Goal: Task Accomplishment & Management: Complete application form

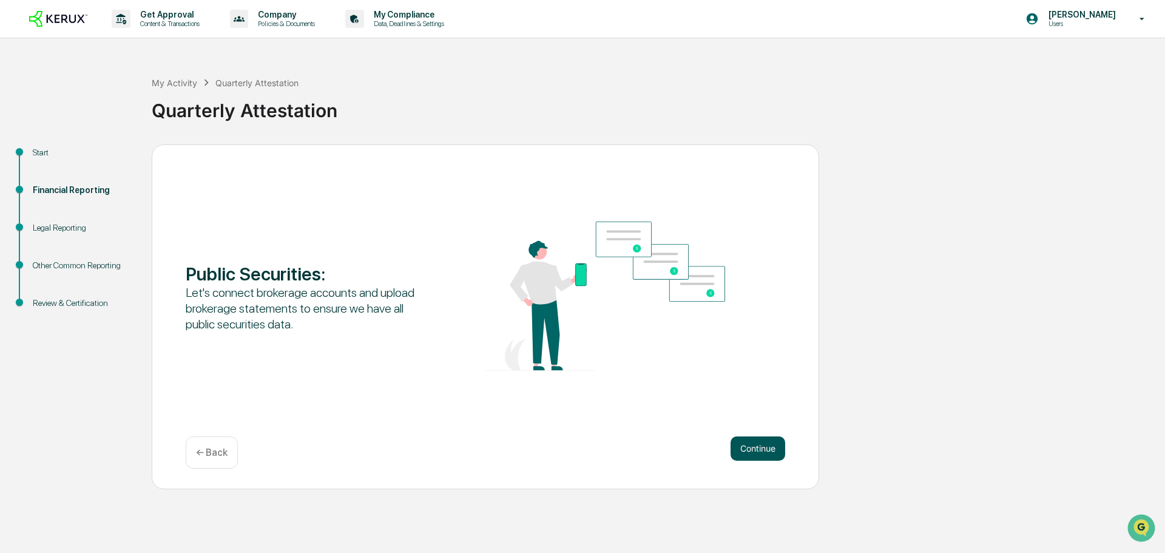
click at [758, 447] on button "Continue" at bounding box center [758, 448] width 55 height 24
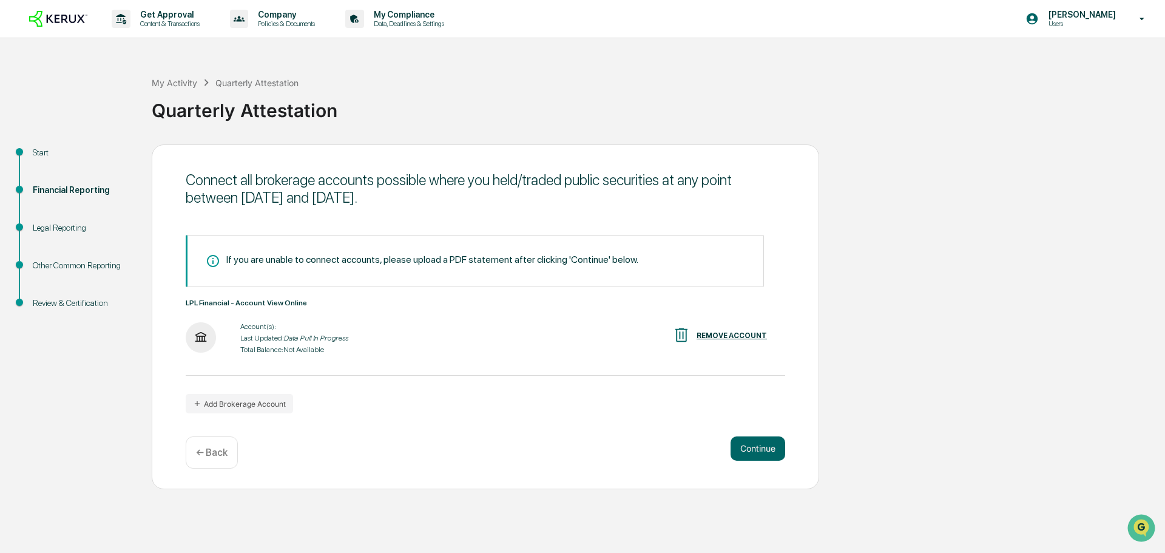
click at [743, 336] on div "REMOVE ACCOUNT" at bounding box center [732, 335] width 70 height 8
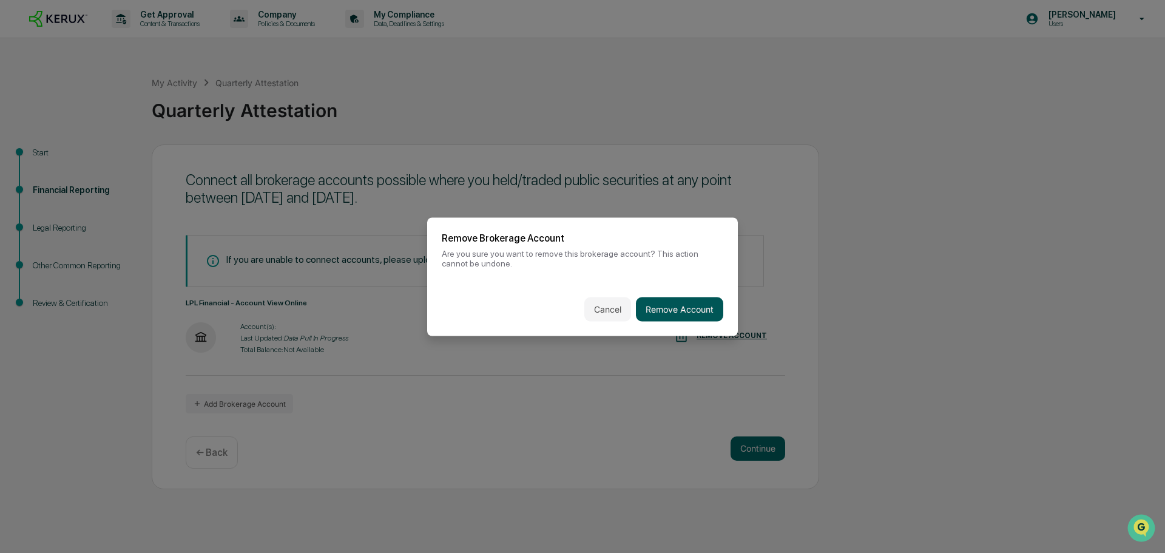
click at [681, 305] on button "Remove Account" at bounding box center [679, 309] width 87 height 24
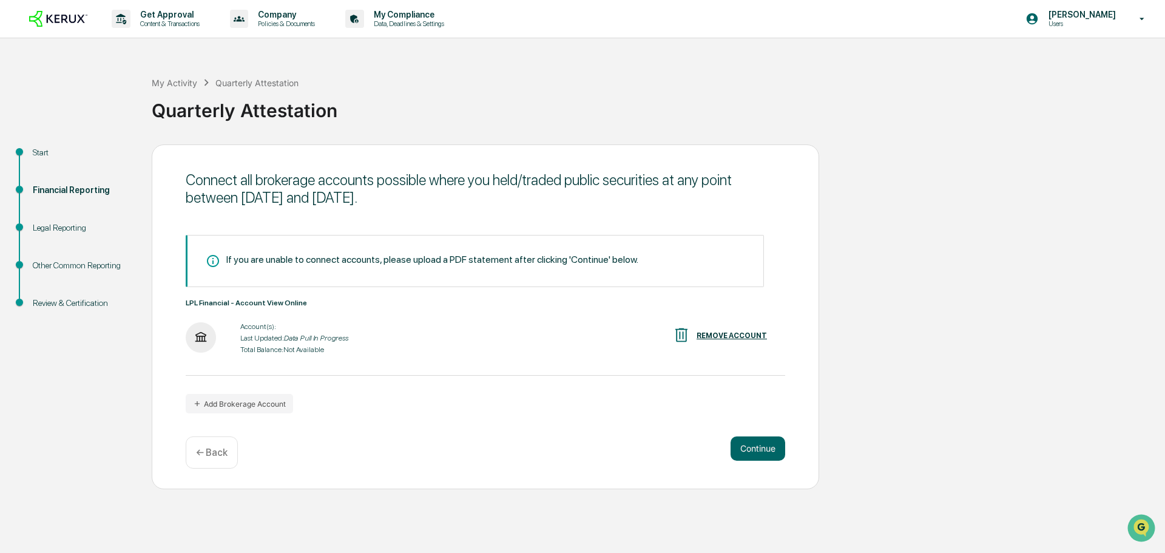
click at [711, 334] on div "REMOVE ACCOUNT" at bounding box center [732, 335] width 70 height 8
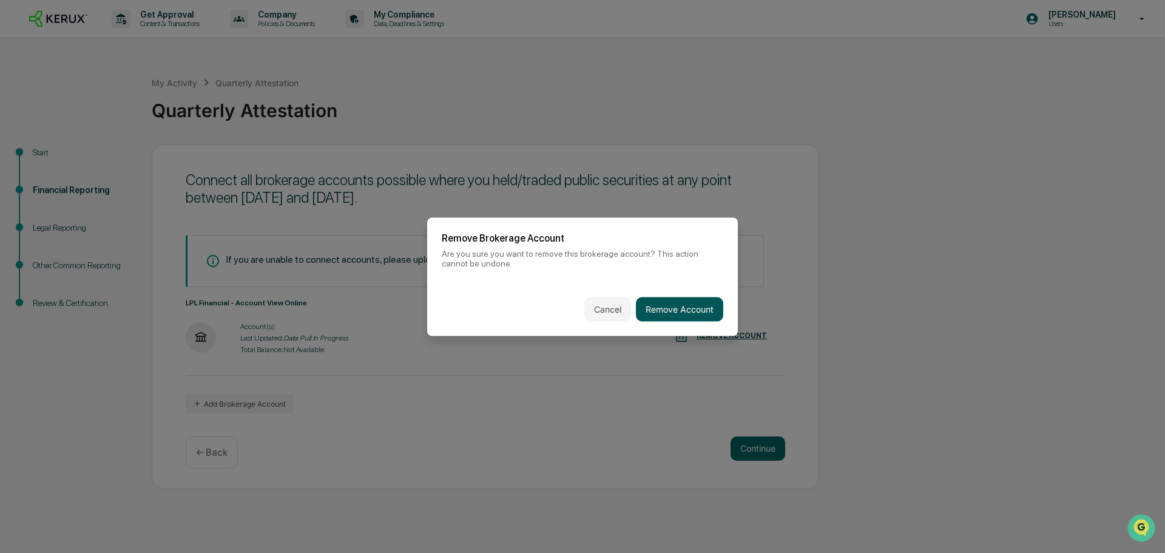
click at [671, 302] on button "Remove Account" at bounding box center [679, 309] width 87 height 24
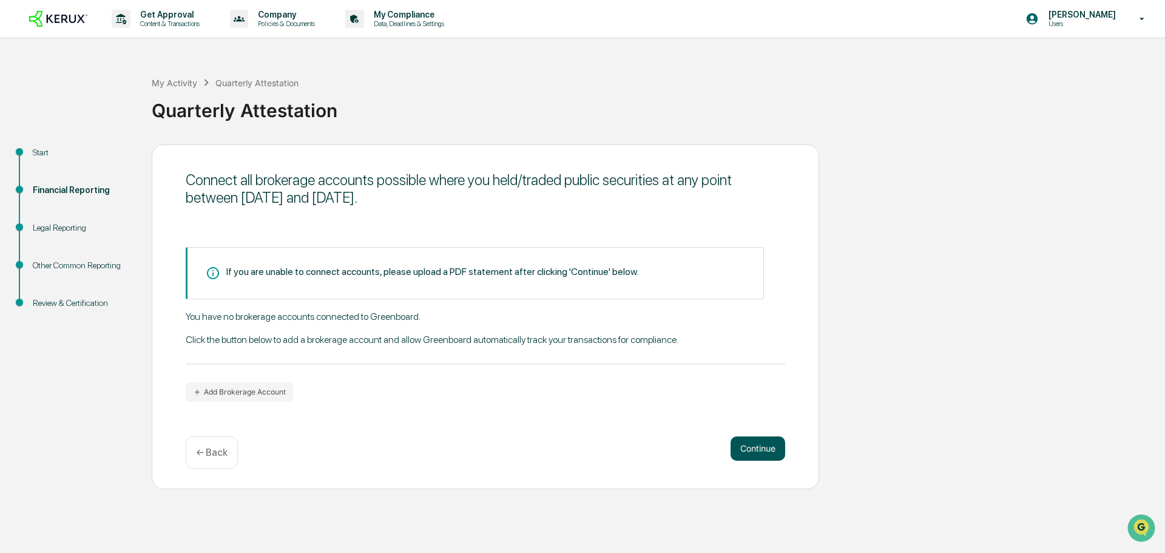
click at [755, 452] on button "Continue" at bounding box center [758, 448] width 55 height 24
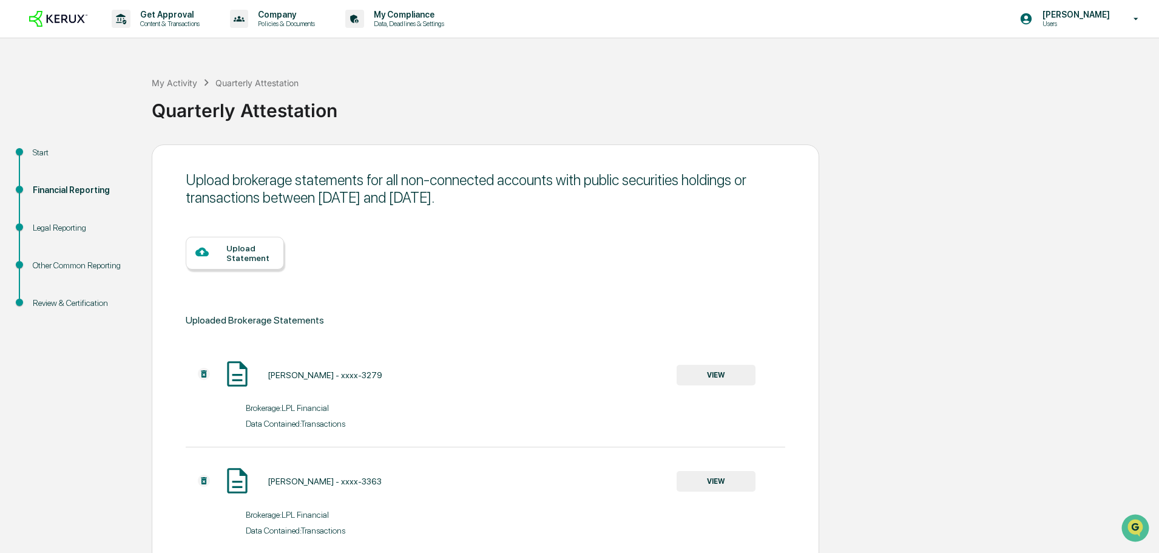
click at [701, 376] on button "VIEW" at bounding box center [716, 375] width 79 height 21
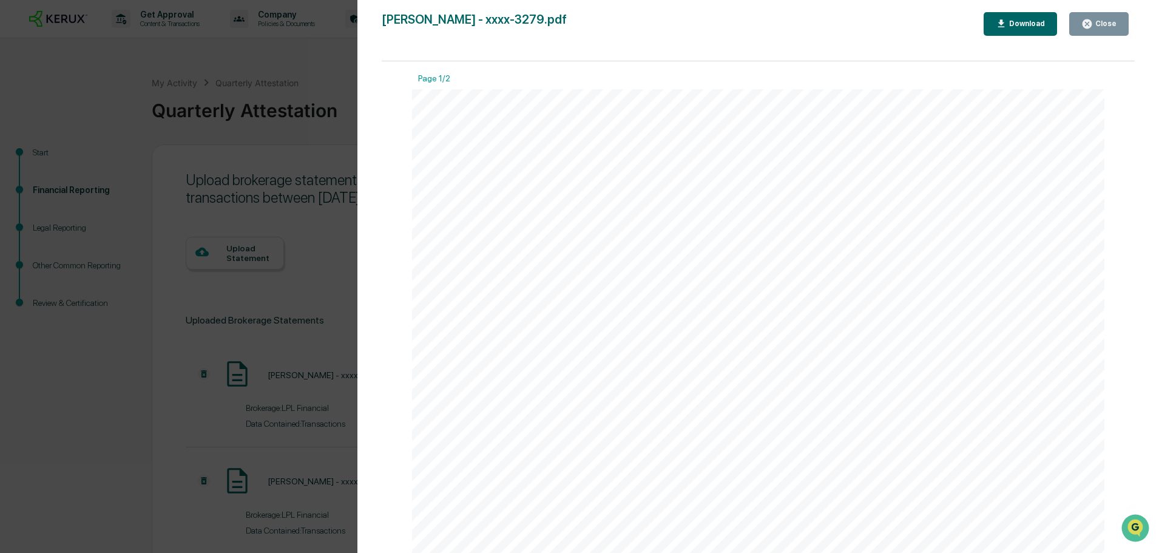
click at [1107, 18] on div "Close" at bounding box center [1099, 24] width 35 height 12
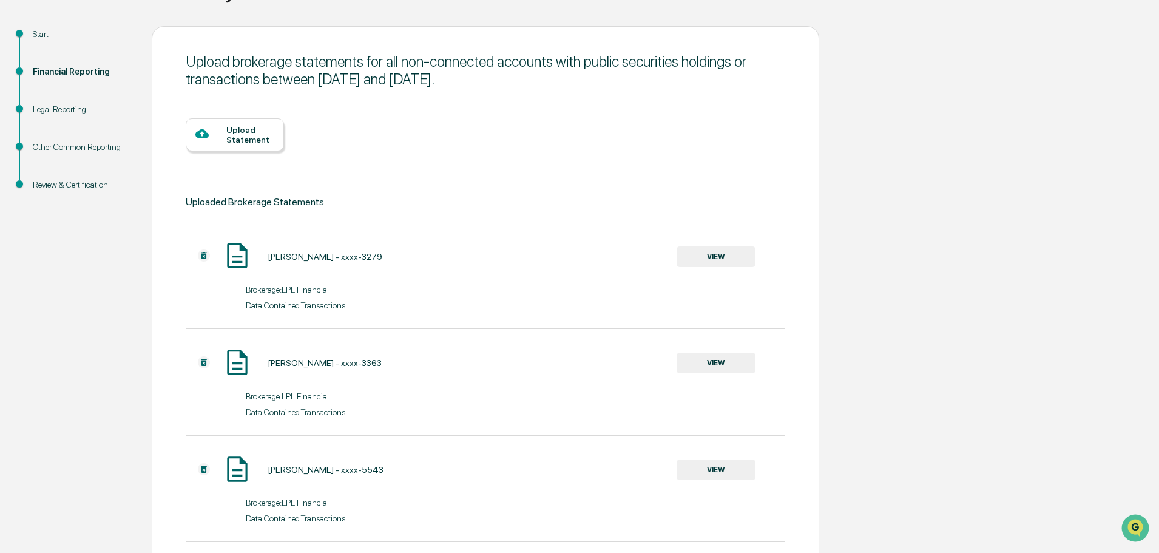
scroll to position [121, 0]
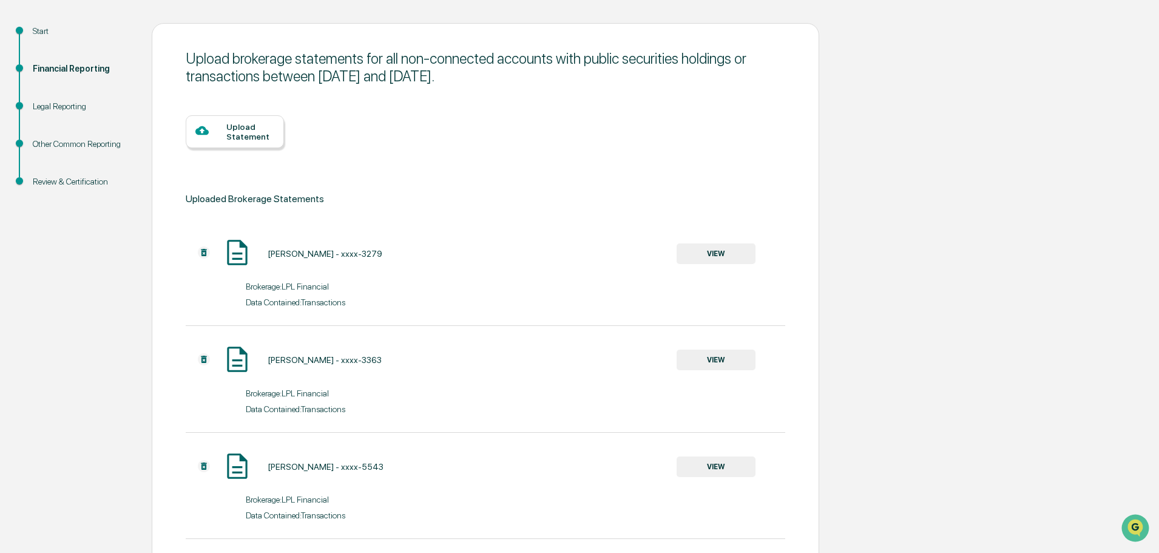
click at [195, 251] on div at bounding box center [204, 253] width 36 height 14
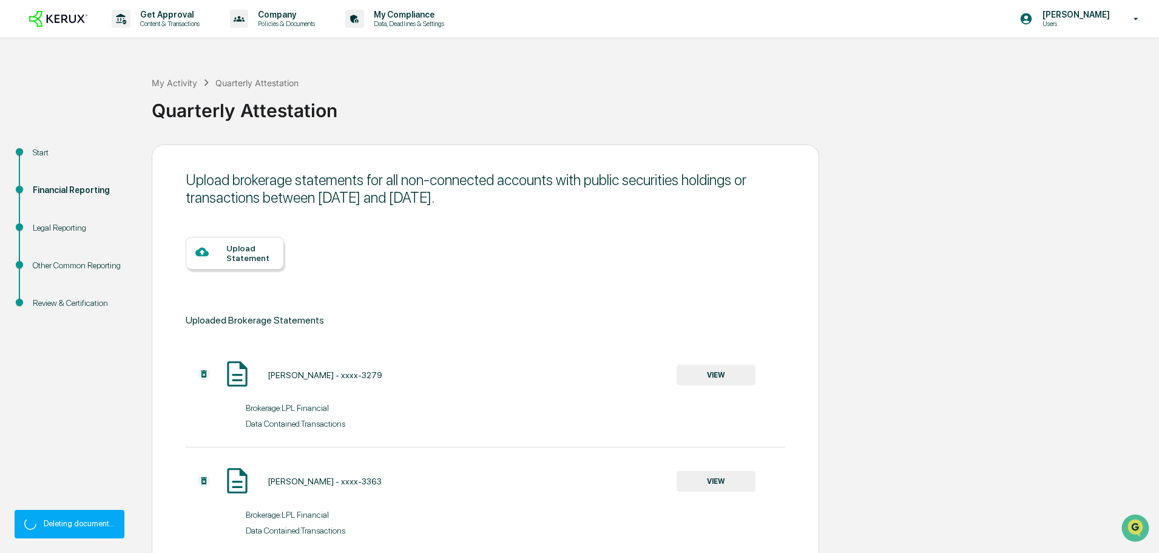
click at [204, 253] on div "Upload Statement" at bounding box center [235, 253] width 98 height 33
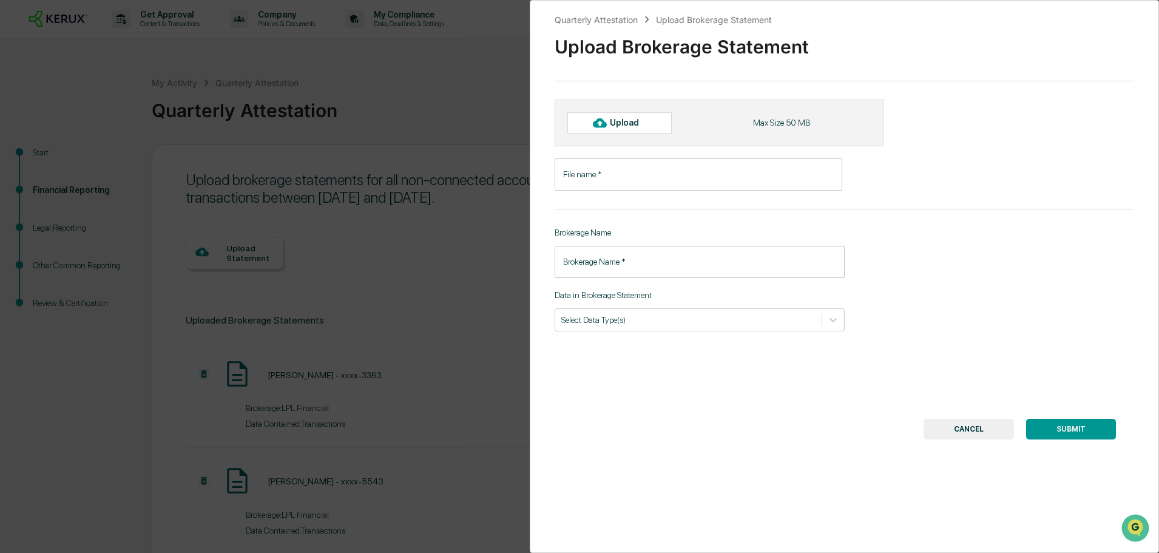
click at [941, 424] on button "CANCEL" at bounding box center [969, 429] width 90 height 21
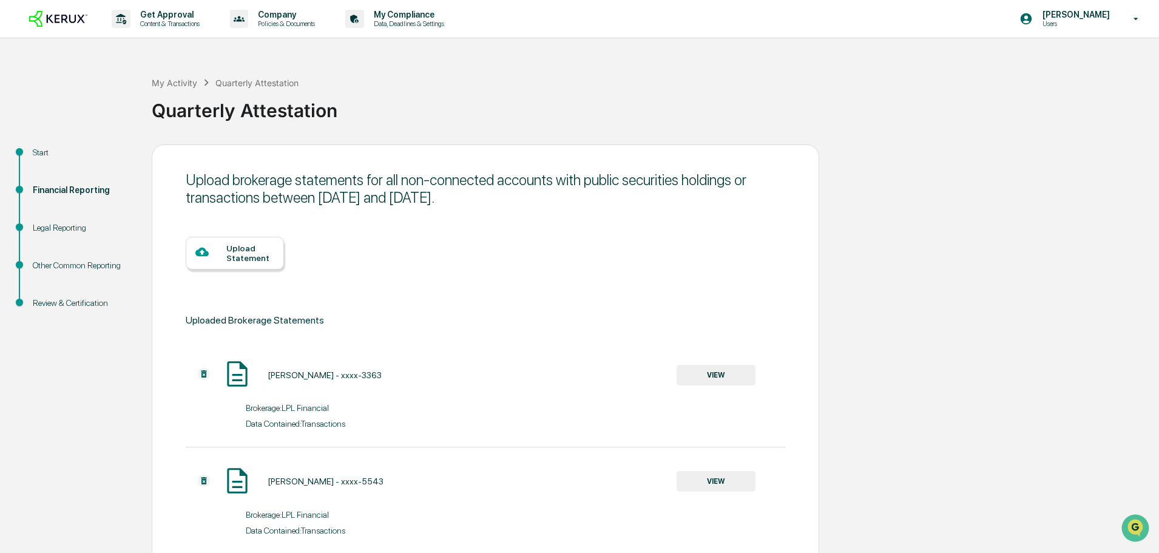
click at [200, 376] on img at bounding box center [204, 374] width 12 height 12
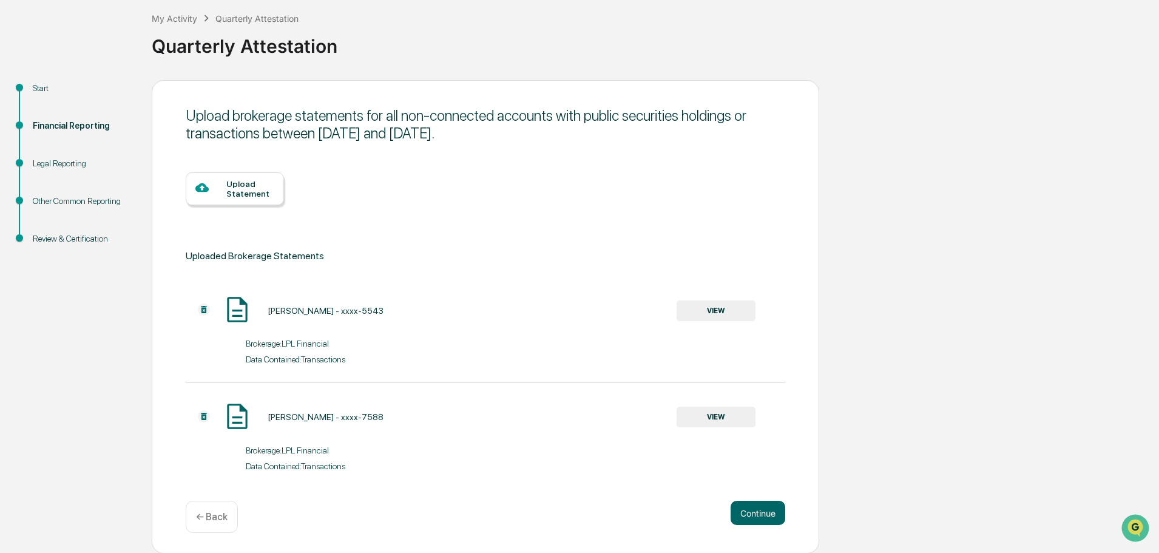
scroll to position [65, 0]
click at [203, 310] on img at bounding box center [204, 309] width 12 height 12
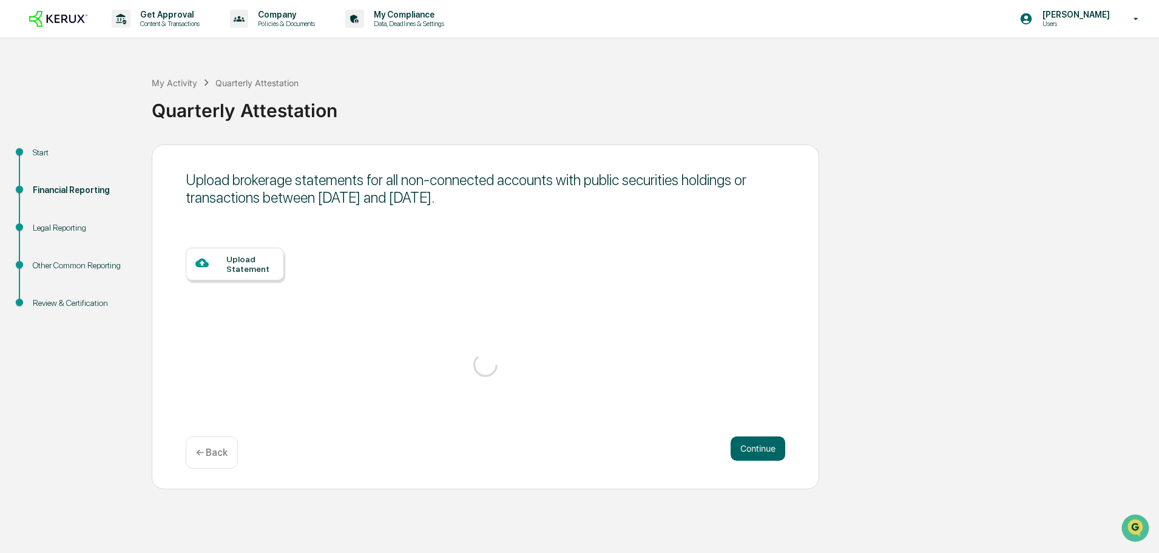
scroll to position [0, 0]
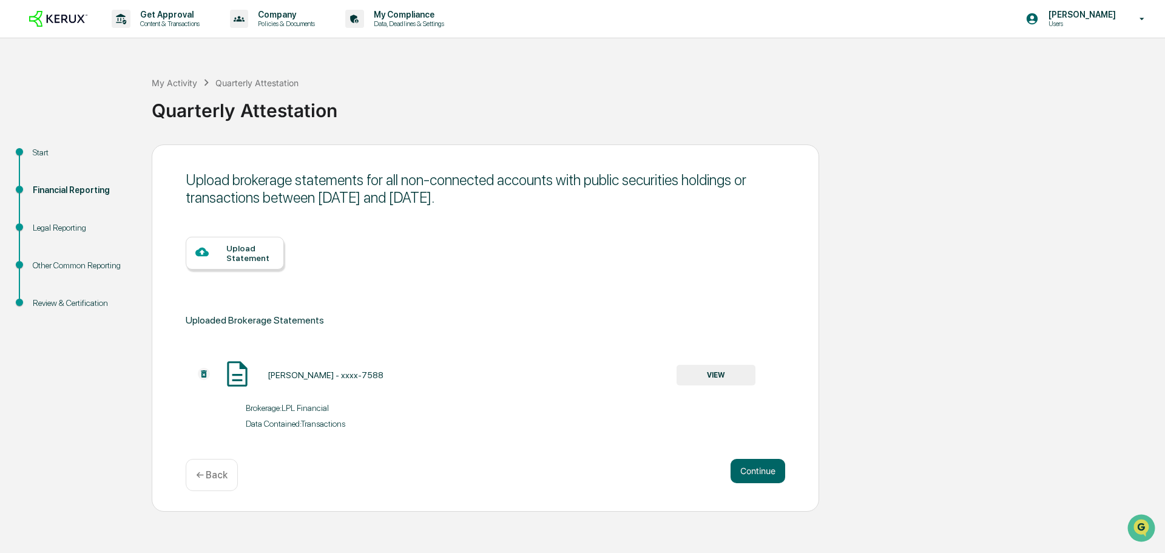
click at [205, 375] on img at bounding box center [204, 374] width 12 height 12
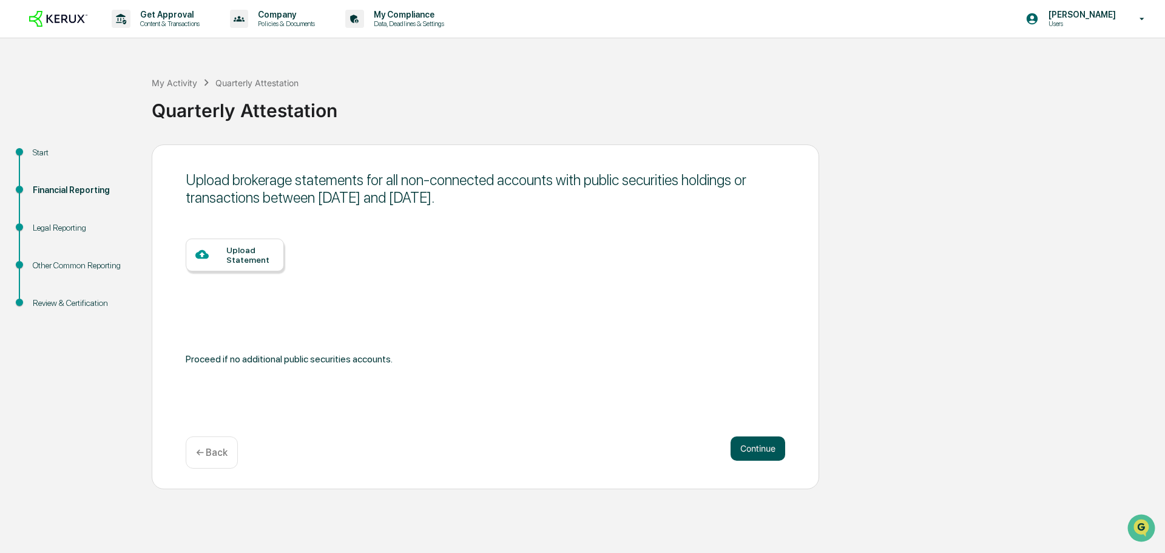
click at [756, 448] on button "Continue" at bounding box center [758, 448] width 55 height 24
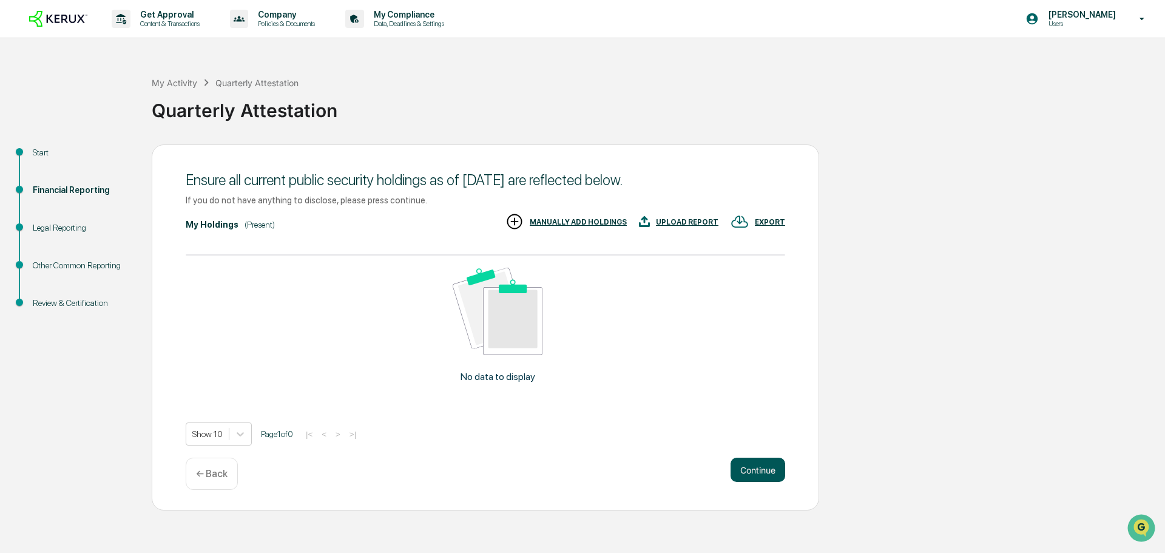
click at [751, 464] on button "Continue" at bounding box center [758, 470] width 55 height 24
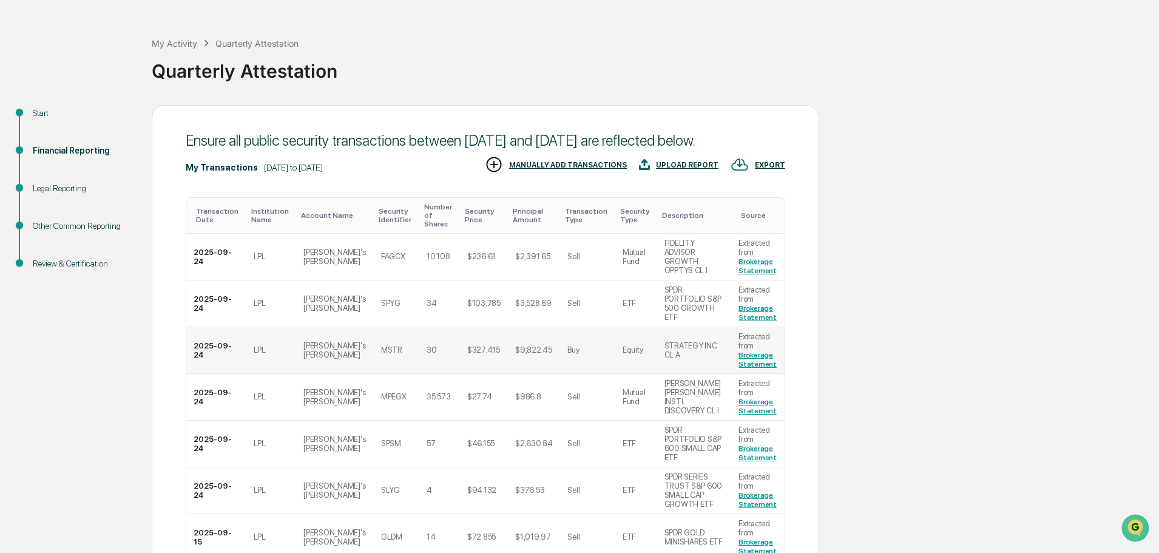
scroll to position [61, 0]
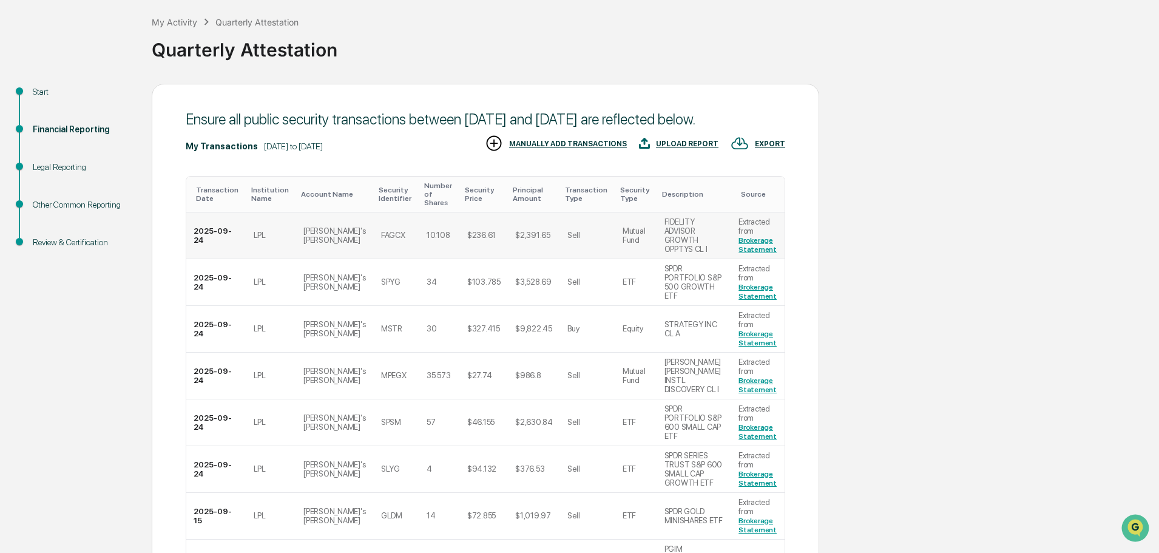
click at [742, 252] on link "Brokerage Statement" at bounding box center [758, 245] width 38 height 18
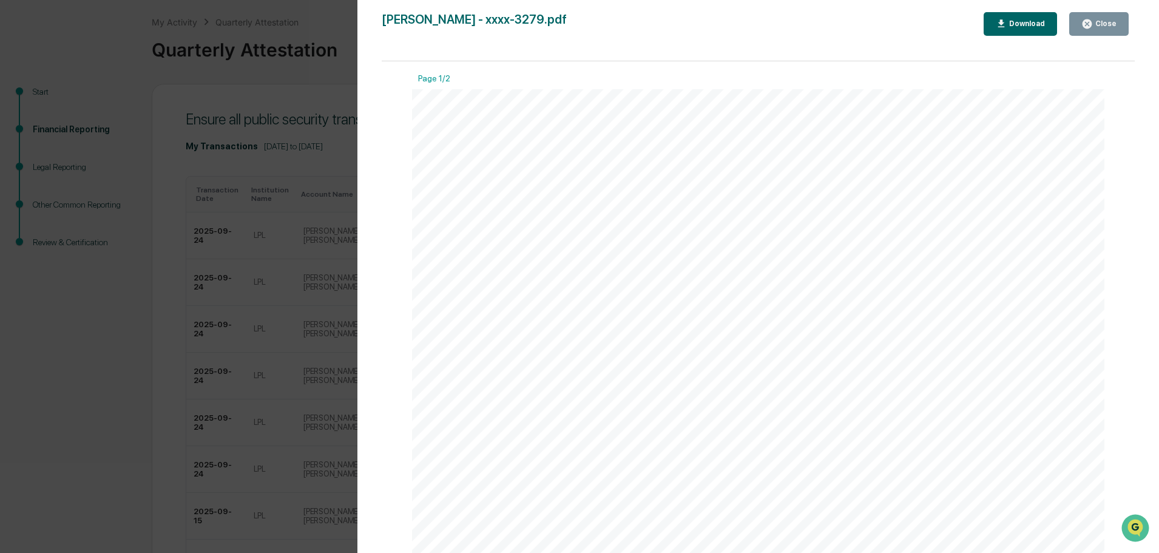
click at [1108, 24] on div "Close" at bounding box center [1105, 23] width 24 height 8
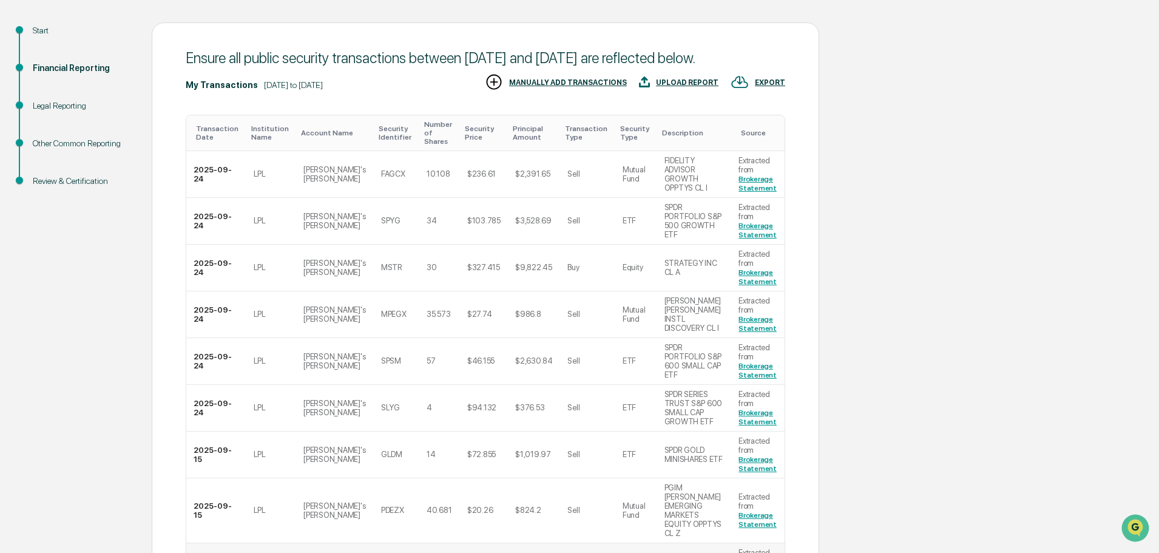
scroll to position [0, 0]
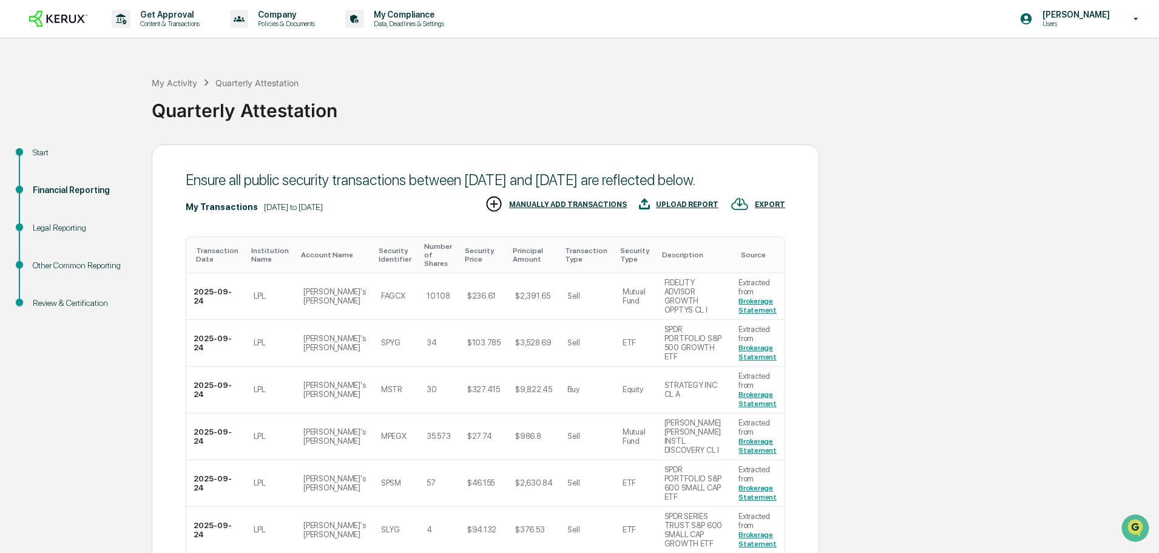
click at [56, 228] on div "Legal Reporting" at bounding box center [83, 228] width 100 height 13
click at [68, 186] on div "Financial Reporting" at bounding box center [83, 190] width 100 height 13
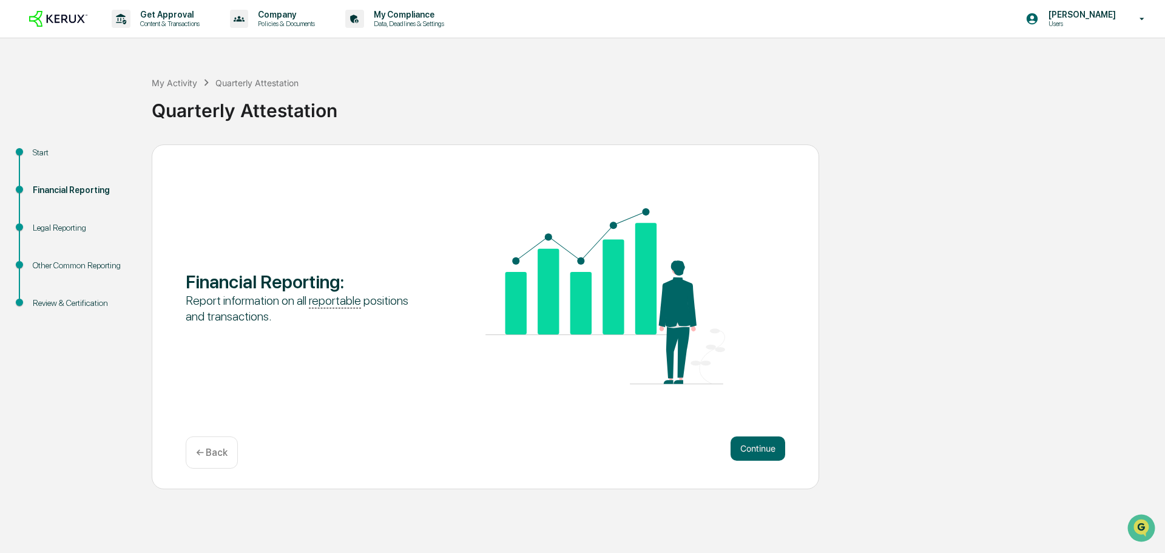
click at [39, 146] on div "Start" at bounding box center [83, 152] width 100 height 13
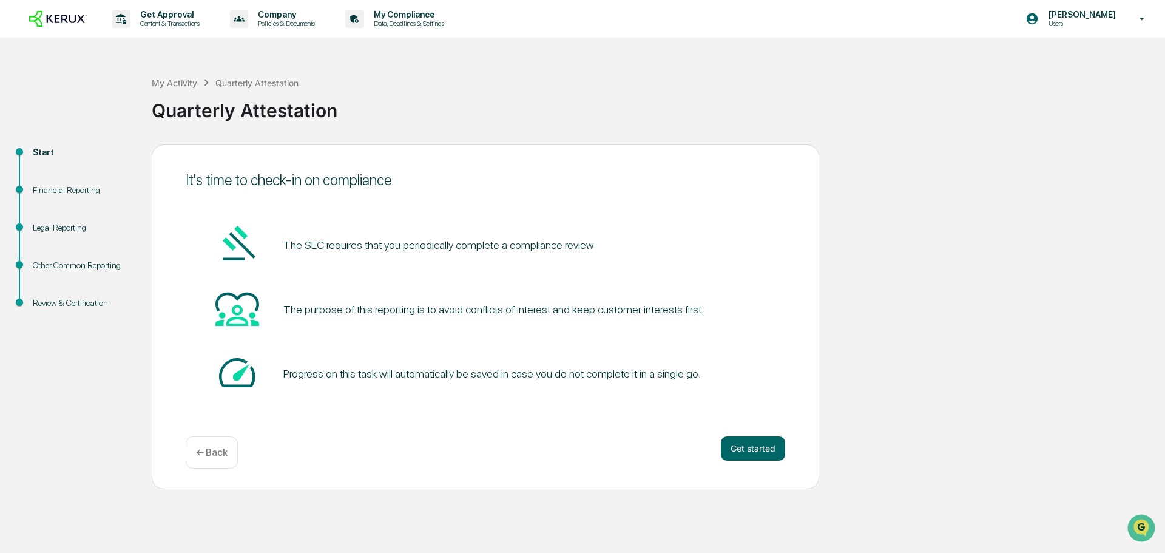
click at [52, 186] on div "Financial Reporting" at bounding box center [83, 190] width 100 height 13
click at [70, 189] on div "Financial Reporting" at bounding box center [83, 190] width 100 height 13
click at [68, 228] on div "Legal Reporting" at bounding box center [83, 228] width 100 height 13
click at [182, 86] on div "My Activity" at bounding box center [175, 83] width 46 height 10
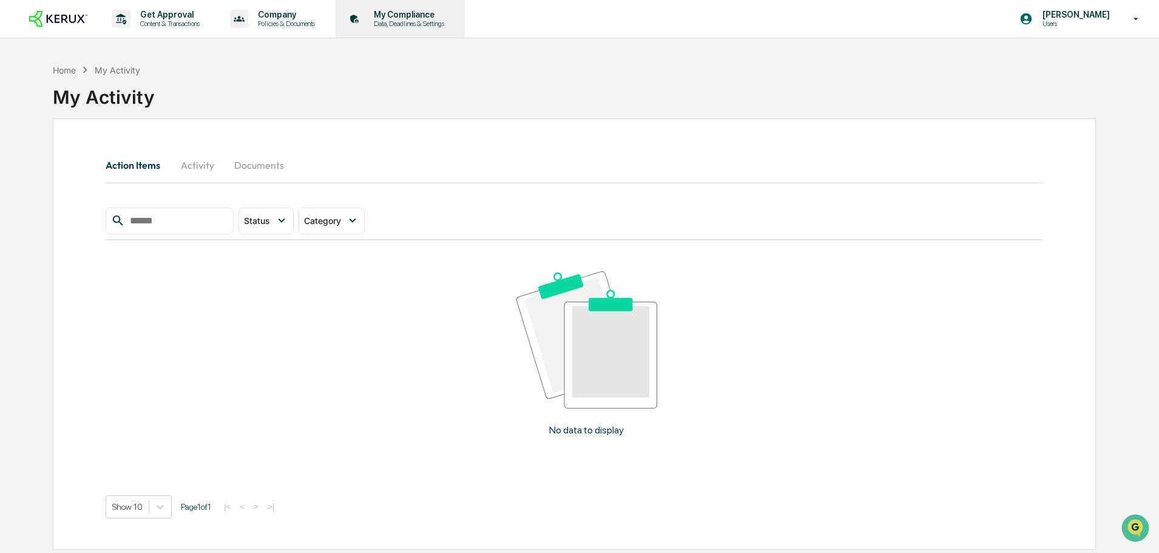
click at [404, 21] on p "Data, Deadlines & Settings" at bounding box center [407, 23] width 86 height 8
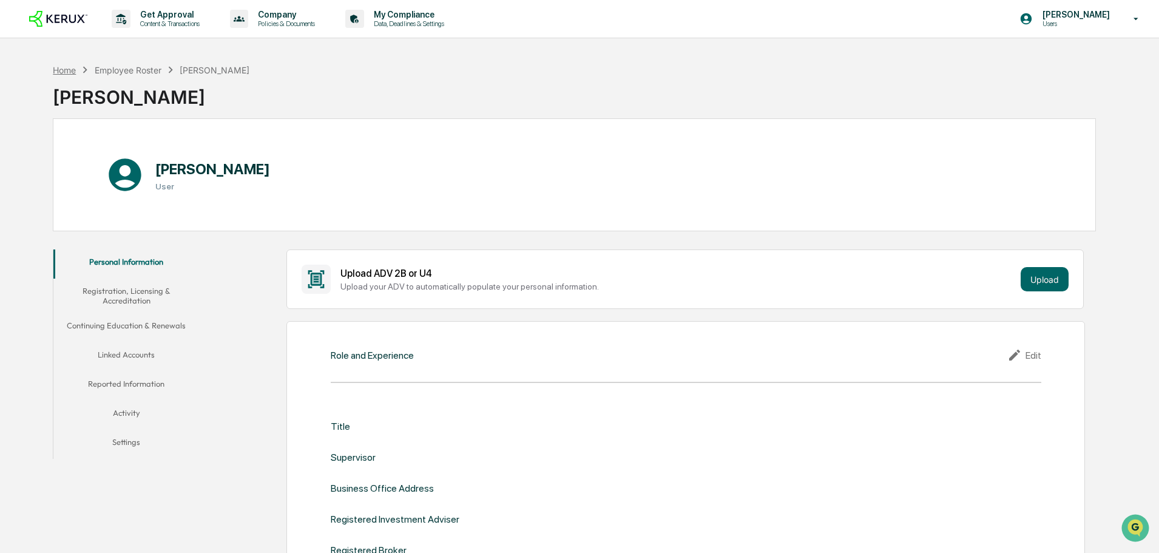
click at [64, 72] on div "Home" at bounding box center [64, 70] width 23 height 10
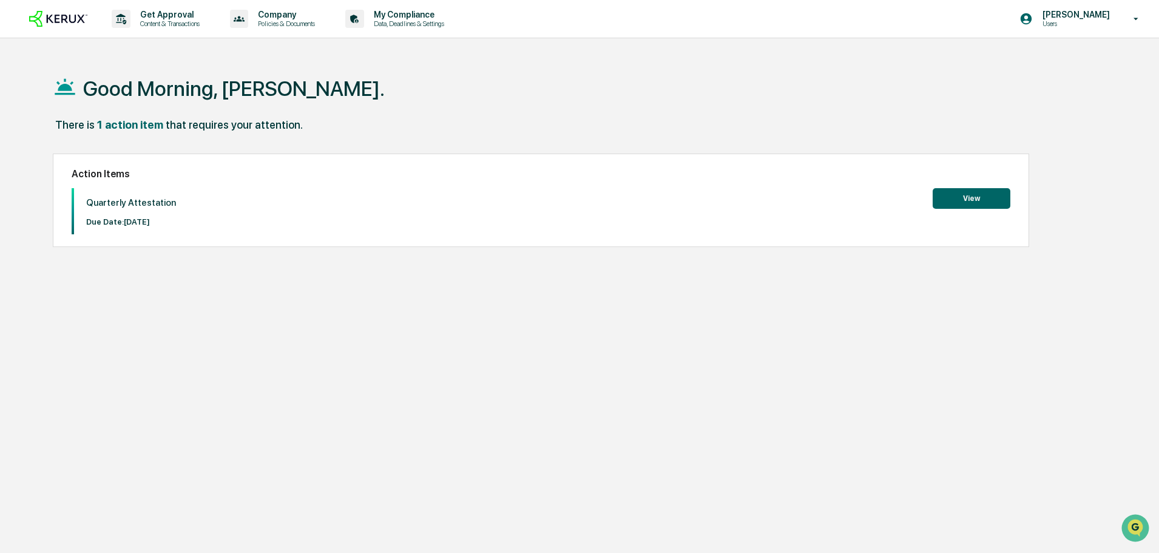
click at [968, 200] on button "View" at bounding box center [972, 198] width 78 height 21
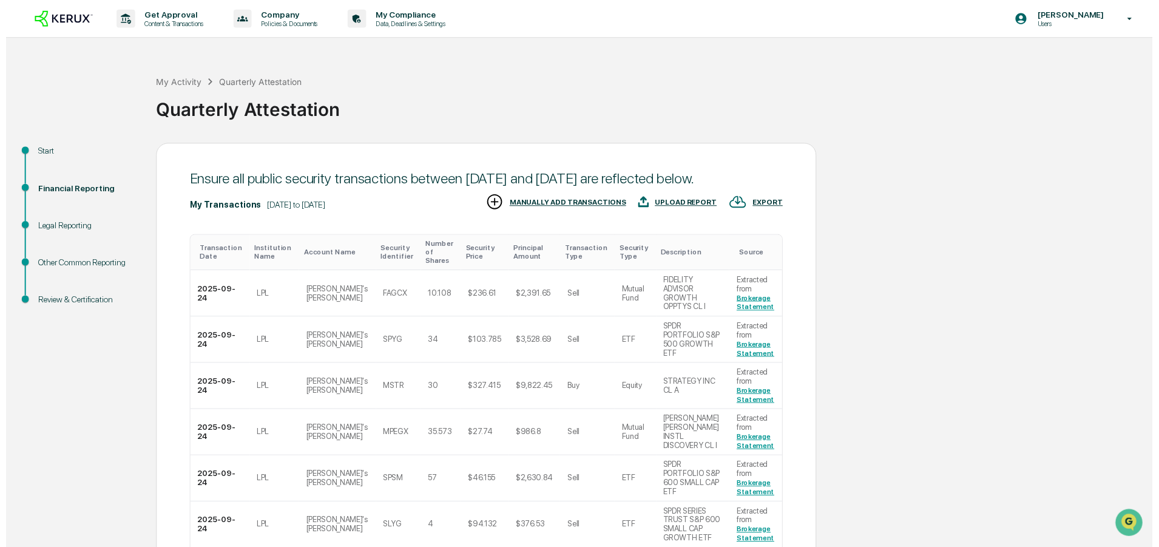
scroll to position [302, 0]
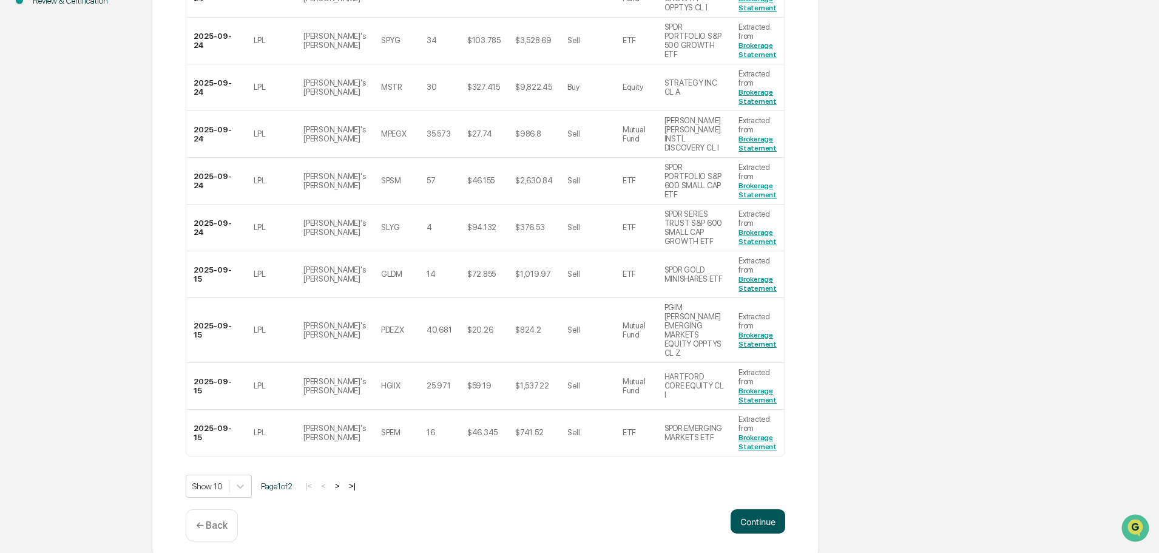
click at [759, 509] on button "Continue" at bounding box center [758, 521] width 55 height 24
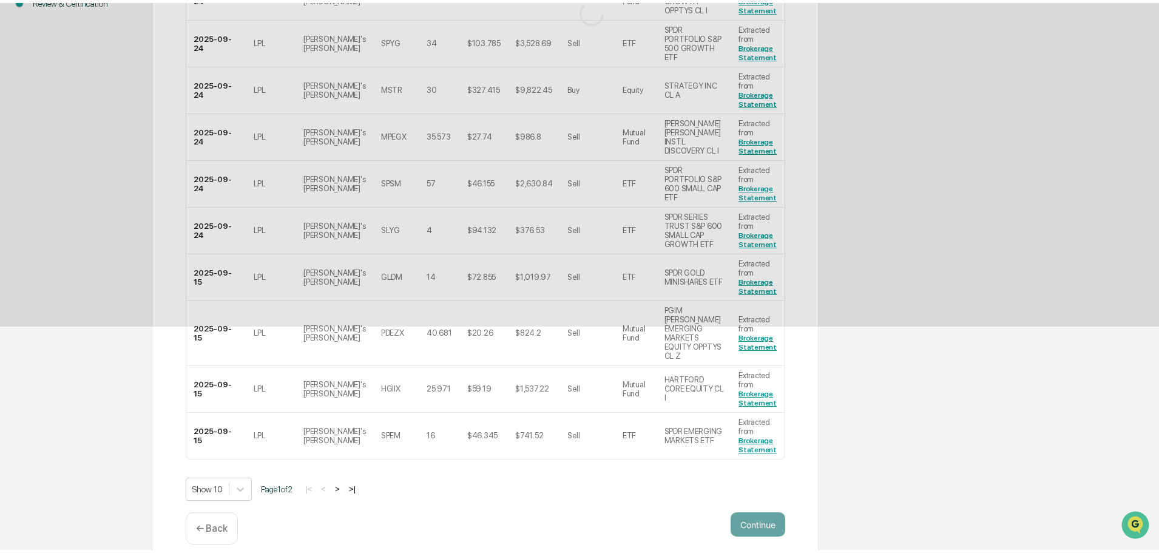
scroll to position [0, 0]
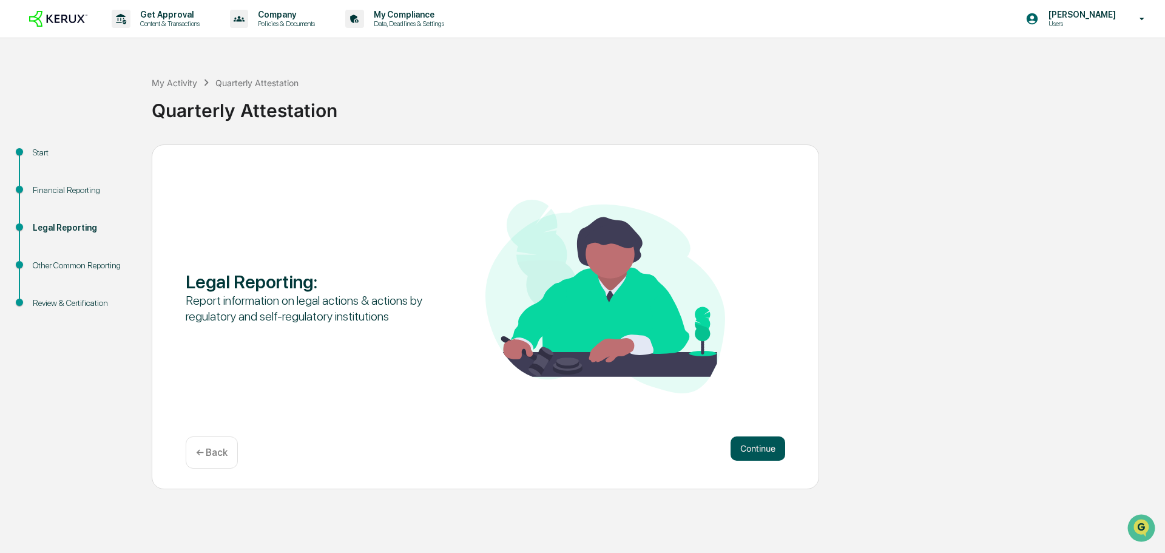
click at [759, 448] on button "Continue" at bounding box center [758, 448] width 55 height 24
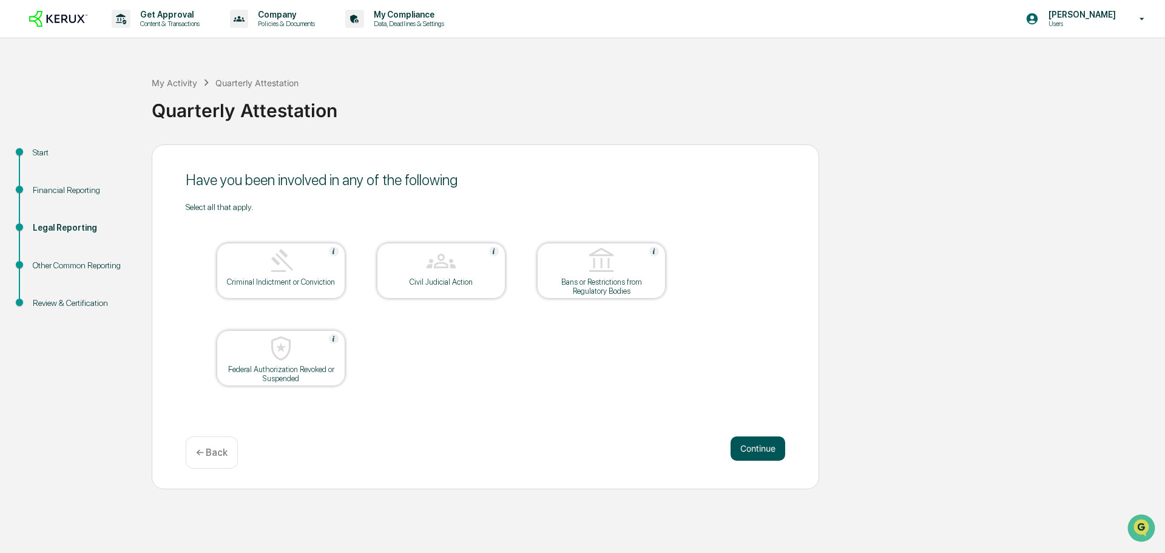
click at [761, 449] on button "Continue" at bounding box center [758, 448] width 55 height 24
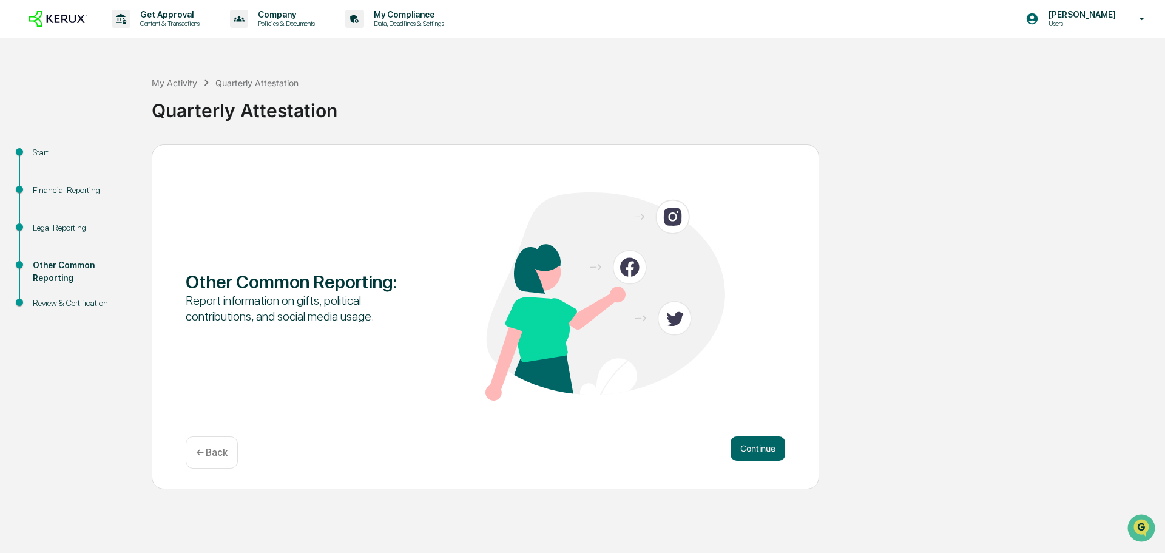
click at [761, 449] on button "Continue" at bounding box center [758, 448] width 55 height 24
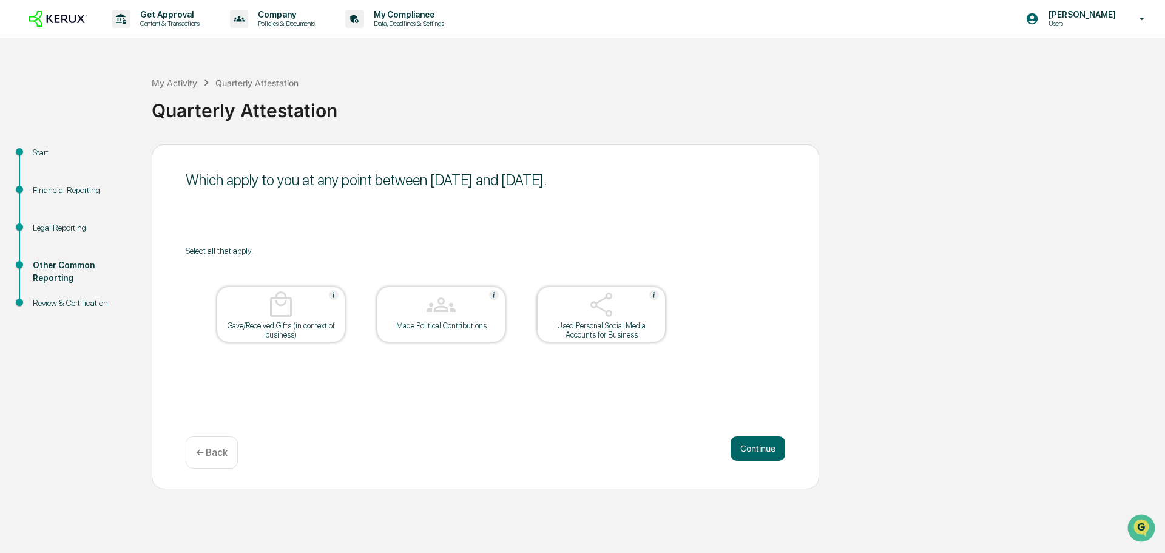
click at [586, 315] on div at bounding box center [601, 305] width 121 height 31
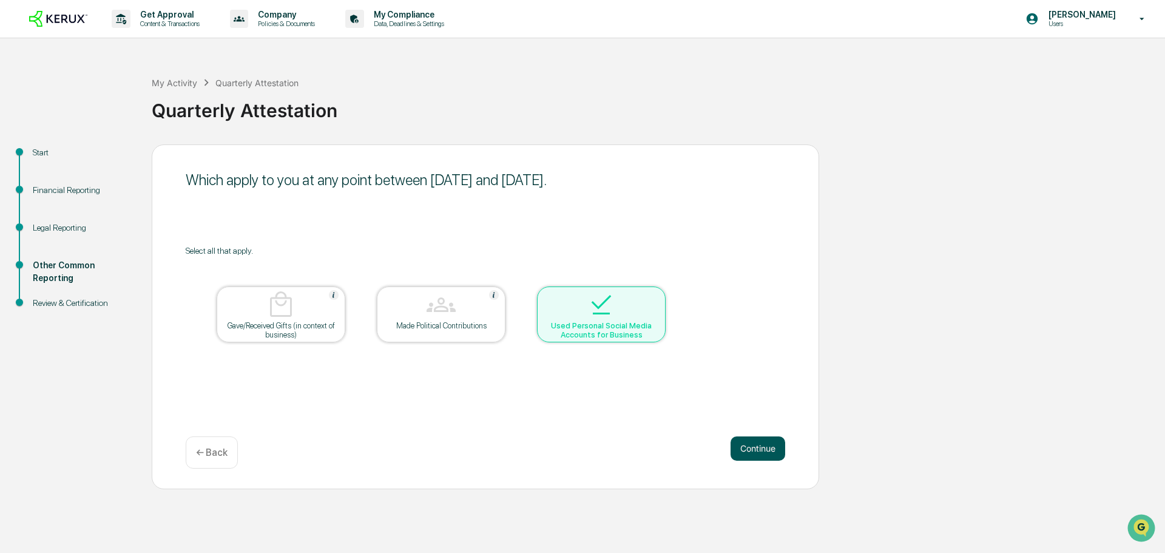
click at [756, 448] on button "Continue" at bounding box center [758, 448] width 55 height 24
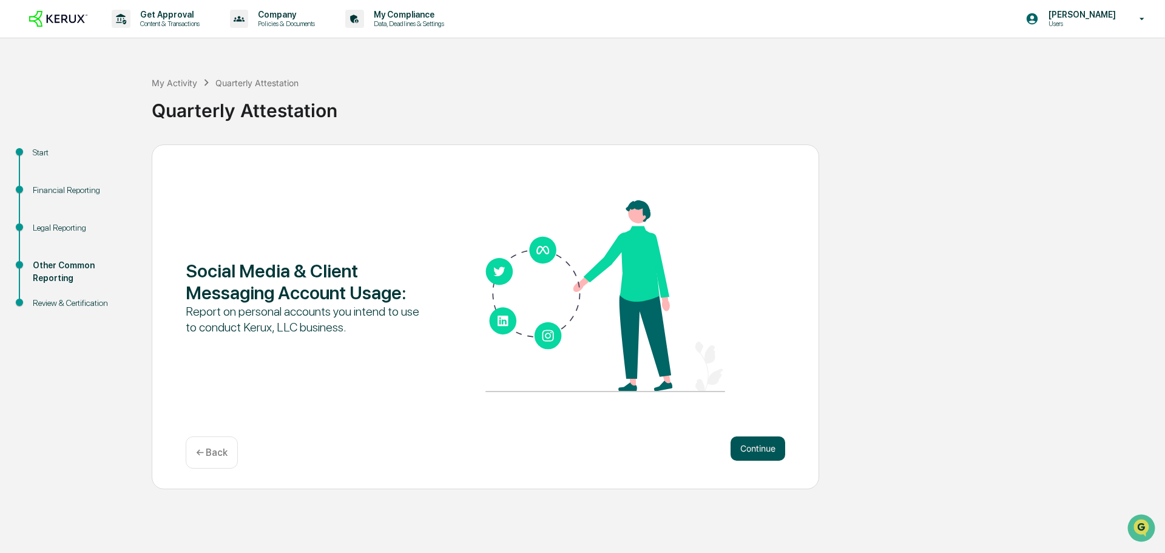
click at [755, 446] on button "Continue" at bounding box center [758, 448] width 55 height 24
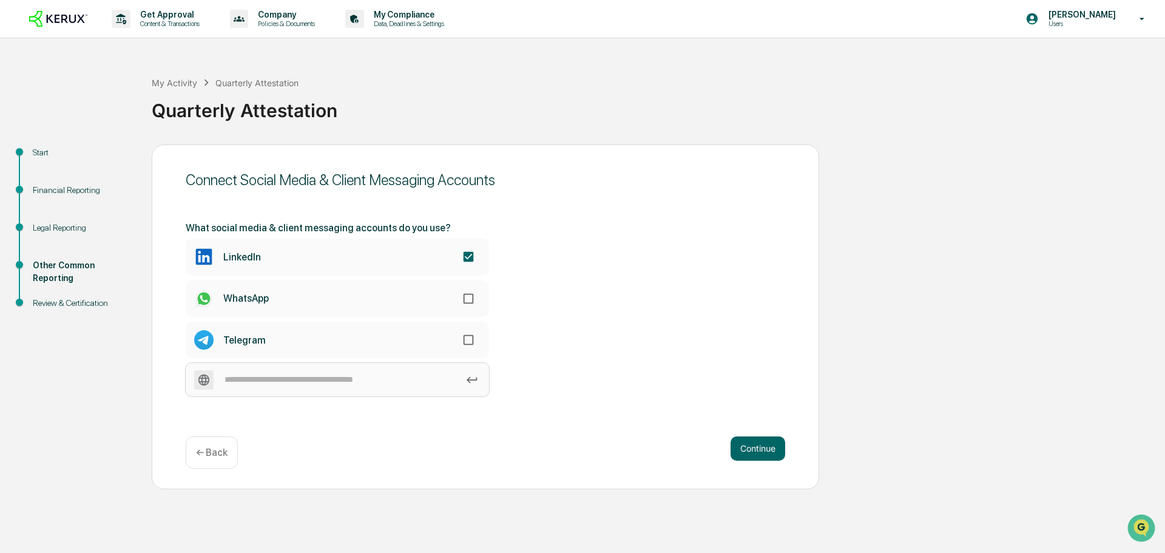
click at [399, 379] on input at bounding box center [338, 379] width 304 height 33
type input "********"
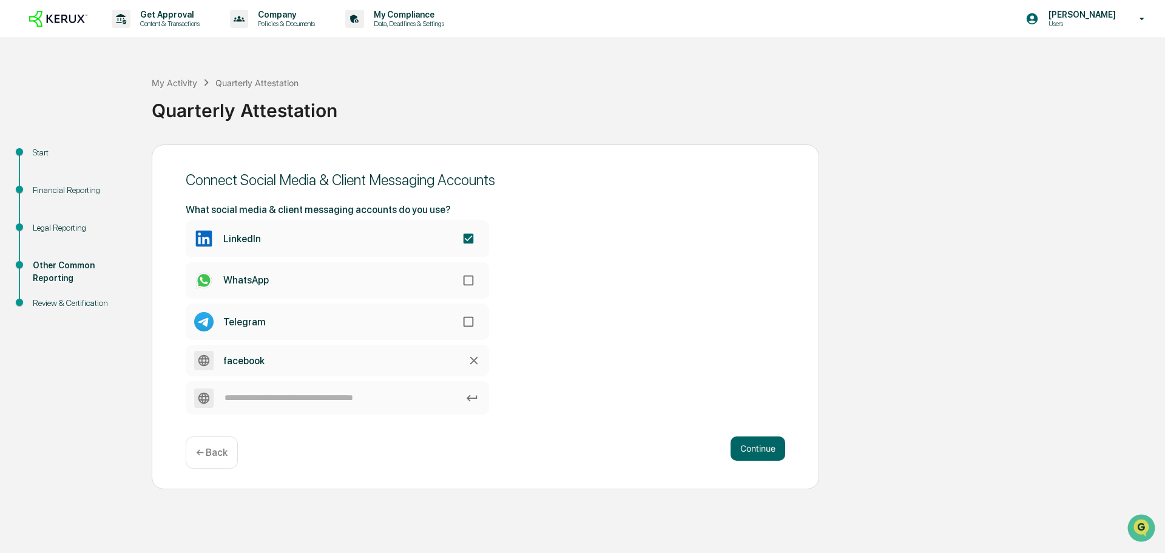
click at [273, 361] on label "facebook" at bounding box center [338, 361] width 304 height 32
click at [732, 401] on div "What social media & client messaging accounts do you use? LinkedIn WhatsApp Tel…" at bounding box center [486, 309] width 600 height 211
click at [353, 358] on label "facebook" at bounding box center [338, 361] width 304 height 32
click at [472, 361] on icon at bounding box center [473, 360] width 13 height 13
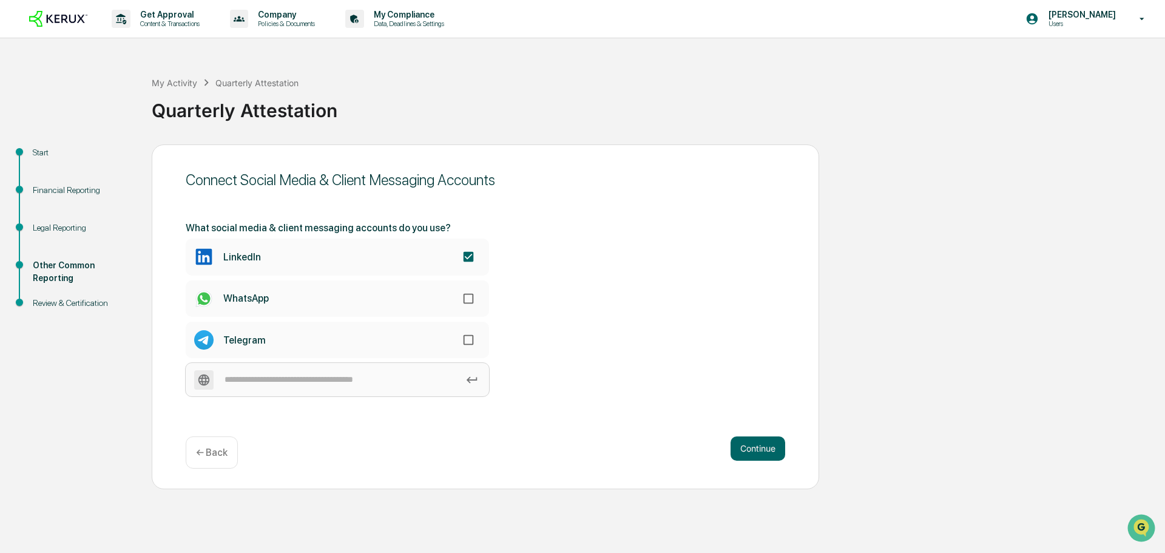
click at [342, 386] on input at bounding box center [338, 379] width 304 height 33
type input "********"
click at [706, 435] on div "Connect Social Media & Client Messaging Accounts What social media & client mes…" at bounding box center [486, 316] width 668 height 345
click at [477, 377] on icon at bounding box center [472, 379] width 13 height 13
click at [477, 377] on input "********" at bounding box center [338, 379] width 304 height 33
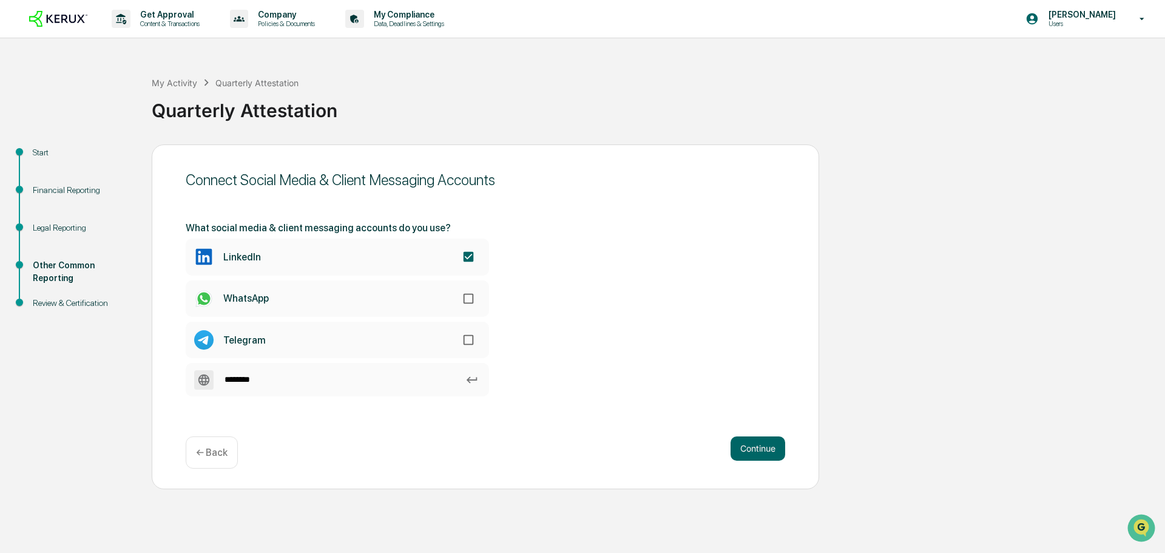
click at [480, 378] on div at bounding box center [472, 379] width 19 height 19
click at [480, 378] on input "********" at bounding box center [338, 379] width 304 height 33
click at [472, 379] on icon at bounding box center [472, 379] width 13 height 13
click at [472, 379] on input "********" at bounding box center [338, 379] width 304 height 33
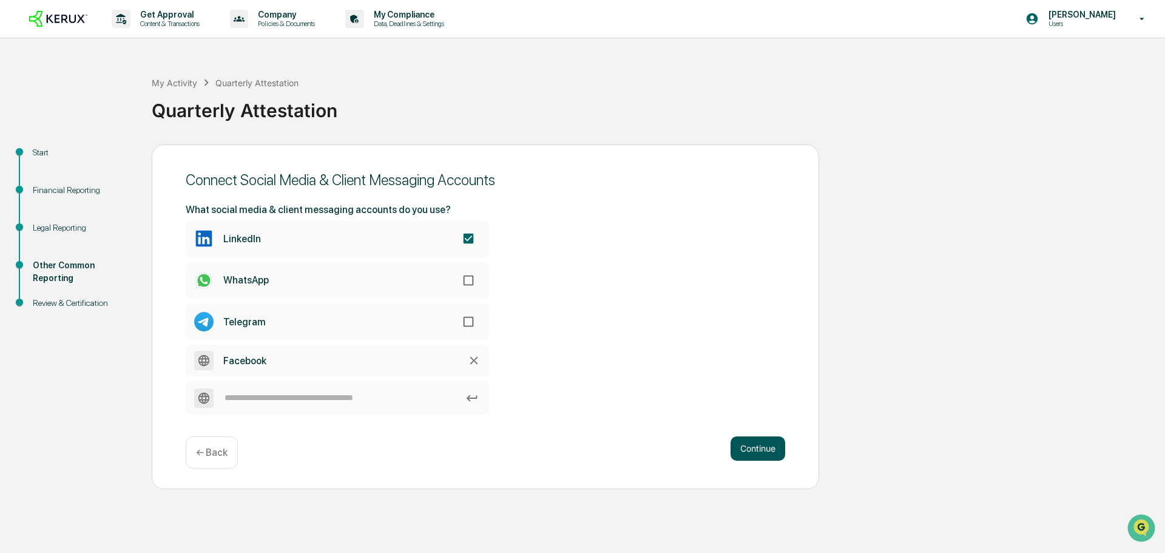
click at [764, 451] on button "Continue" at bounding box center [758, 448] width 55 height 24
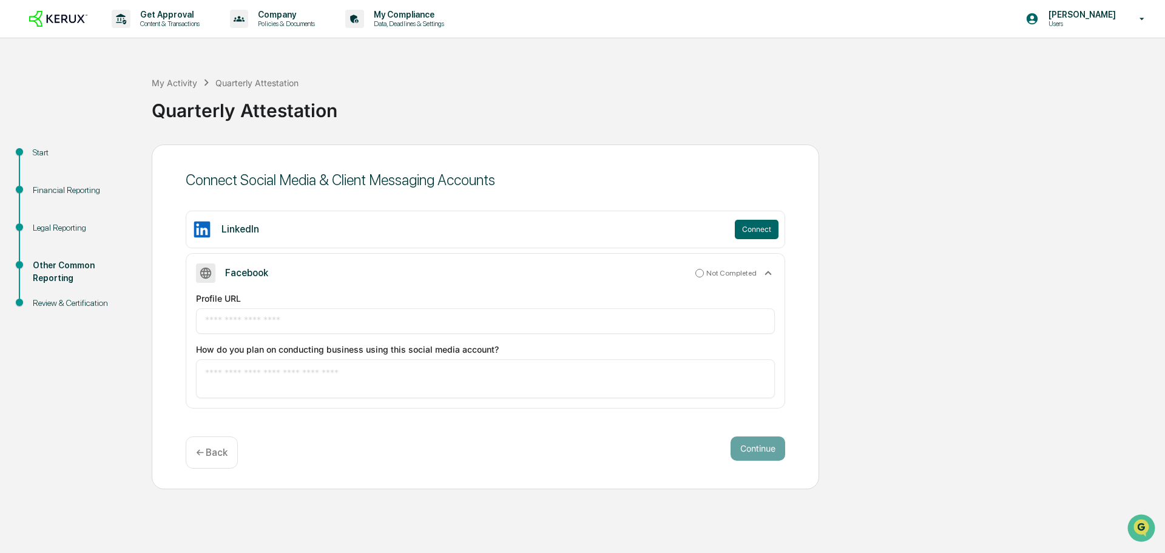
click at [580, 318] on input "text" at bounding box center [485, 321] width 561 height 12
click at [340, 371] on textarea at bounding box center [485, 378] width 561 height 25
type textarea "**********"
click at [355, 322] on input "text" at bounding box center [485, 321] width 561 height 12
paste input "**********"
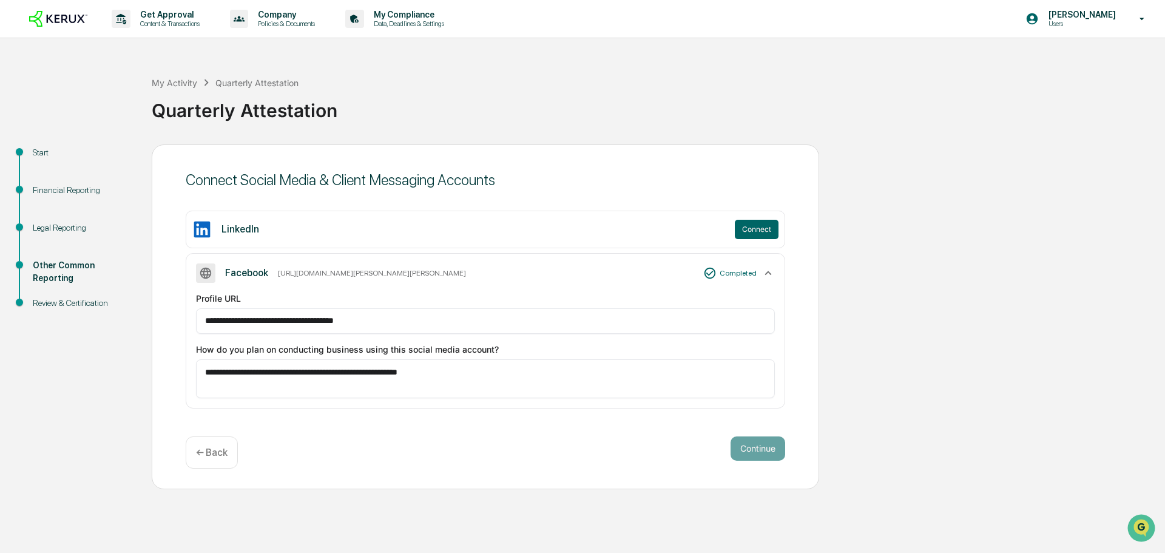
type input "**********"
click at [637, 441] on div "Continue ← Back" at bounding box center [486, 452] width 600 height 32
click at [759, 225] on button "Connect" at bounding box center [757, 229] width 44 height 19
click at [756, 453] on button "Continue" at bounding box center [758, 448] width 55 height 24
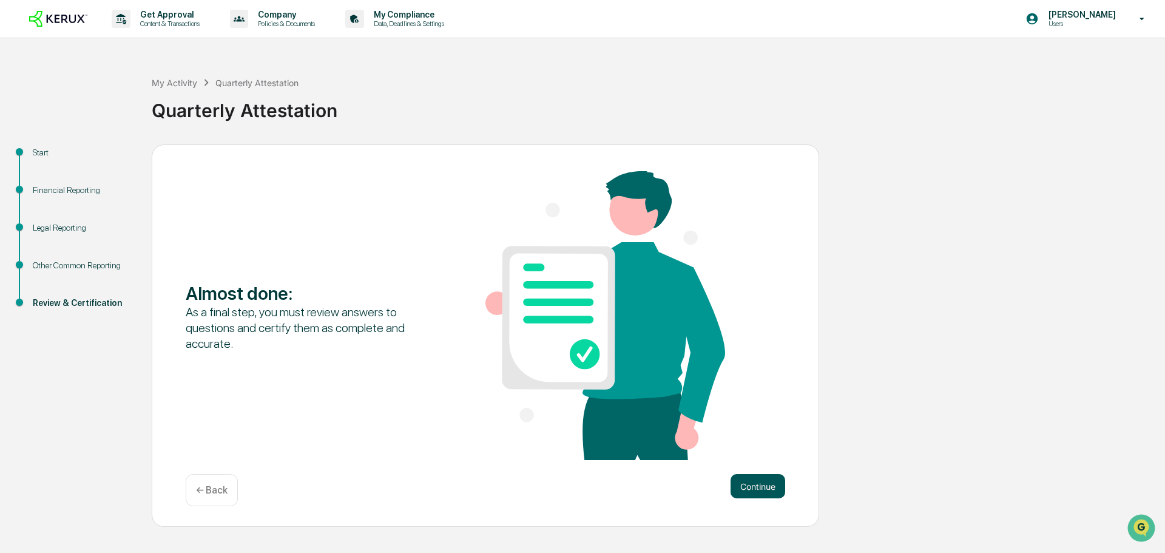
click at [759, 483] on button "Continue" at bounding box center [758, 486] width 55 height 24
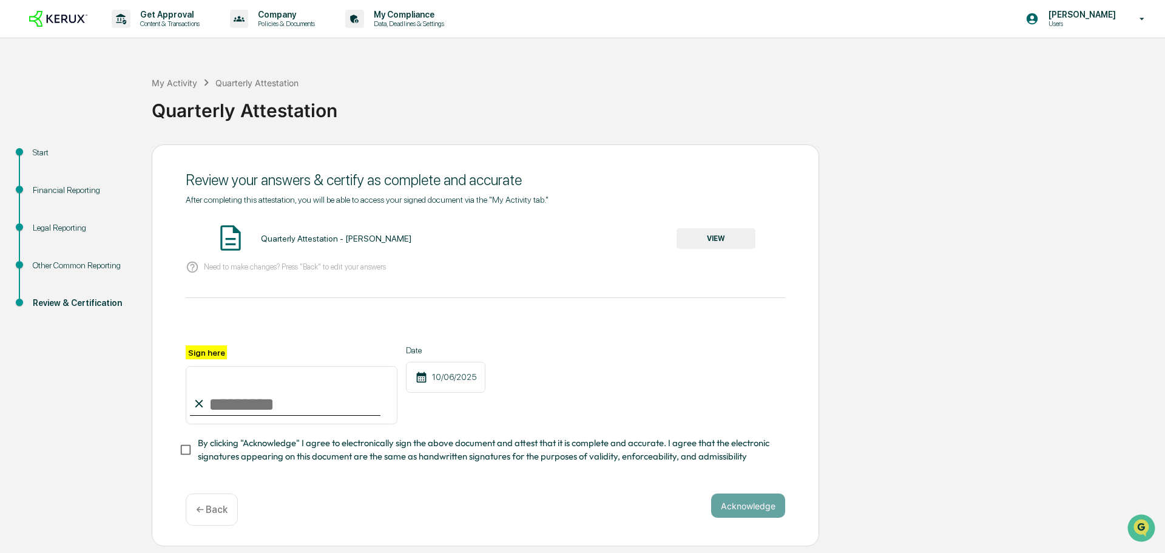
click at [51, 189] on div "Financial Reporting" at bounding box center [83, 190] width 100 height 13
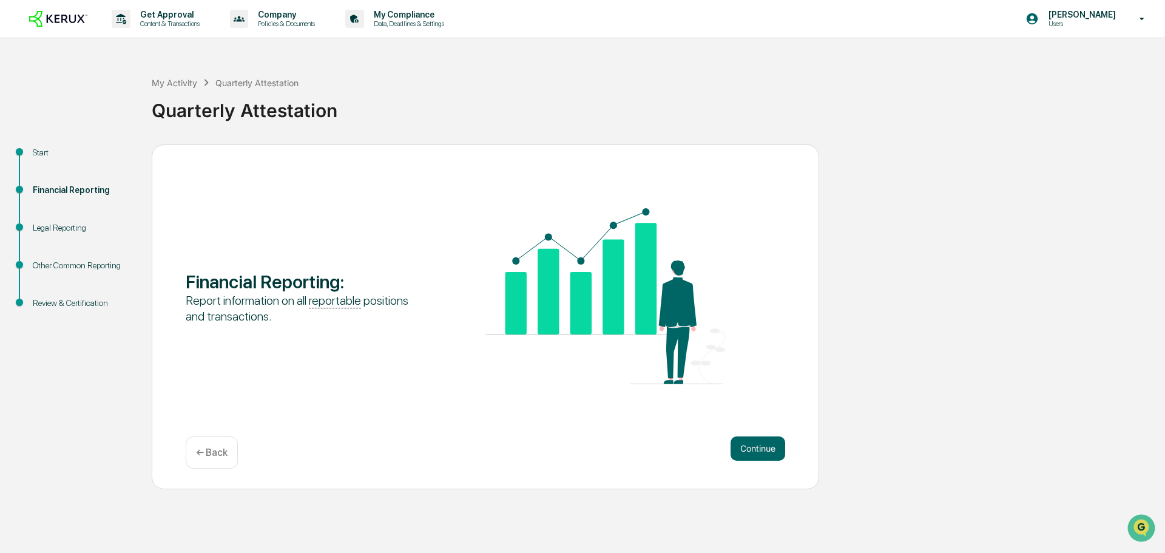
click at [56, 230] on div "Legal Reporting" at bounding box center [83, 228] width 100 height 13
click at [59, 264] on div "Other Common Reporting" at bounding box center [83, 265] width 100 height 13
click at [73, 303] on div "Review & Certification" at bounding box center [83, 303] width 100 height 13
drag, startPoint x: 707, startPoint y: 442, endPoint x: 714, endPoint y: 445, distance: 7.9
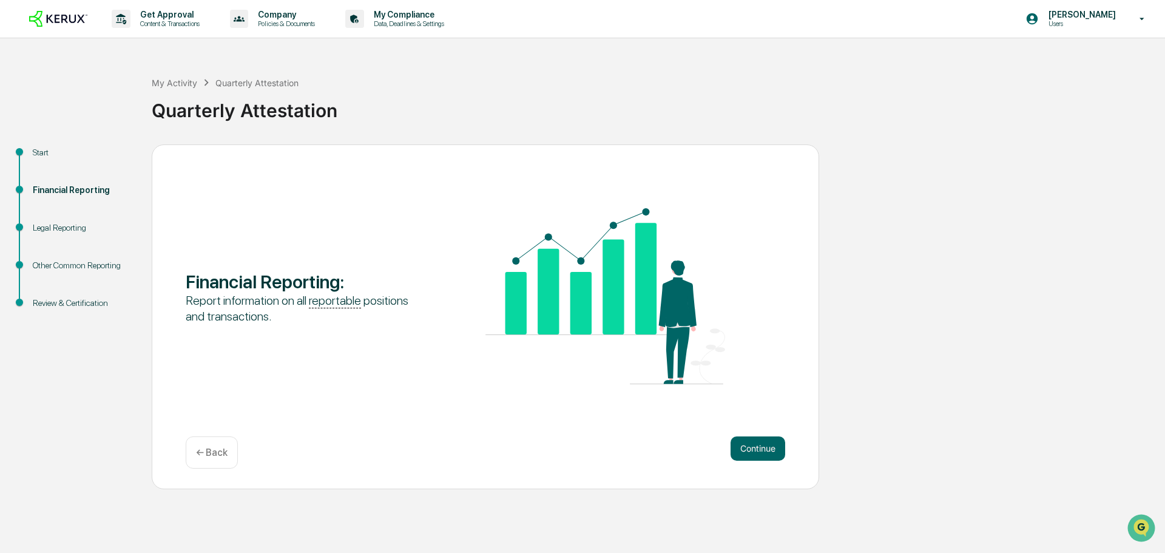
click at [711, 444] on div "Continue ← Back" at bounding box center [486, 452] width 600 height 32
click at [742, 452] on button "Continue" at bounding box center [758, 448] width 55 height 24
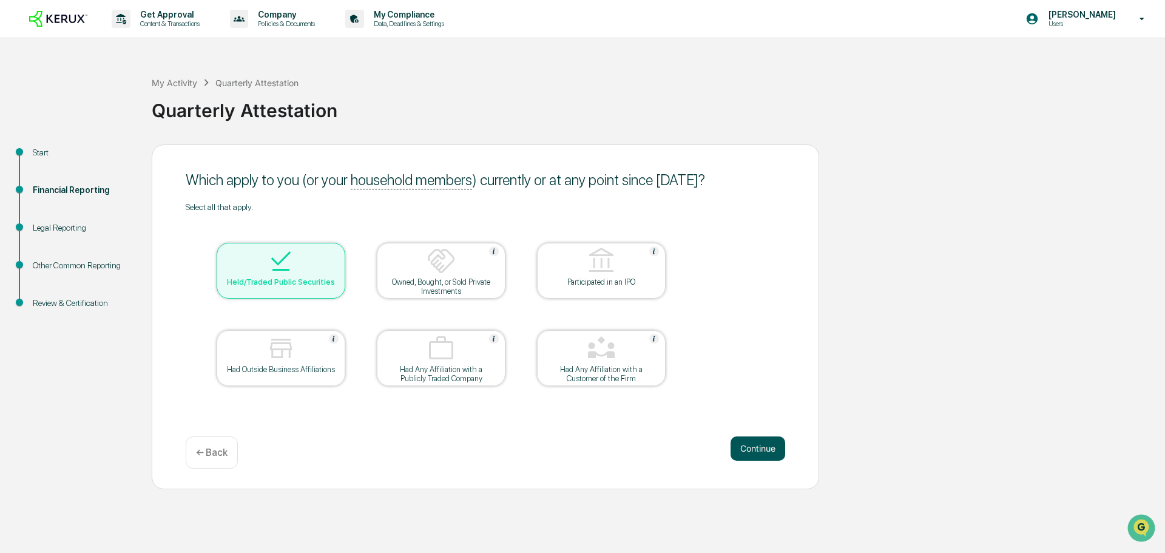
click at [759, 452] on button "Continue" at bounding box center [758, 448] width 55 height 24
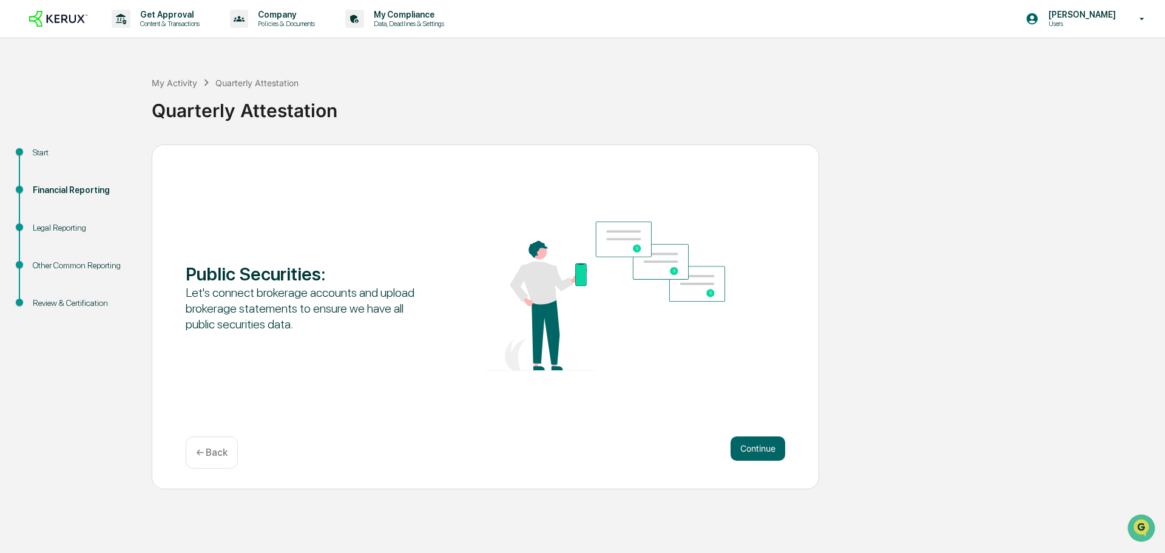
click at [759, 452] on button "Continue" at bounding box center [758, 448] width 55 height 24
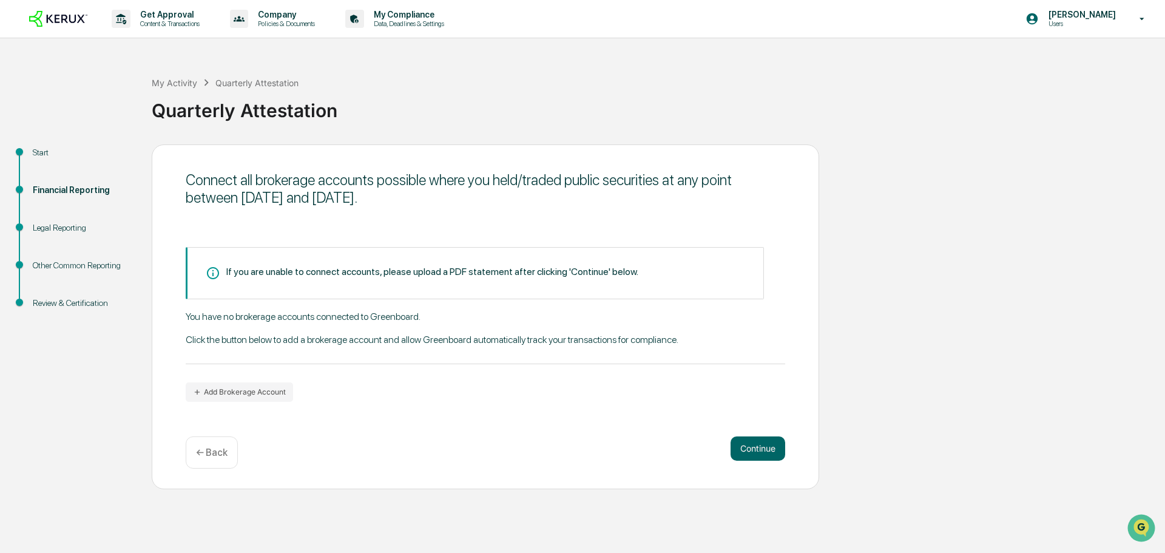
click at [759, 452] on button "Continue" at bounding box center [758, 448] width 55 height 24
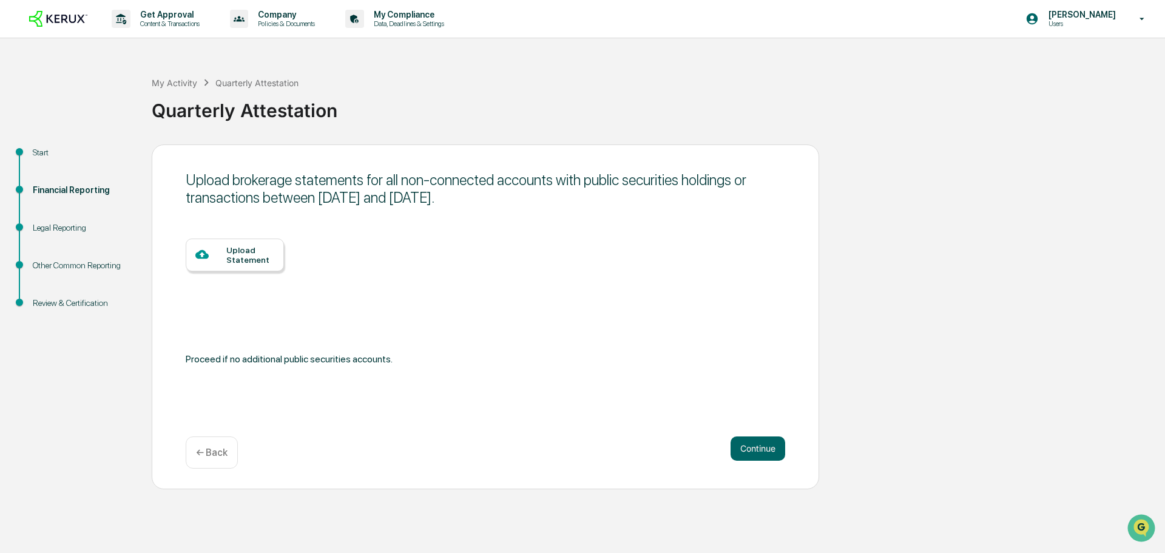
click at [759, 452] on button "Continue" at bounding box center [758, 448] width 55 height 24
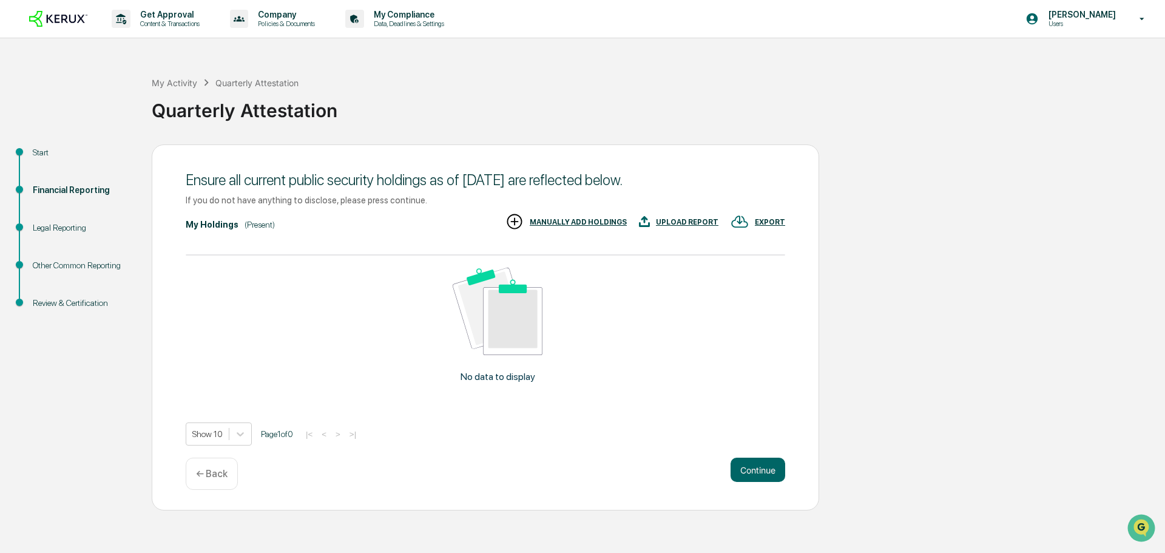
click at [757, 452] on div "Ensure all current public security holdings as of [DATE] are reflected below. I…" at bounding box center [486, 327] width 668 height 366
click at [756, 467] on button "Continue" at bounding box center [758, 470] width 55 height 24
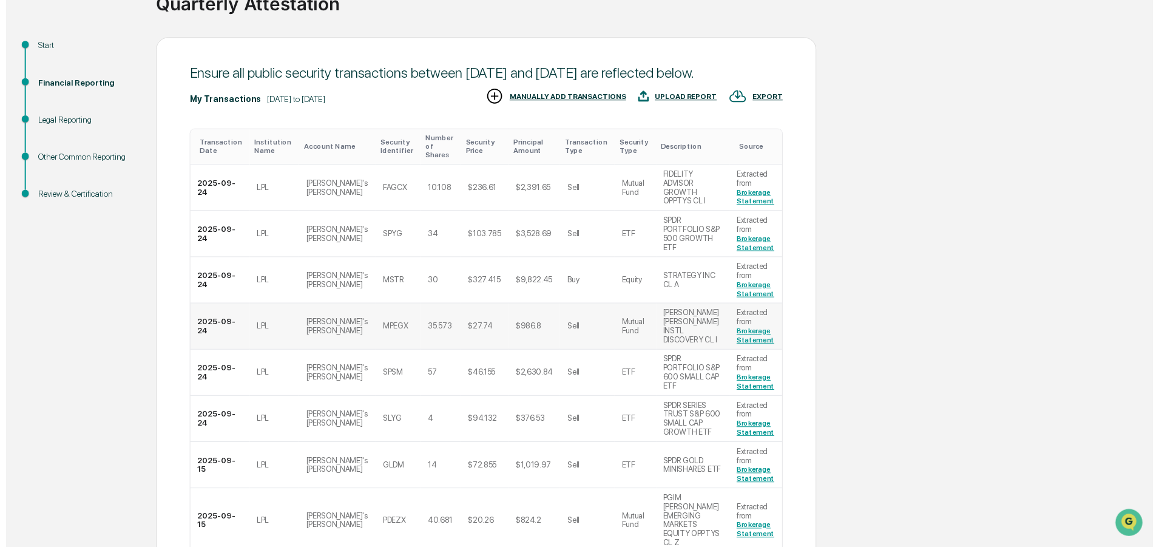
scroll to position [302, 0]
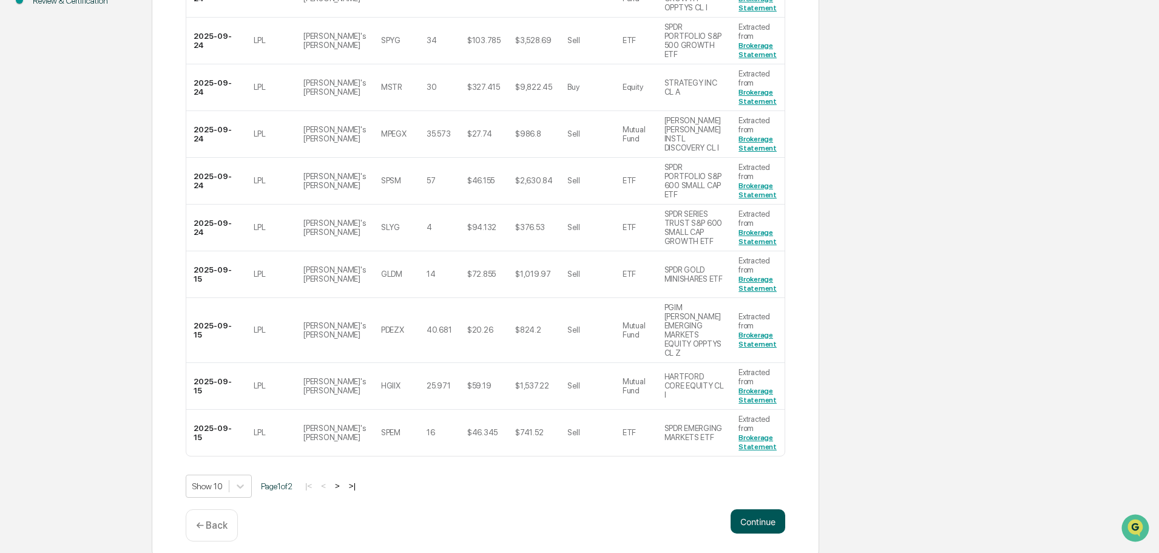
click at [746, 512] on button "Continue" at bounding box center [758, 521] width 55 height 24
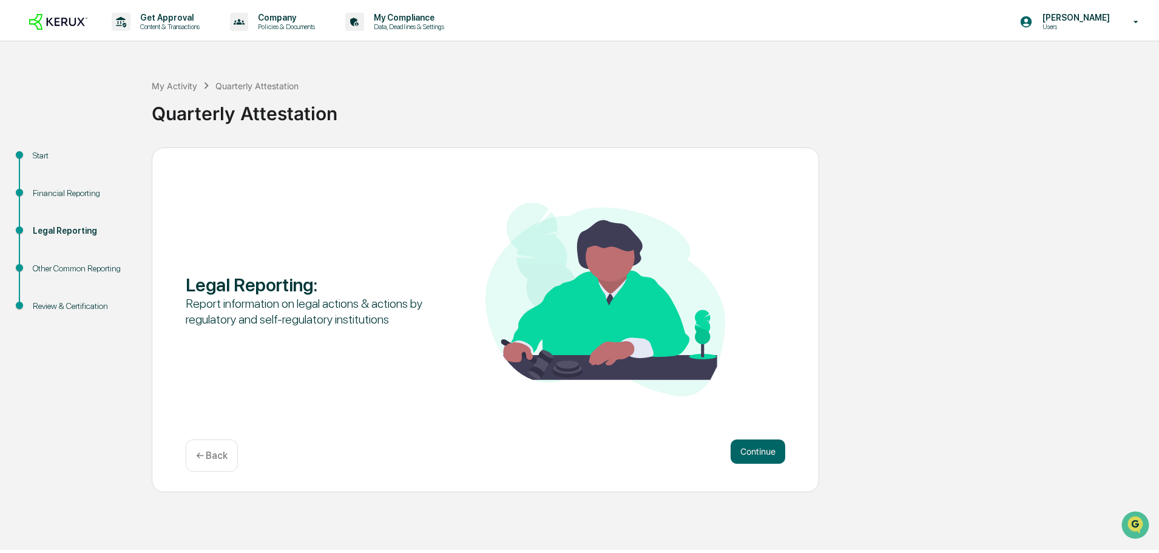
scroll to position [0, 0]
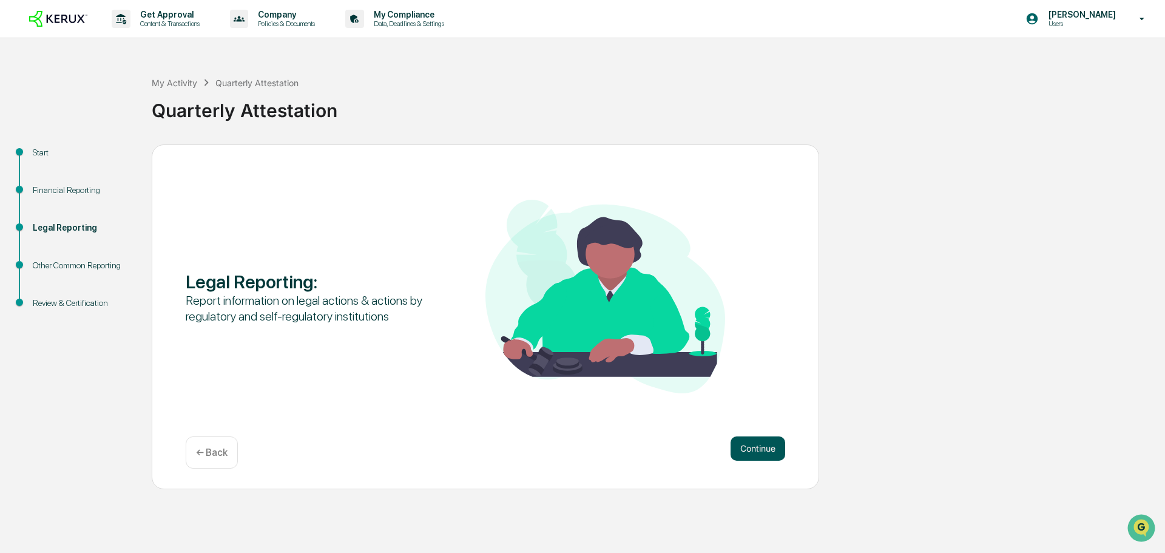
click at [755, 455] on button "Continue" at bounding box center [758, 448] width 55 height 24
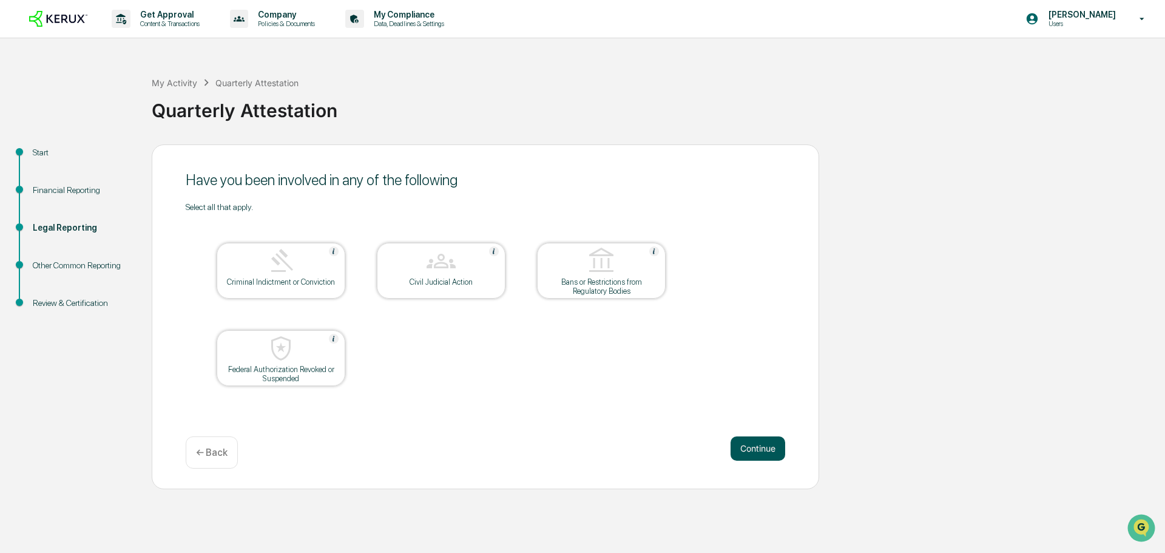
click at [756, 450] on button "Continue" at bounding box center [758, 448] width 55 height 24
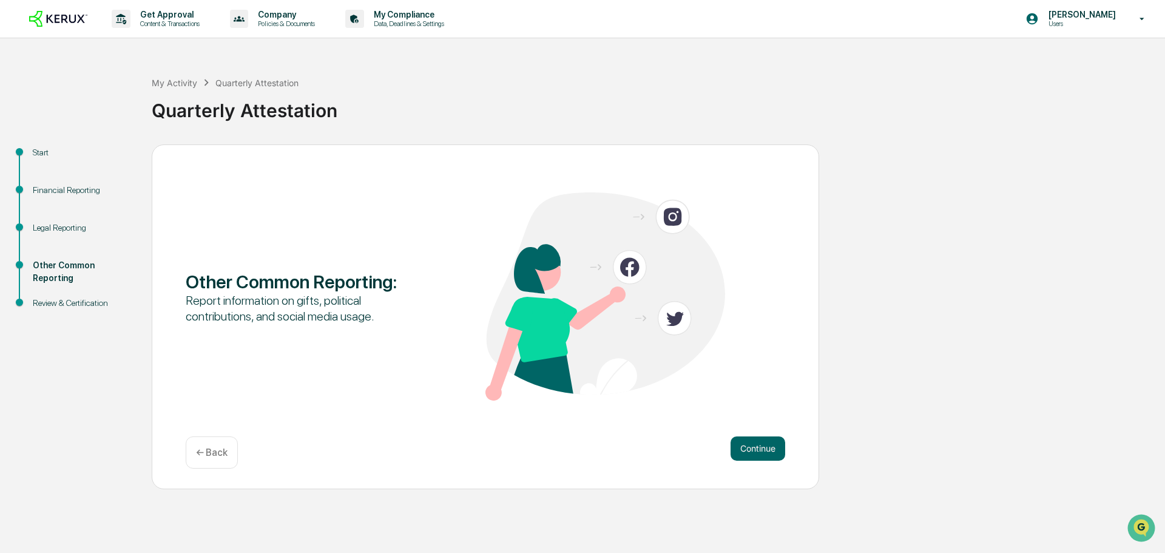
click at [756, 450] on button "Continue" at bounding box center [758, 448] width 55 height 24
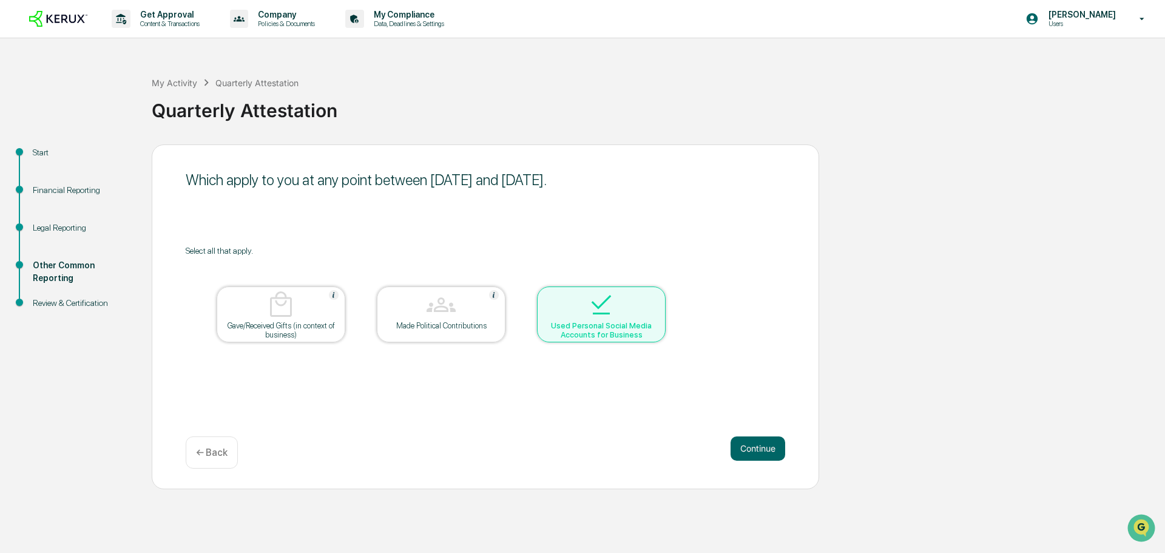
click at [756, 450] on button "Continue" at bounding box center [758, 448] width 55 height 24
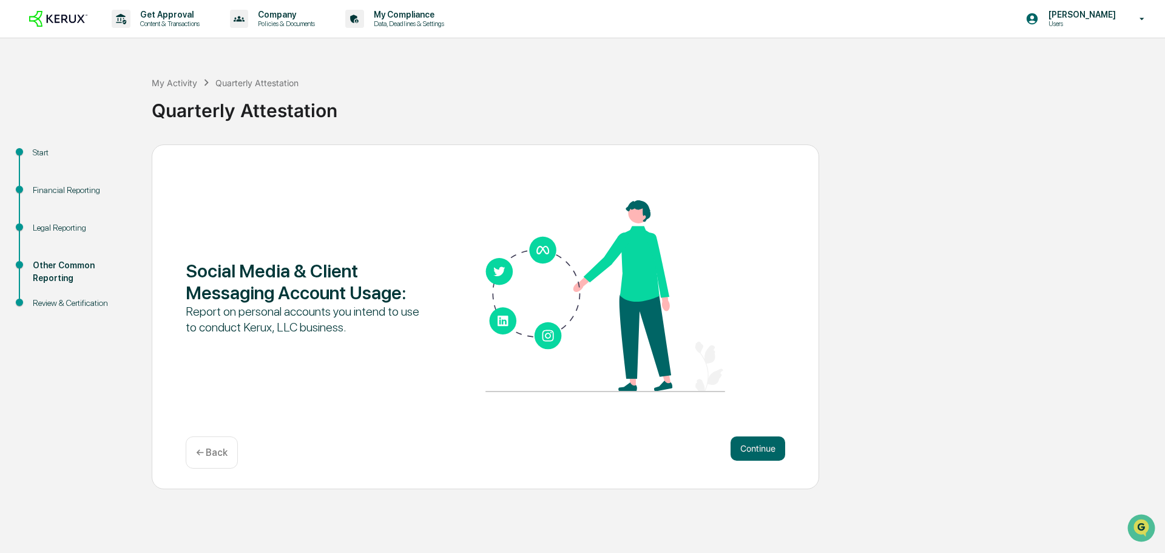
click at [756, 450] on button "Continue" at bounding box center [758, 448] width 55 height 24
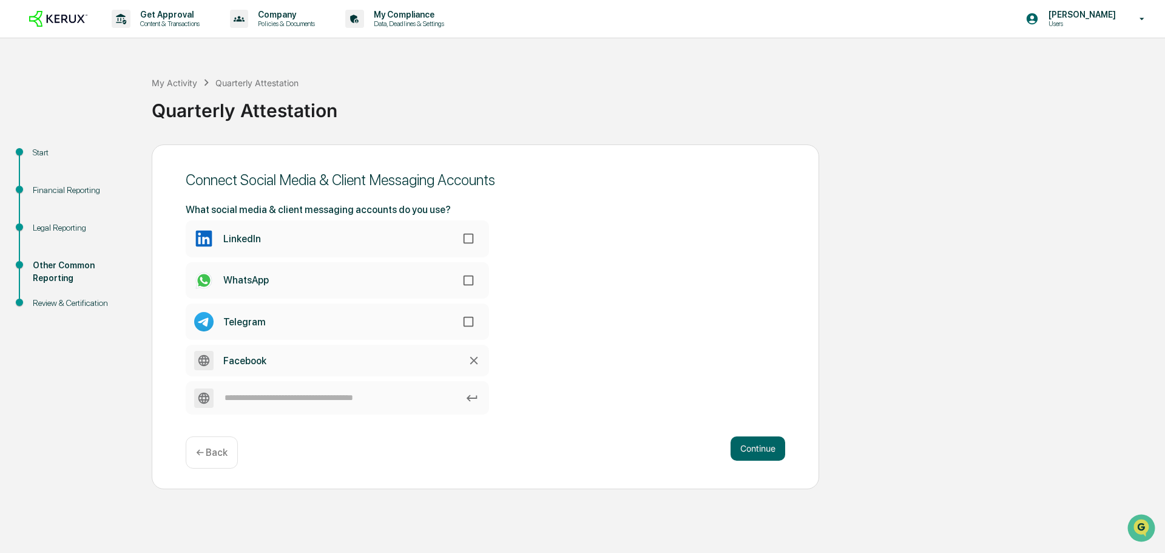
click at [756, 450] on button "Continue" at bounding box center [758, 448] width 55 height 24
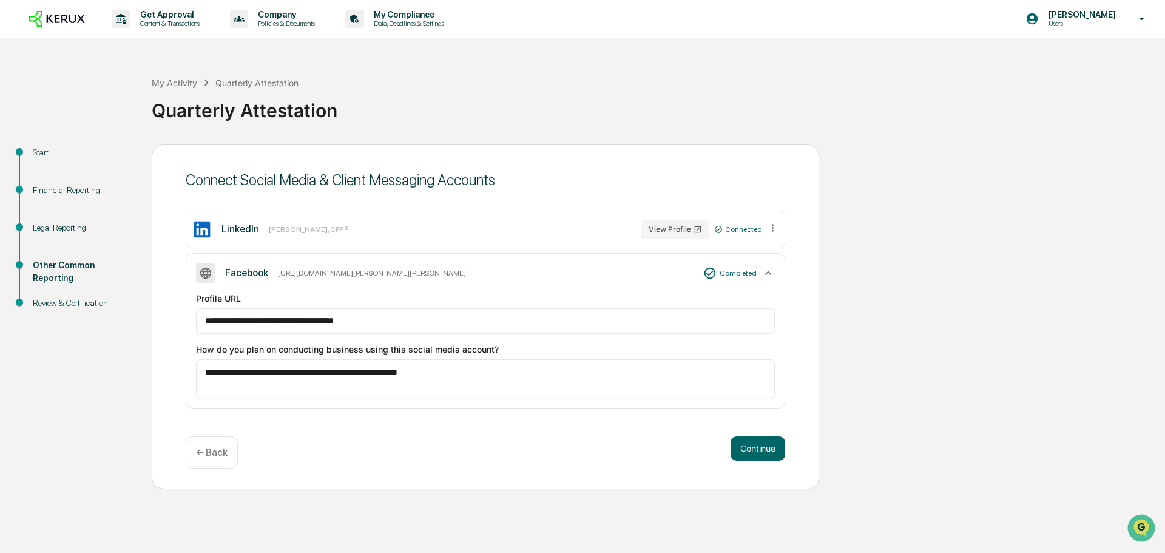
click at [756, 450] on button "Continue" at bounding box center [758, 448] width 55 height 24
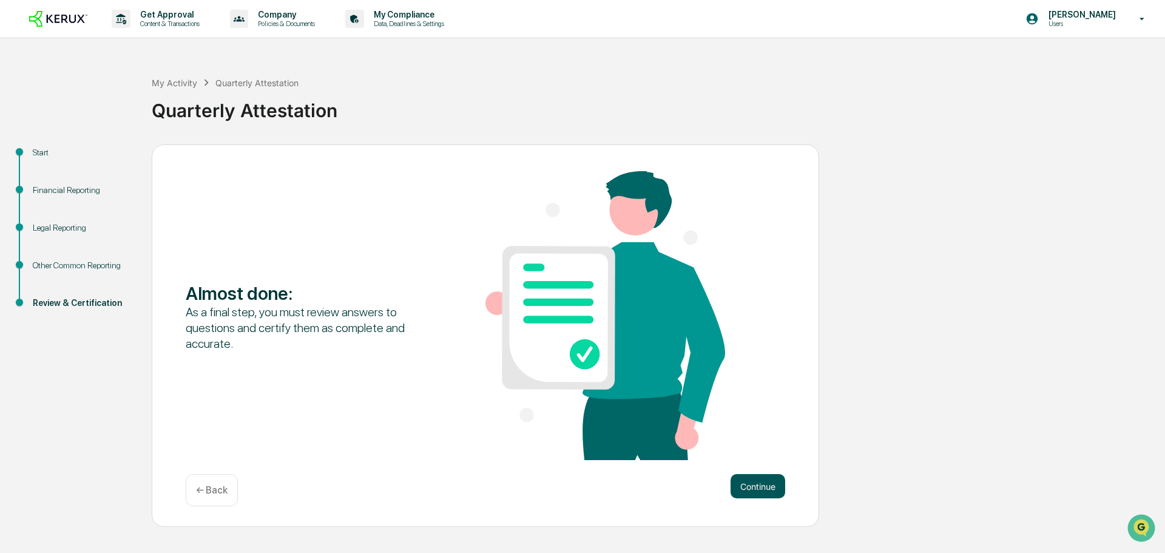
click at [760, 490] on button "Continue" at bounding box center [758, 486] width 55 height 24
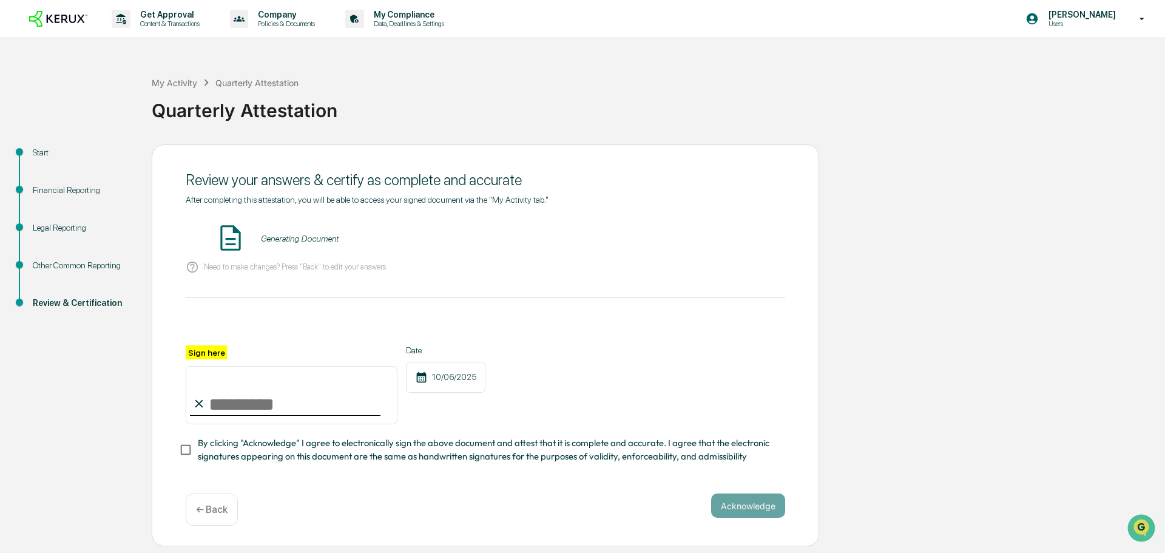
click at [283, 401] on input "Sign here" at bounding box center [292, 395] width 212 height 58
type input "**********"
click at [750, 511] on button "Acknowledge" at bounding box center [748, 506] width 74 height 24
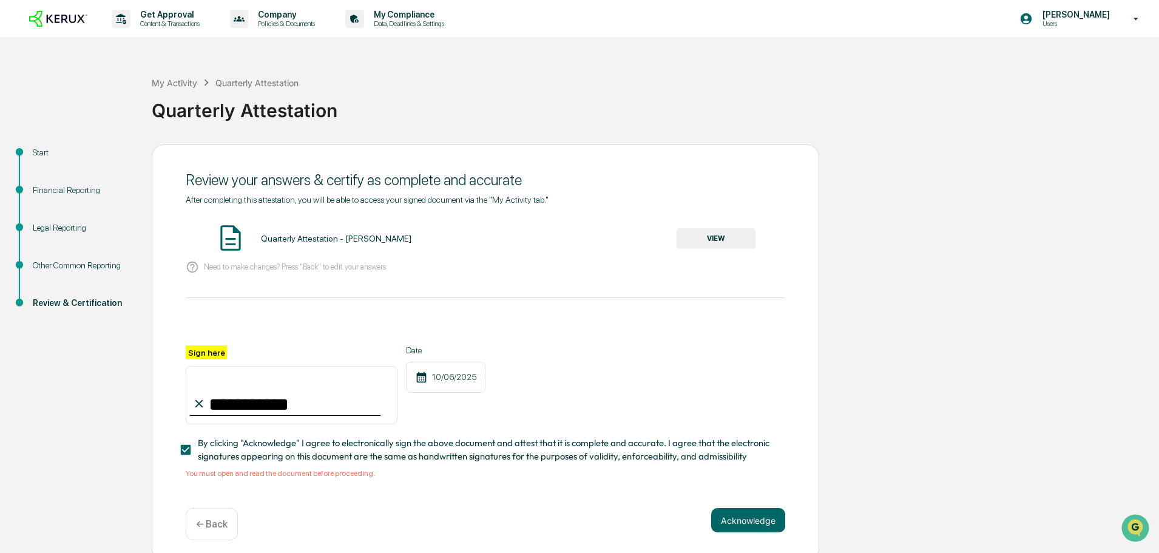
click at [310, 236] on div "Quarterly Attestation - [PERSON_NAME]" at bounding box center [336, 239] width 151 height 10
click at [729, 242] on button "VIEW" at bounding box center [716, 238] width 79 height 21
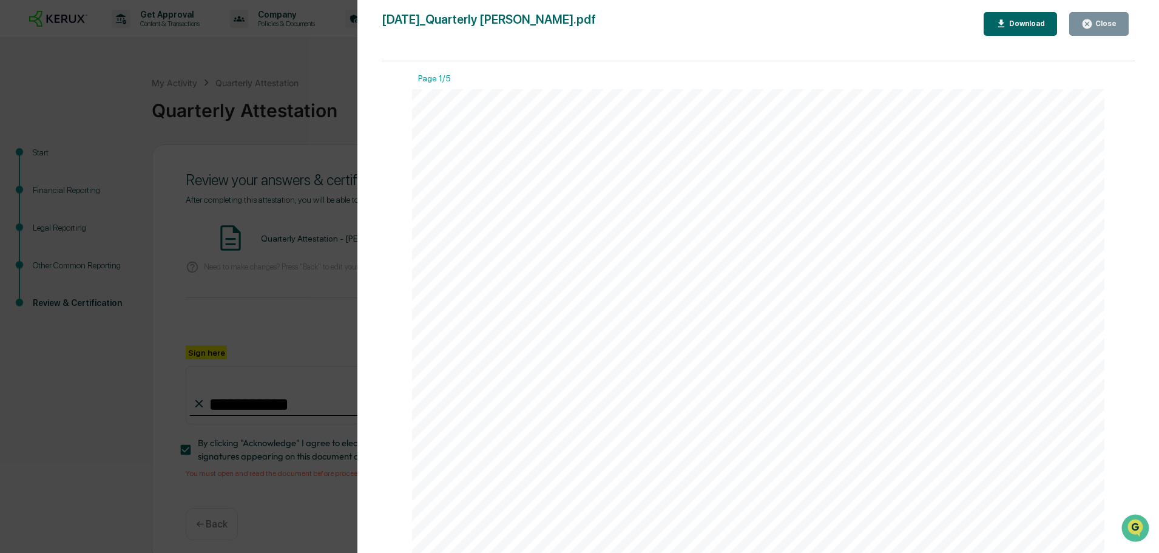
click at [1097, 25] on div "Close" at bounding box center [1105, 23] width 24 height 8
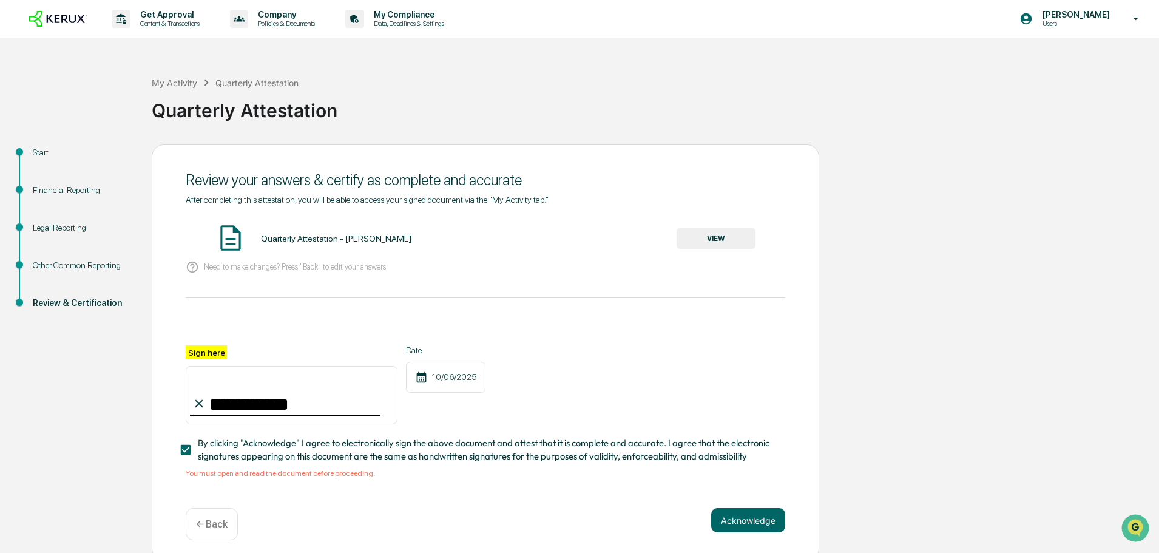
click at [60, 192] on div "Financial Reporting" at bounding box center [83, 190] width 100 height 13
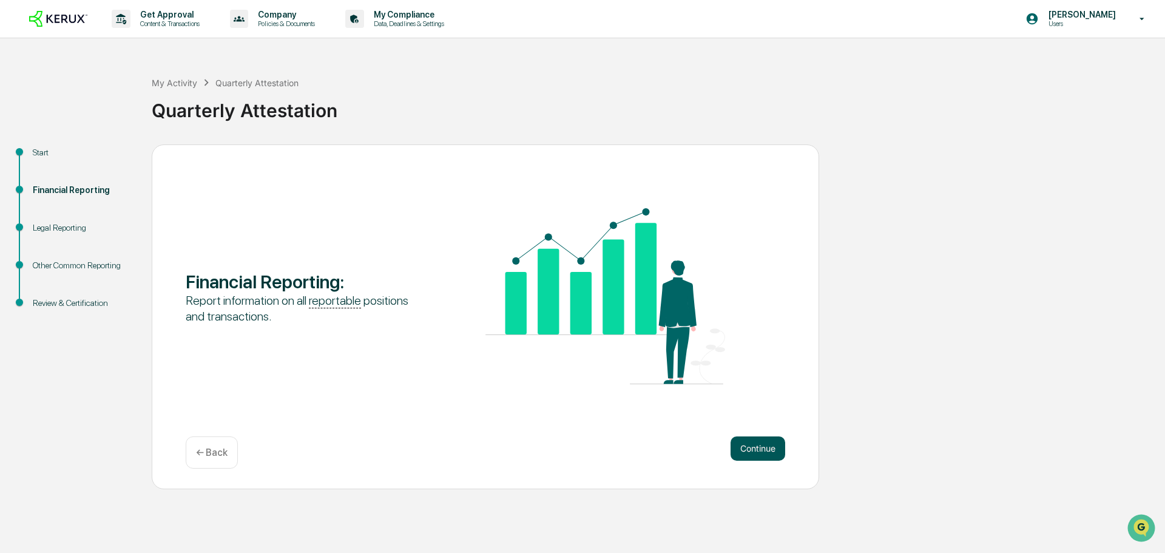
click at [764, 449] on button "Continue" at bounding box center [758, 448] width 55 height 24
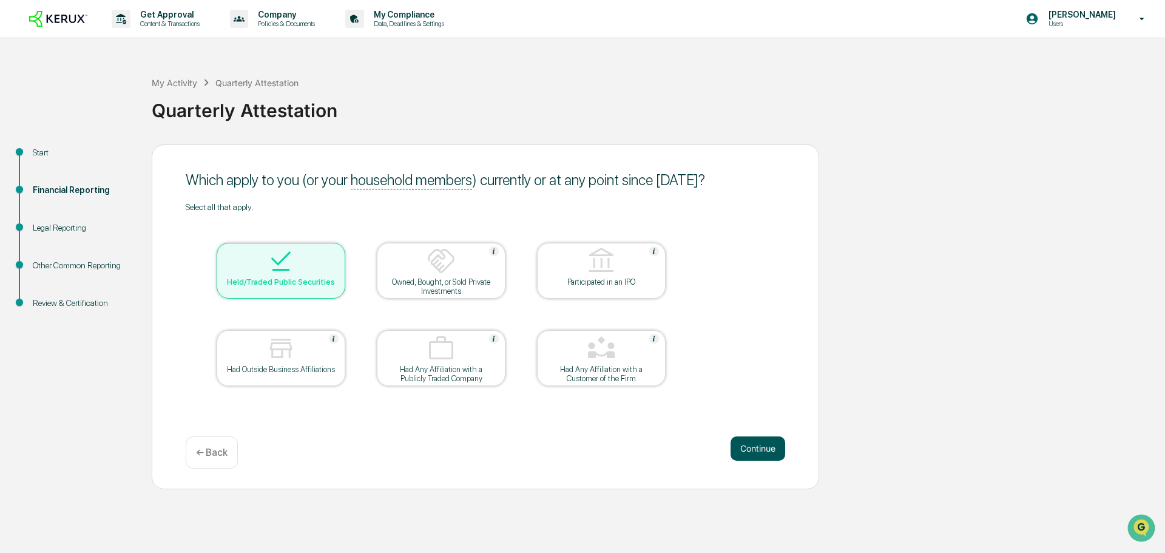
click at [758, 450] on button "Continue" at bounding box center [758, 448] width 55 height 24
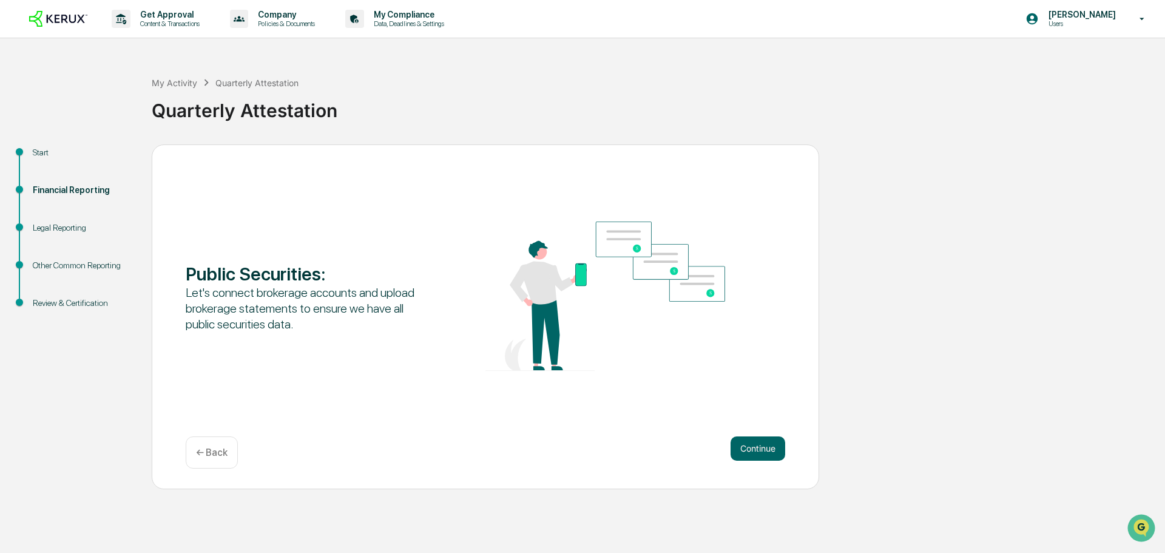
click at [226, 454] on p "← Back" at bounding box center [212, 453] width 32 height 12
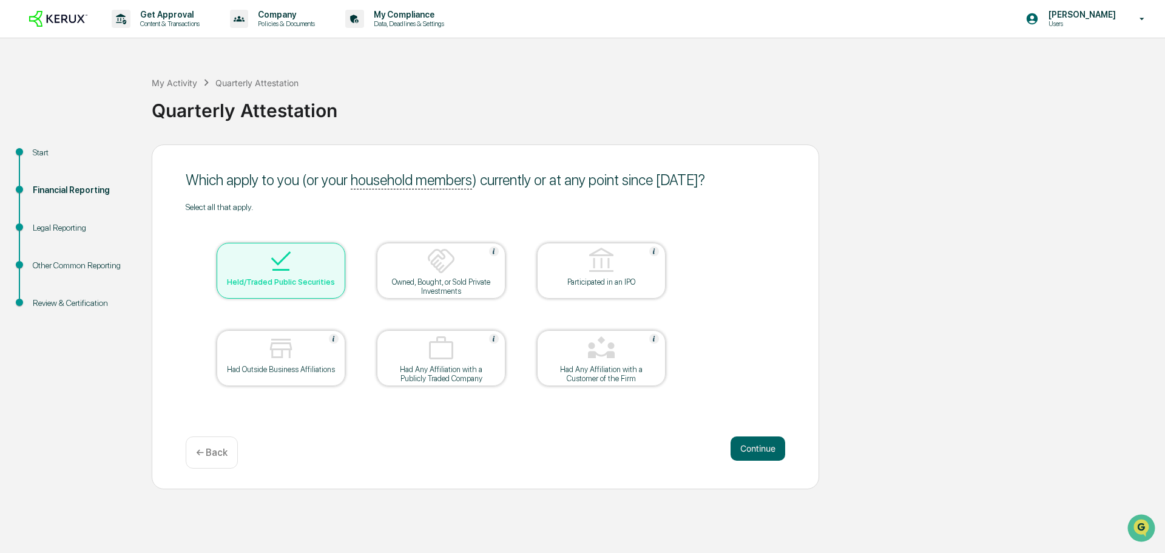
click at [277, 294] on div "Held/Traded Public Securities" at bounding box center [281, 271] width 129 height 56
click at [292, 273] on img at bounding box center [280, 260] width 29 height 29
click at [753, 450] on button "Continue" at bounding box center [758, 448] width 55 height 24
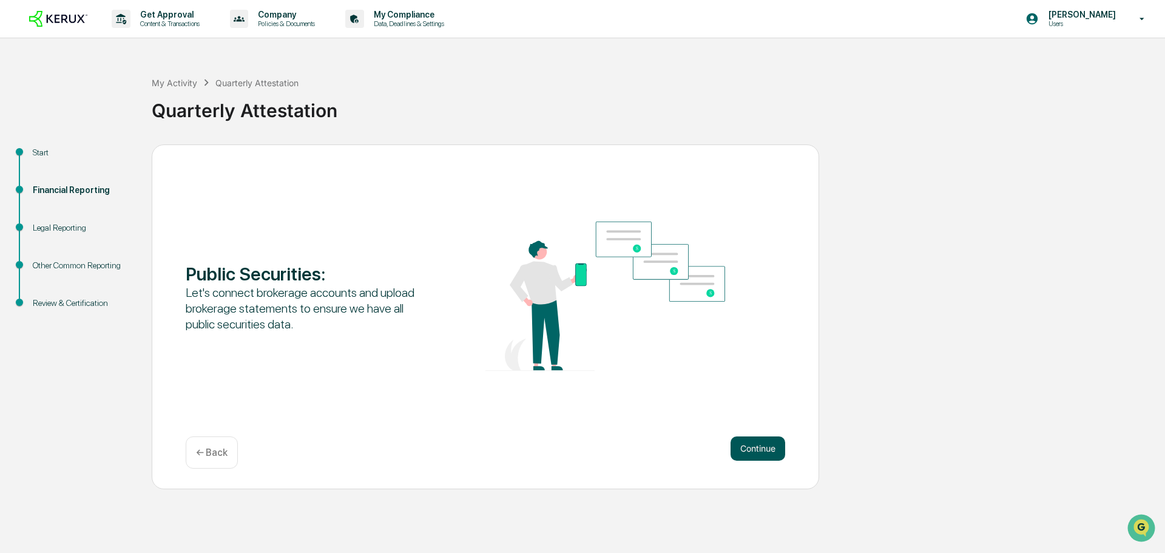
click at [744, 442] on button "Continue" at bounding box center [758, 448] width 55 height 24
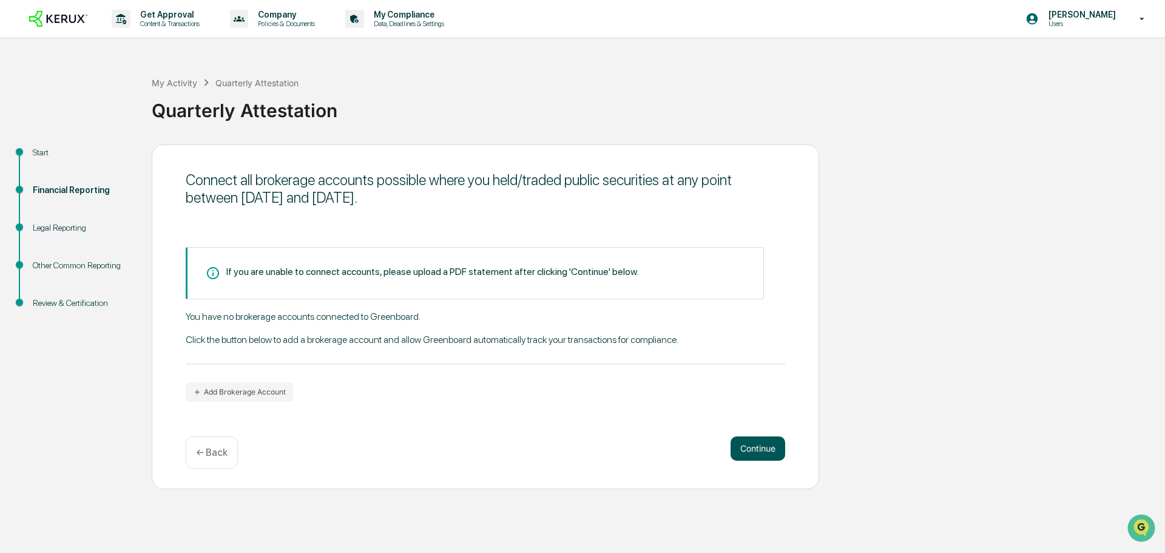
click at [759, 455] on button "Continue" at bounding box center [758, 448] width 55 height 24
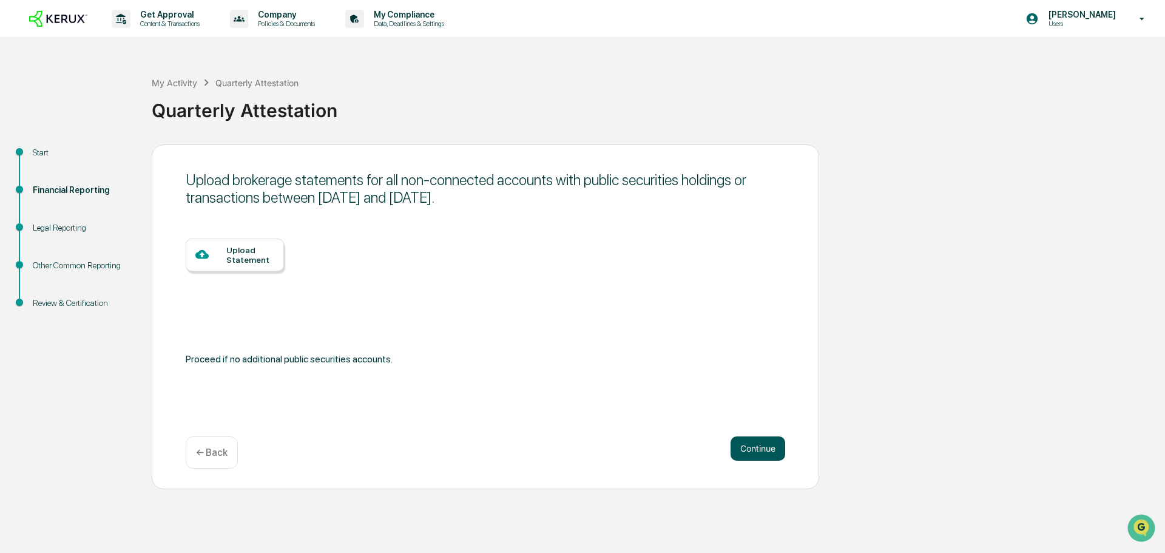
click at [759, 452] on button "Continue" at bounding box center [758, 448] width 55 height 24
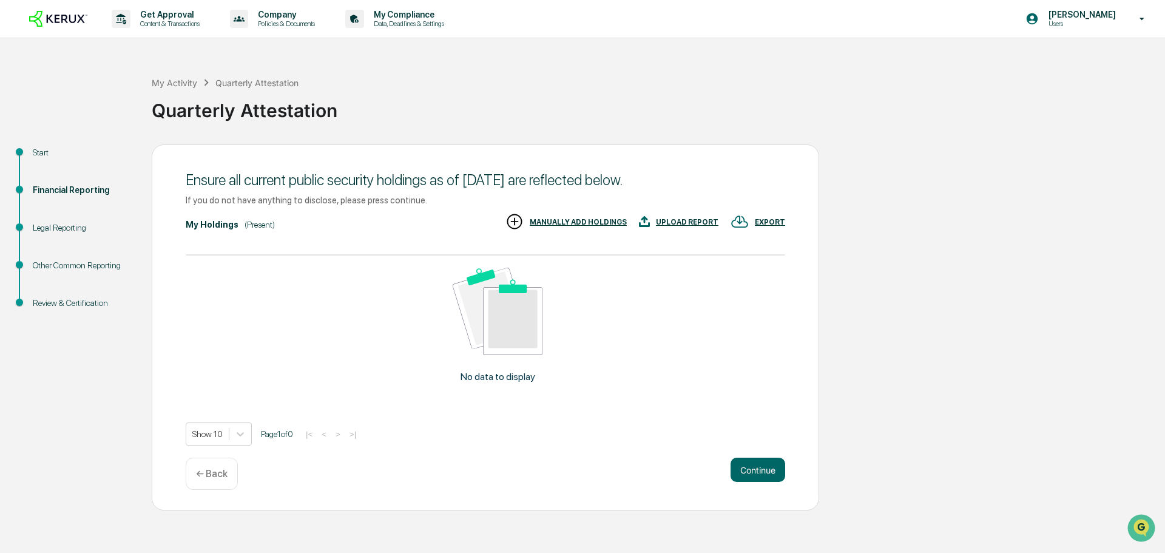
click at [761, 452] on div "Ensure all current public security holdings as of [DATE] are reflected below. I…" at bounding box center [486, 327] width 668 height 366
click at [762, 466] on button "Continue" at bounding box center [758, 470] width 55 height 24
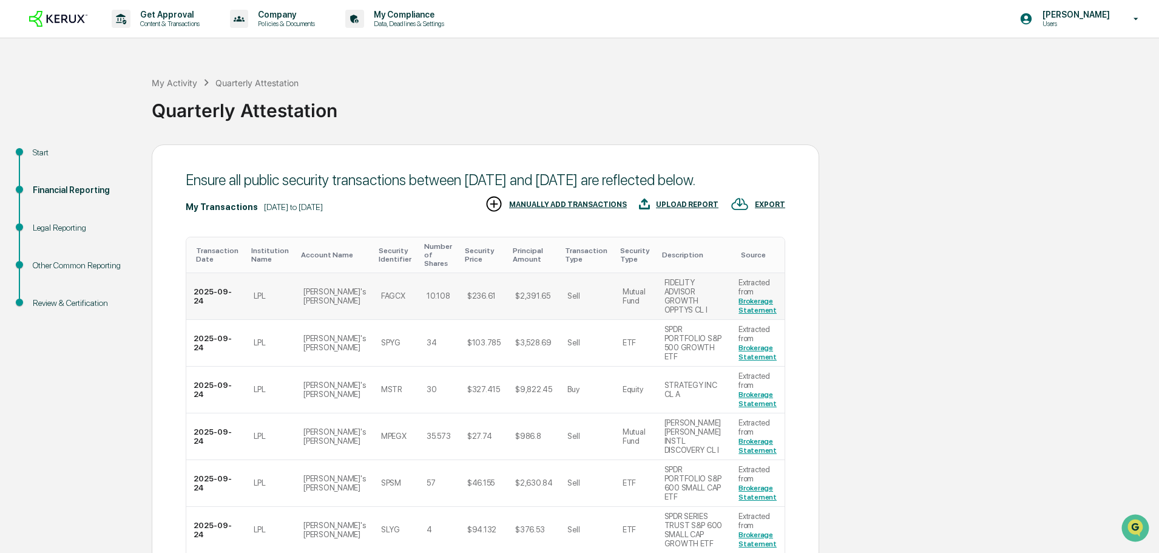
click at [196, 302] on td "2025-09-24" at bounding box center [216, 296] width 60 height 47
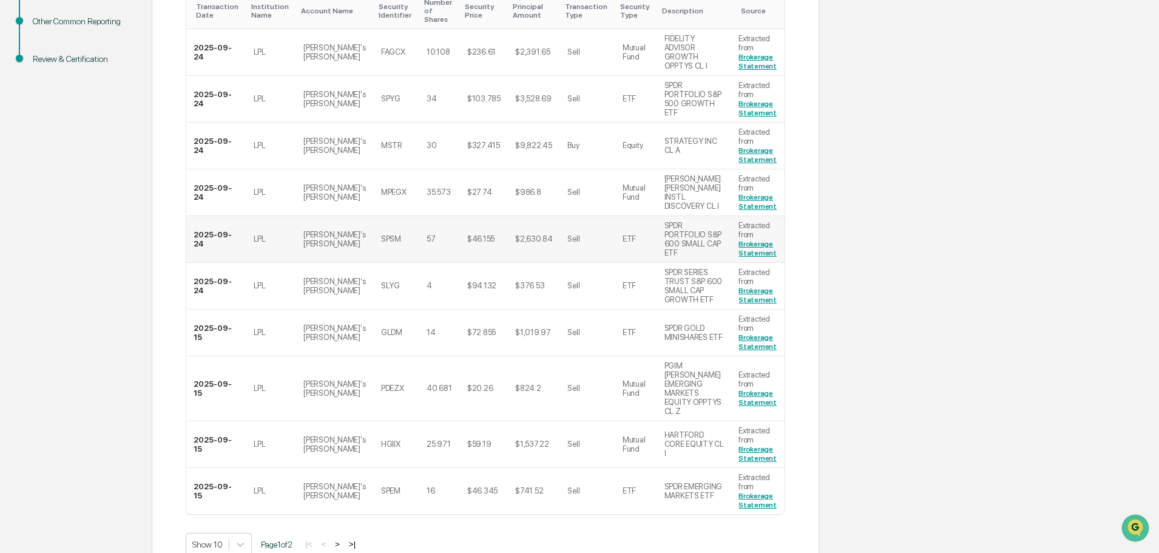
scroll to position [302, 0]
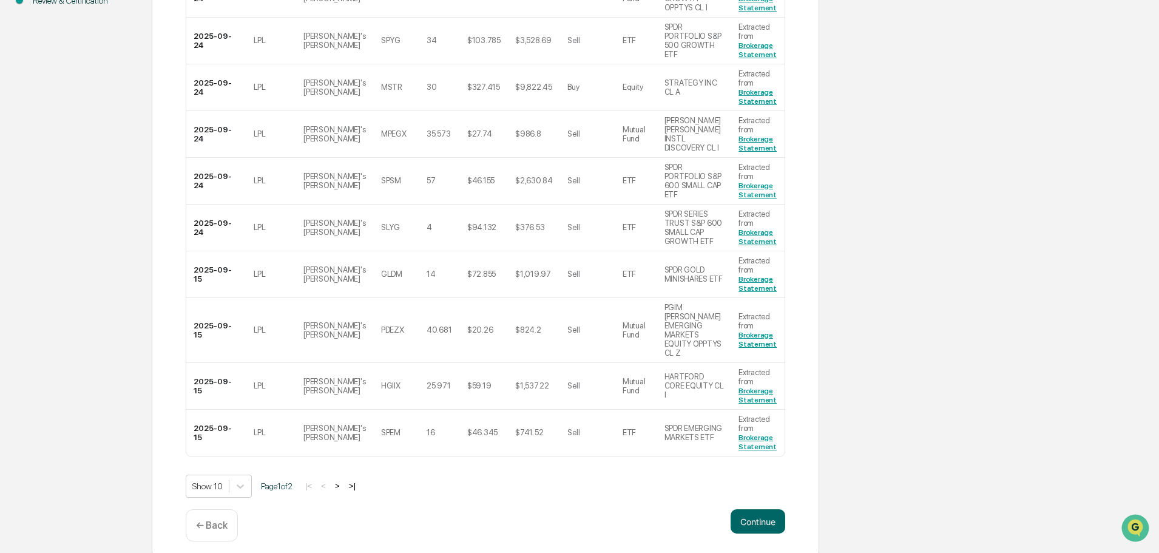
click at [342, 481] on button ">" at bounding box center [337, 486] width 12 height 10
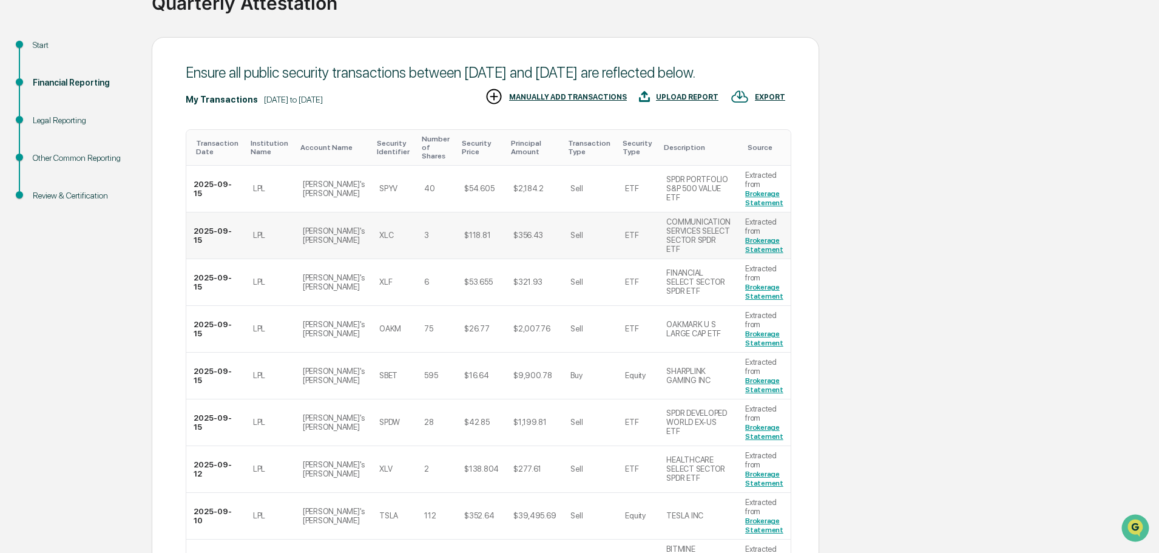
scroll to position [121, 0]
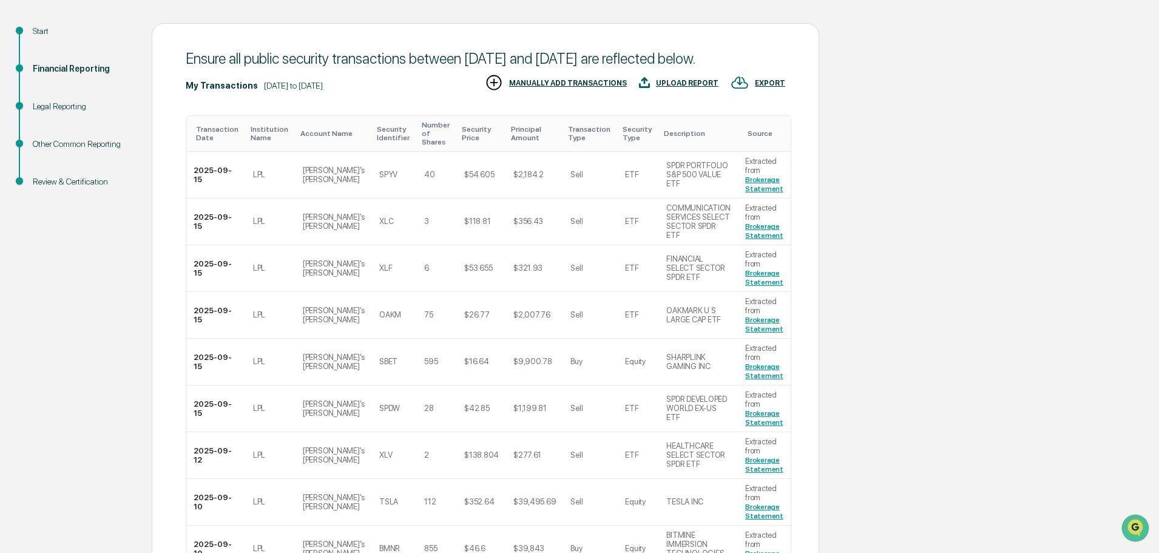
click at [560, 87] on div "MANUALLY ADD TRANSACTIONS" at bounding box center [568, 83] width 118 height 8
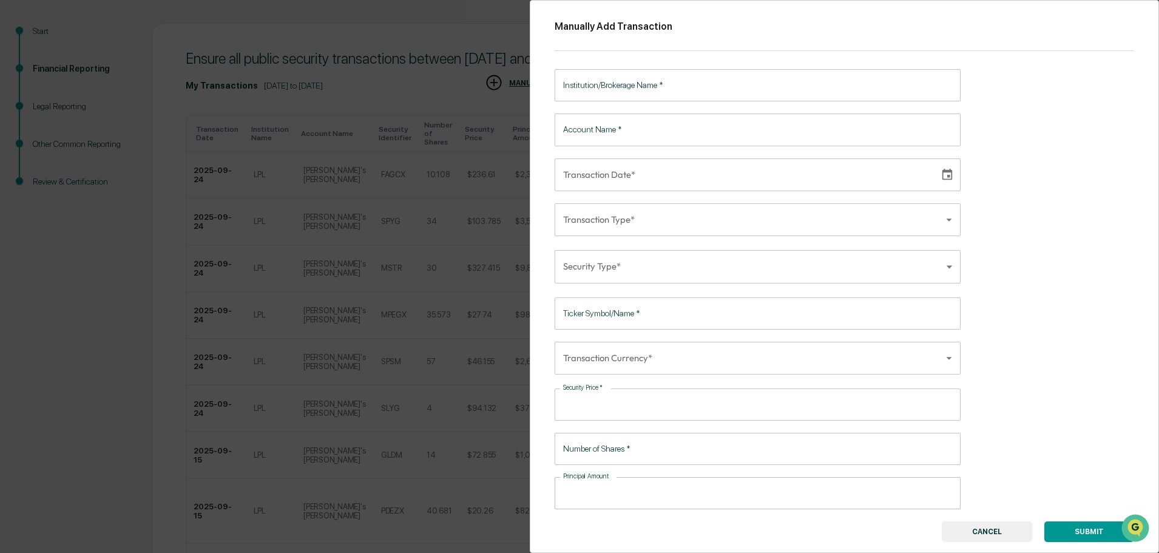
click at [992, 534] on button "CANCEL" at bounding box center [987, 531] width 90 height 21
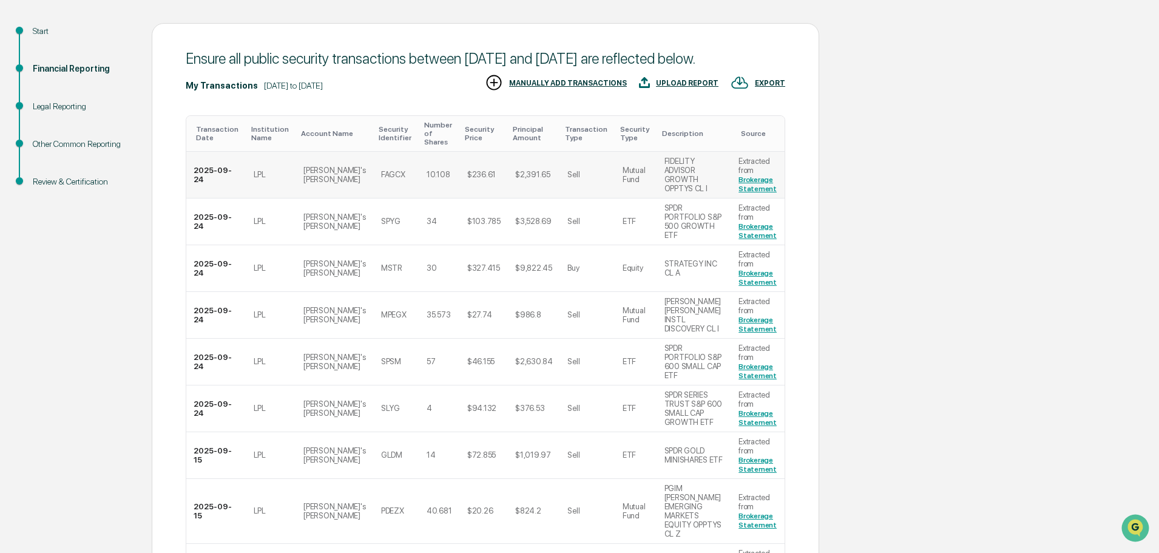
click at [676, 188] on div "FIDELITY ADVISOR GROWTH OPPTYS CL I" at bounding box center [695, 175] width 60 height 36
click at [212, 178] on td "2025-09-24" at bounding box center [216, 175] width 60 height 47
click at [516, 256] on td "$9,822.45" at bounding box center [534, 268] width 52 height 47
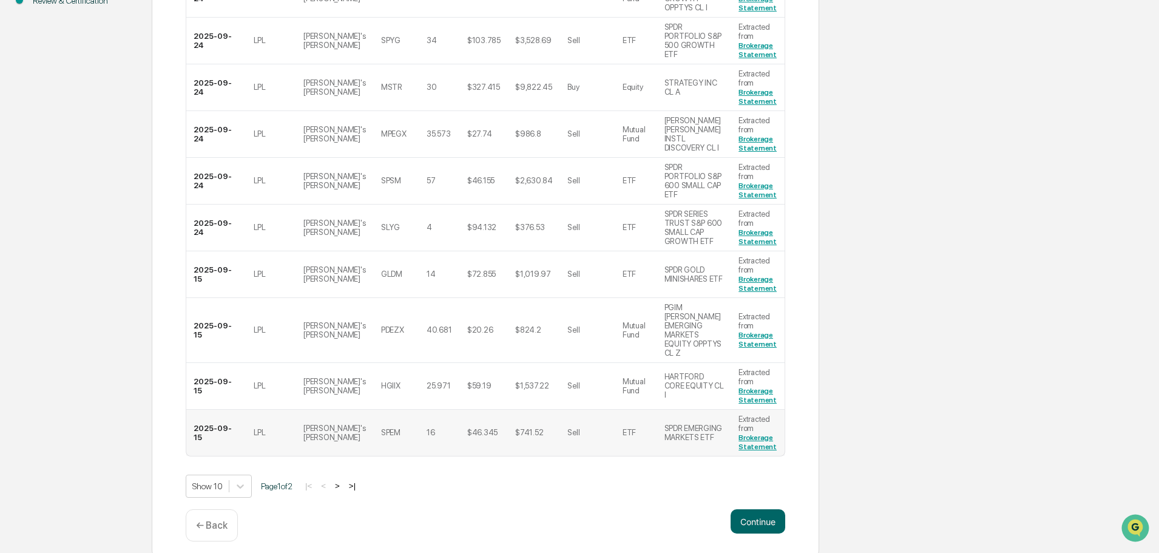
click at [758, 433] on link "Brokerage Statement" at bounding box center [758, 442] width 38 height 18
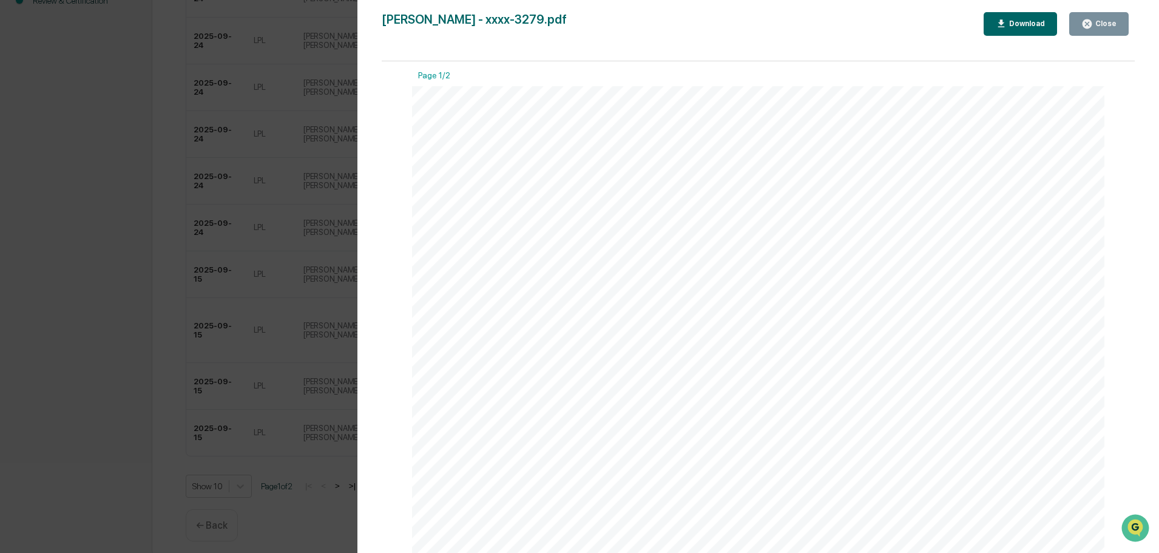
scroll to position [0, 0]
click at [1109, 22] on div "Close" at bounding box center [1105, 23] width 24 height 8
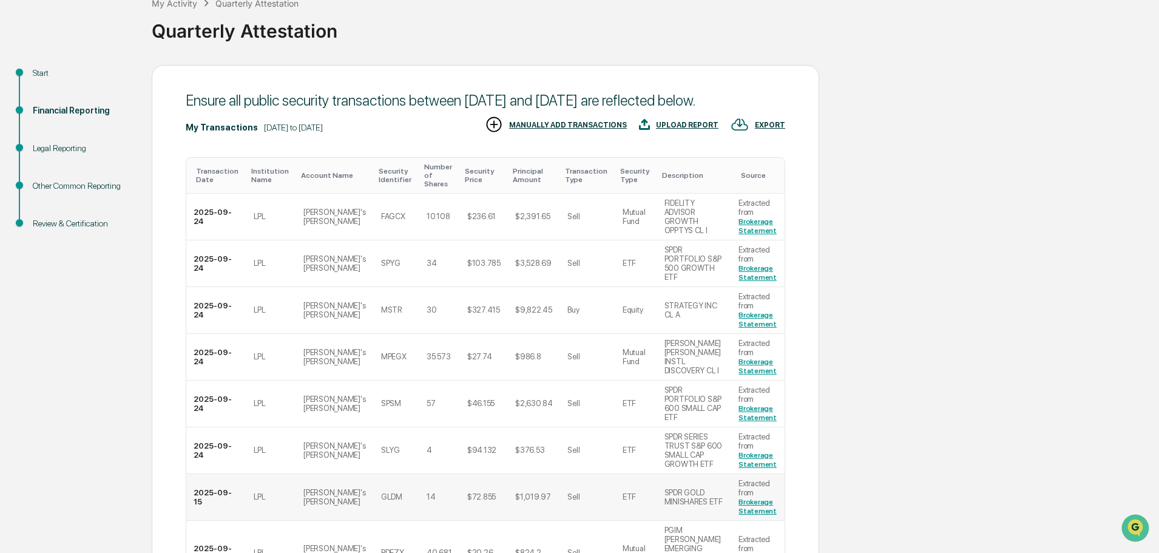
scroll to position [302, 0]
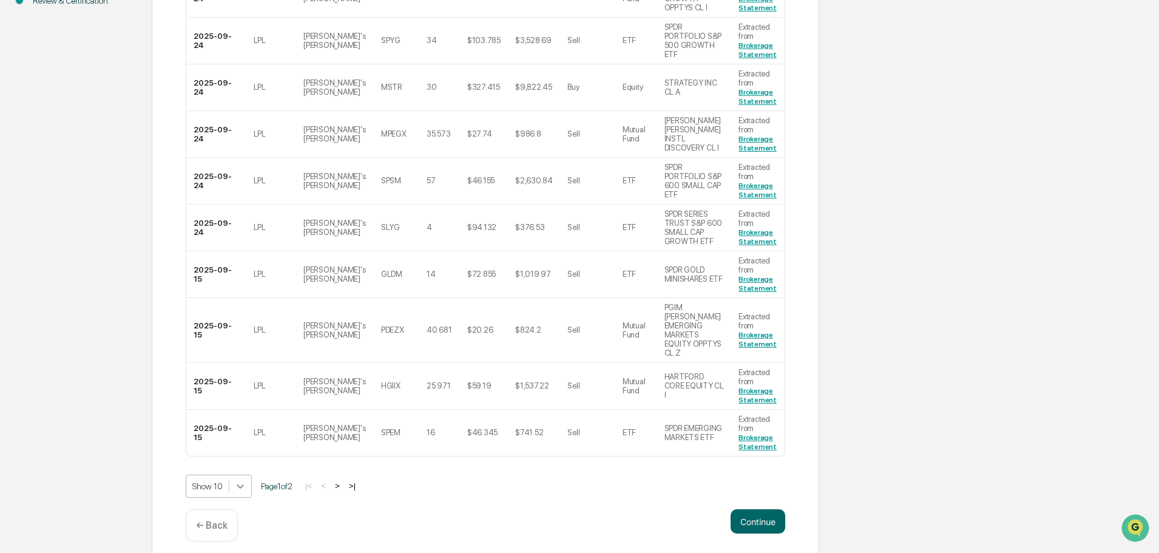
click at [237, 481] on body "Get Approval Content & Transactions Company Policies & Documents My Compliance …" at bounding box center [579, 130] width 1159 height 864
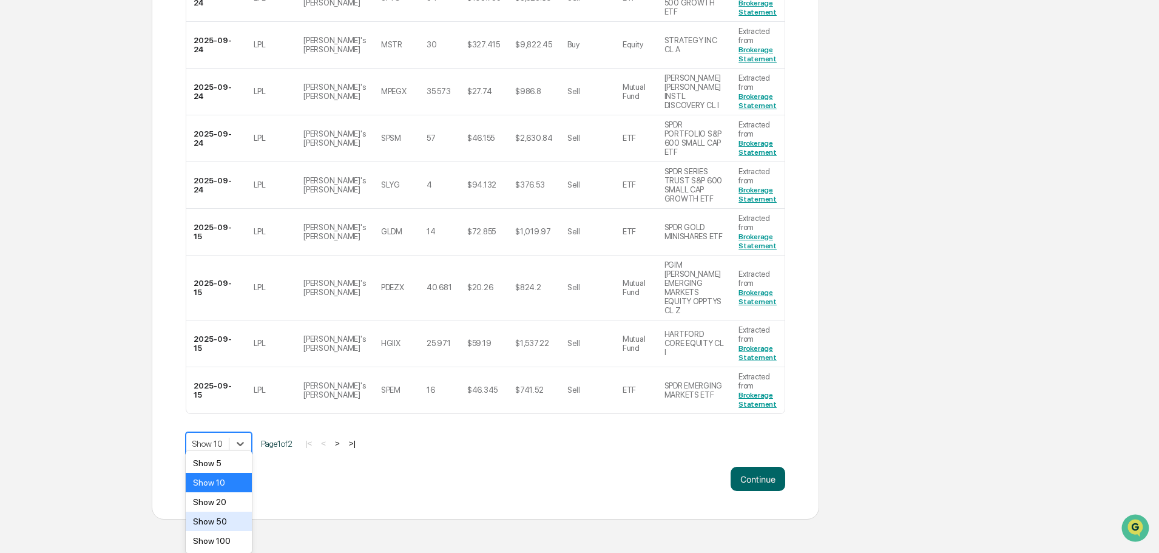
click at [241, 520] on div "Show 50" at bounding box center [219, 521] width 66 height 19
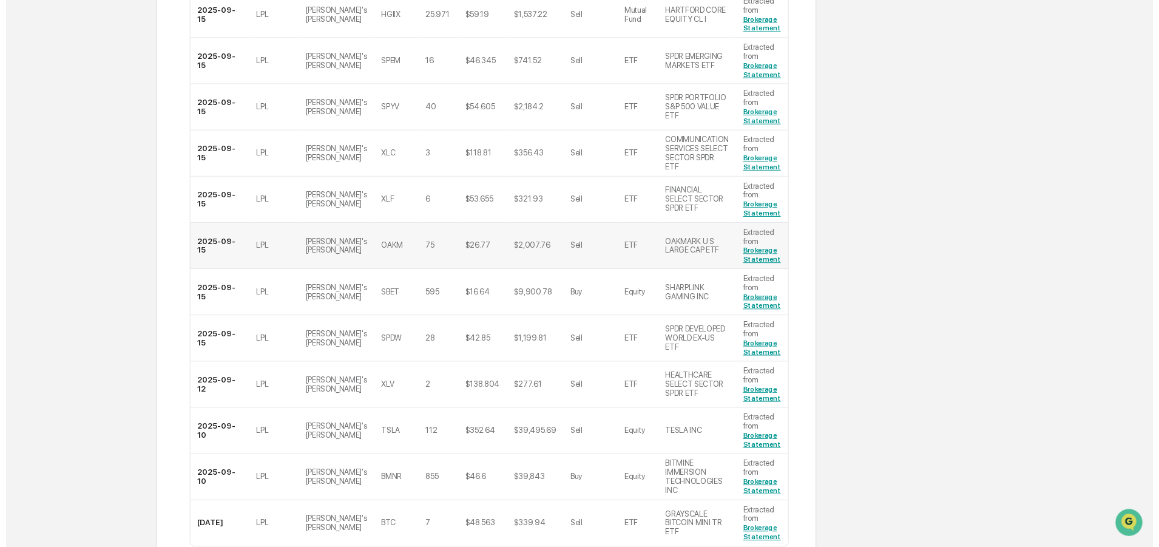
scroll to position [770, 0]
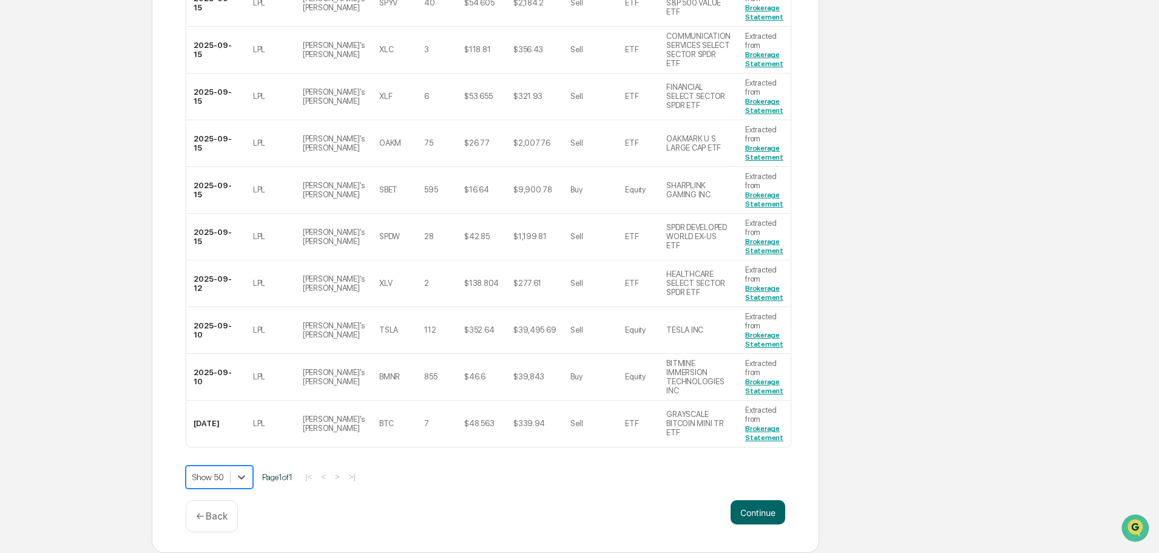
click at [219, 512] on p "← Back" at bounding box center [212, 517] width 32 height 12
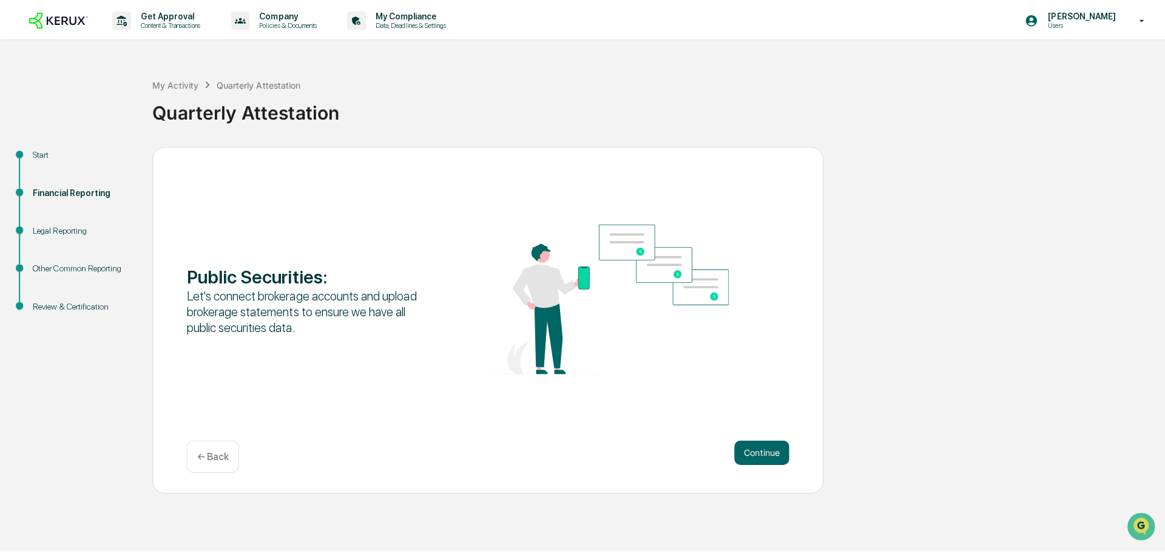
scroll to position [0, 0]
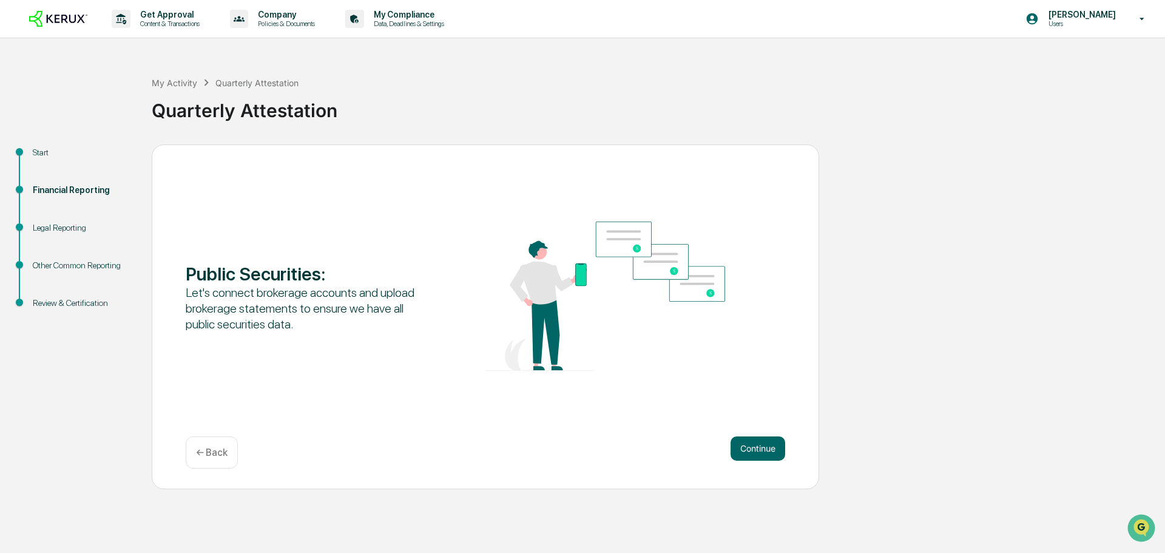
click at [198, 449] on p "← Back" at bounding box center [212, 453] width 32 height 12
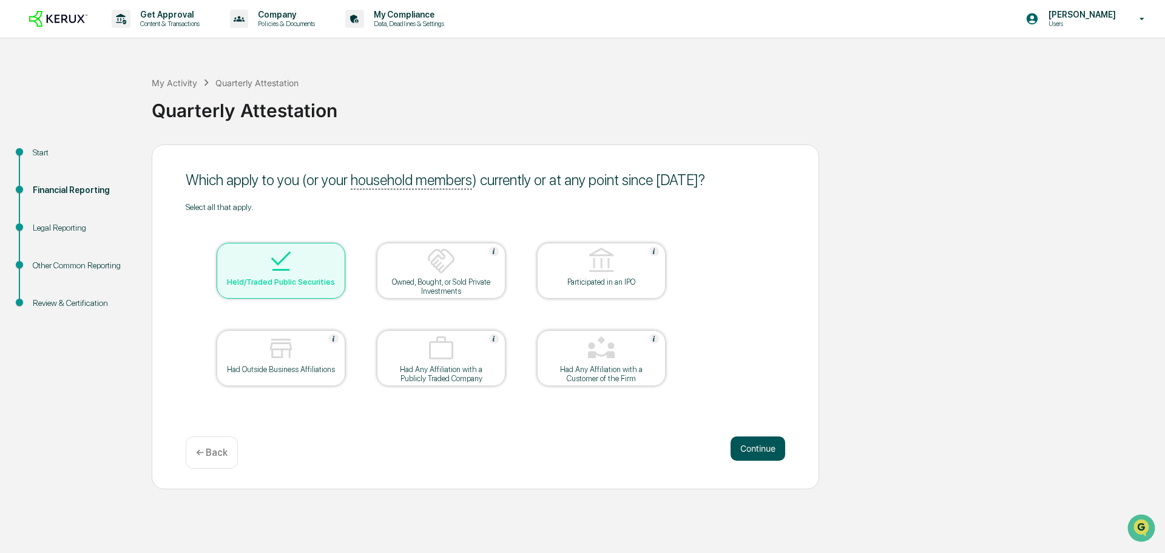
click at [754, 445] on button "Continue" at bounding box center [758, 448] width 55 height 24
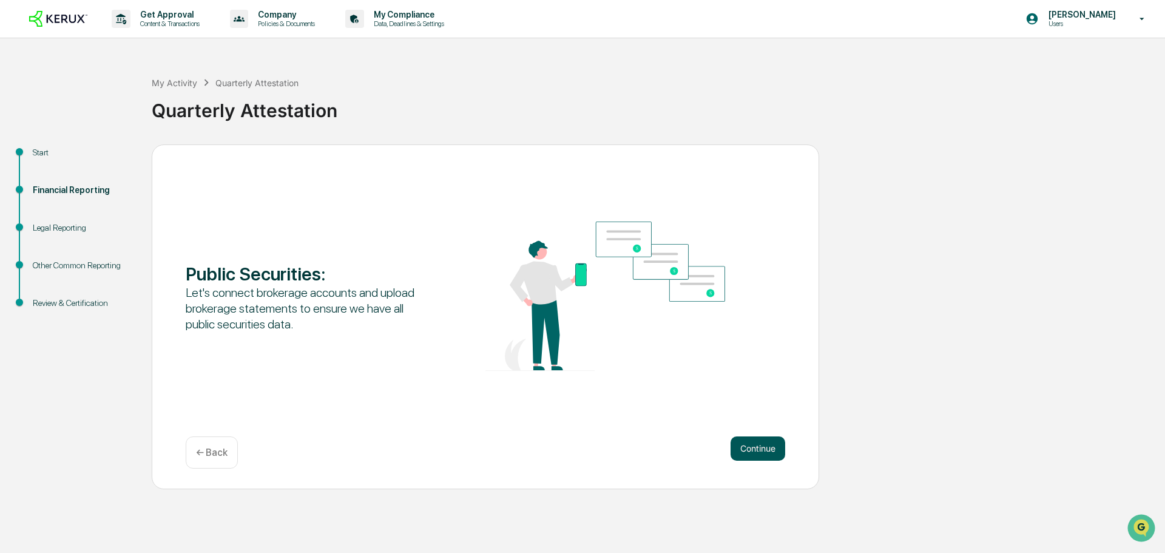
click at [758, 449] on button "Continue" at bounding box center [758, 448] width 55 height 24
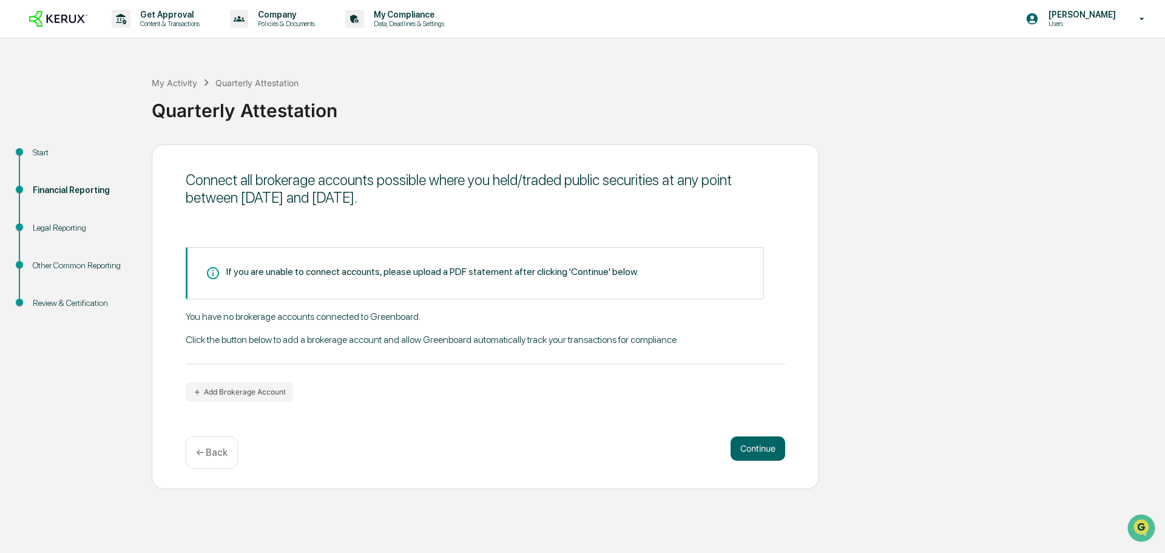
click at [225, 449] on p "← Back" at bounding box center [212, 453] width 32 height 12
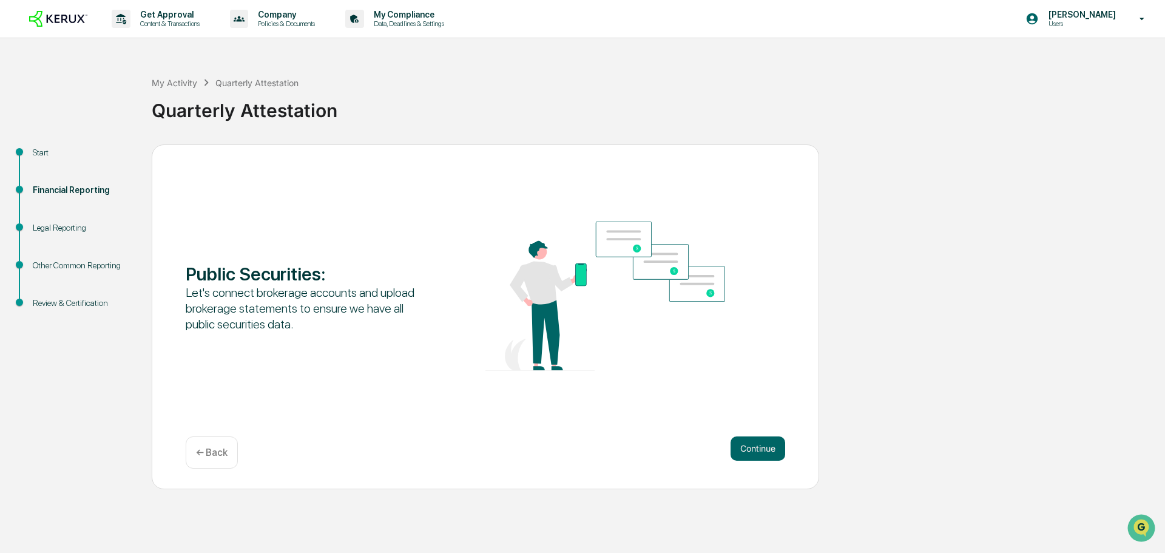
click at [224, 451] on p "← Back" at bounding box center [212, 453] width 32 height 12
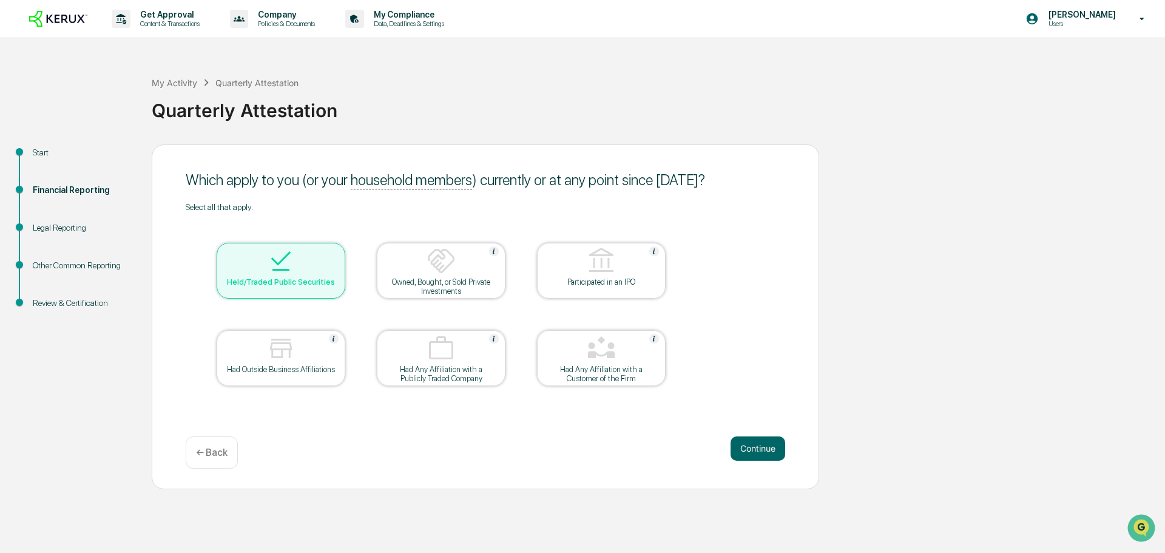
click at [285, 271] on img at bounding box center [280, 260] width 29 height 29
click at [755, 449] on button "Continue" at bounding box center [758, 448] width 55 height 24
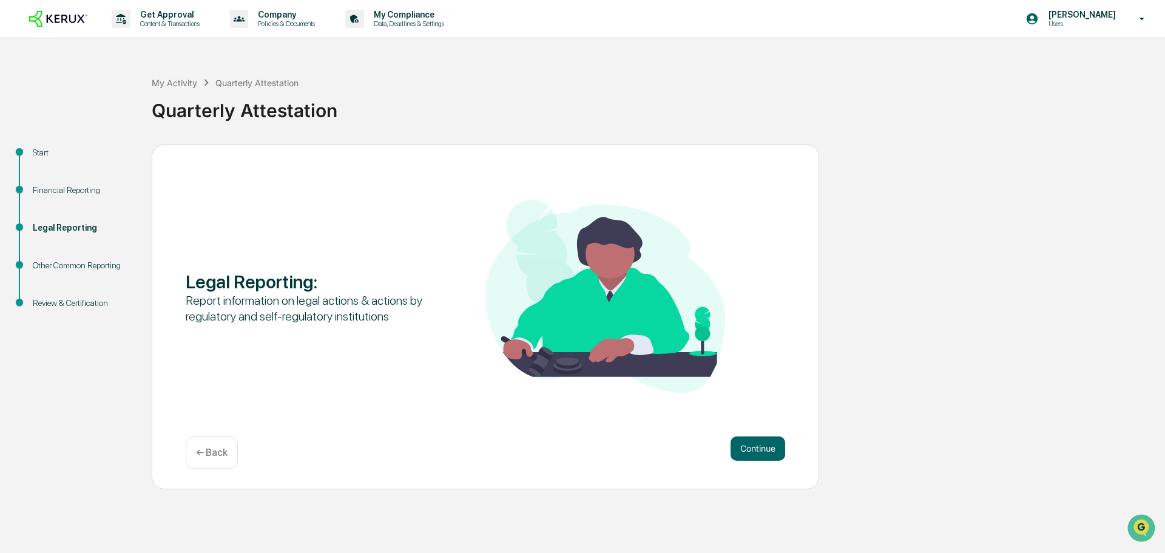
click at [755, 449] on button "Continue" at bounding box center [758, 448] width 55 height 24
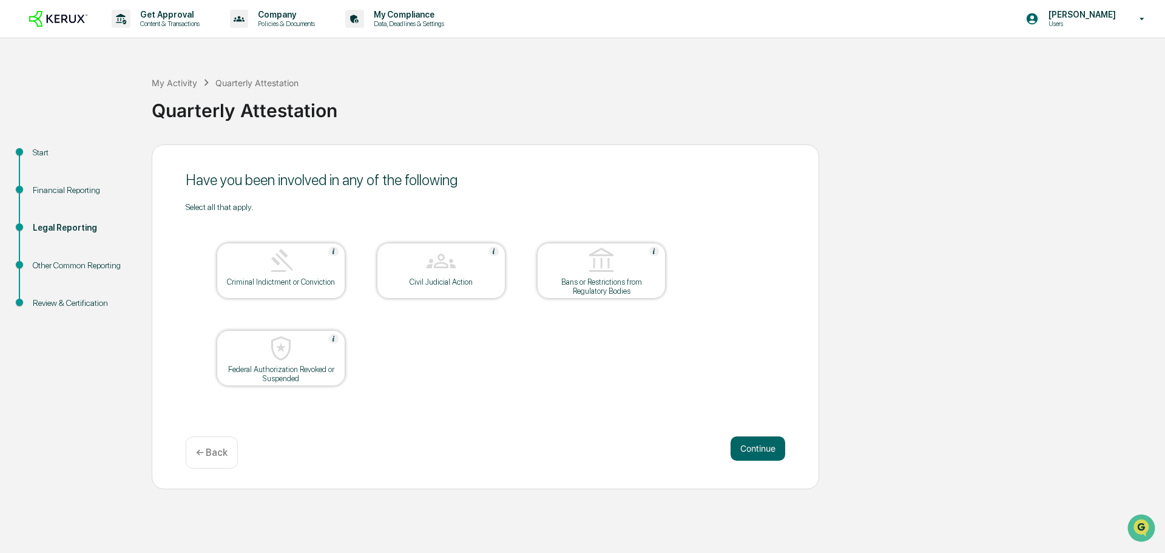
click at [755, 449] on button "Continue" at bounding box center [758, 448] width 55 height 24
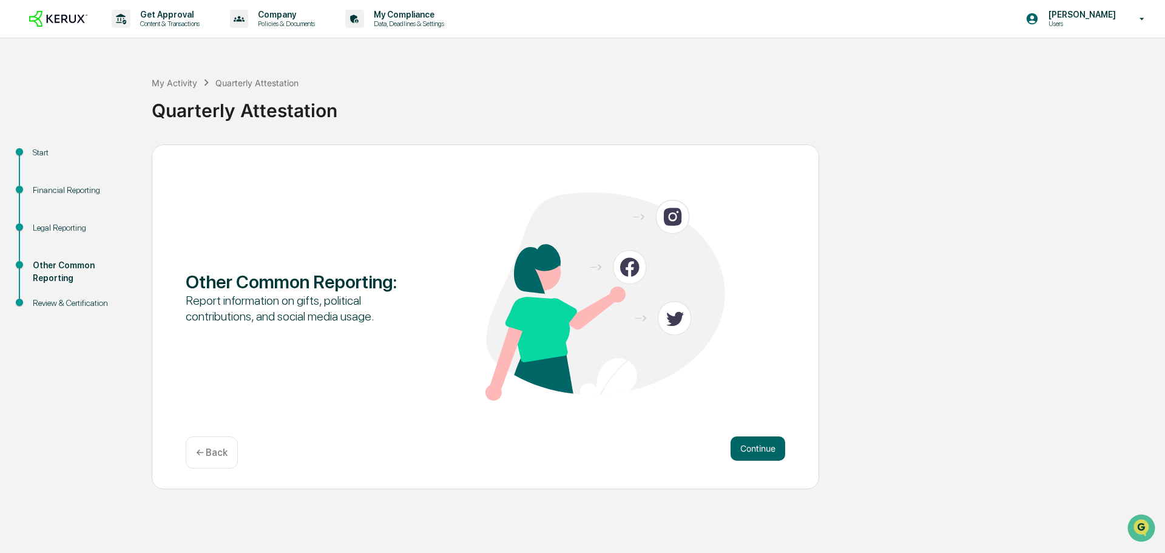
click at [755, 449] on button "Continue" at bounding box center [758, 448] width 55 height 24
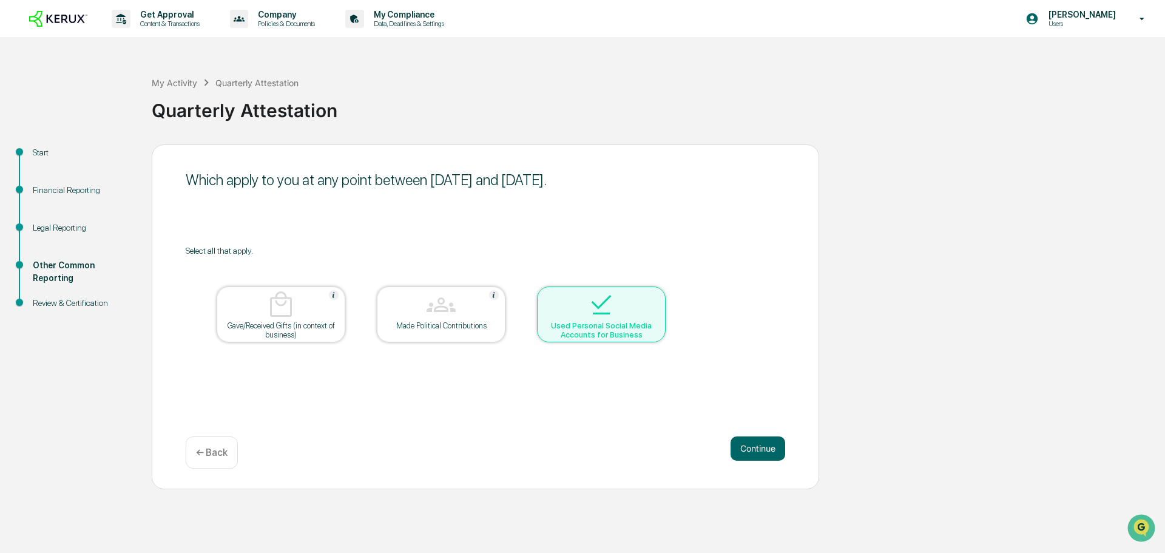
click at [755, 449] on button "Continue" at bounding box center [758, 448] width 55 height 24
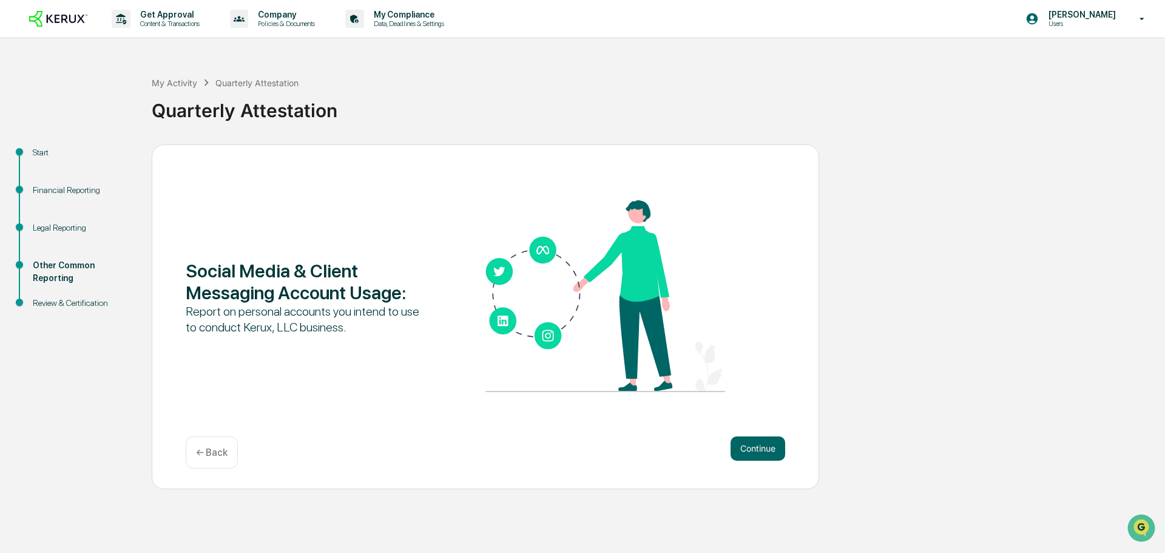
click at [755, 449] on button "Continue" at bounding box center [758, 448] width 55 height 24
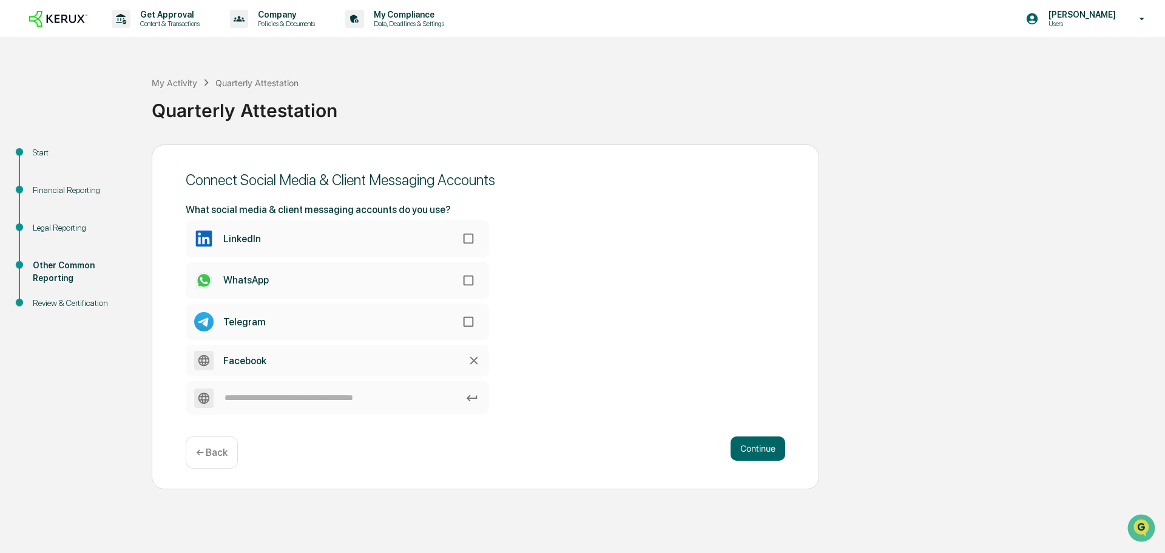
click at [755, 449] on button "Continue" at bounding box center [758, 448] width 55 height 24
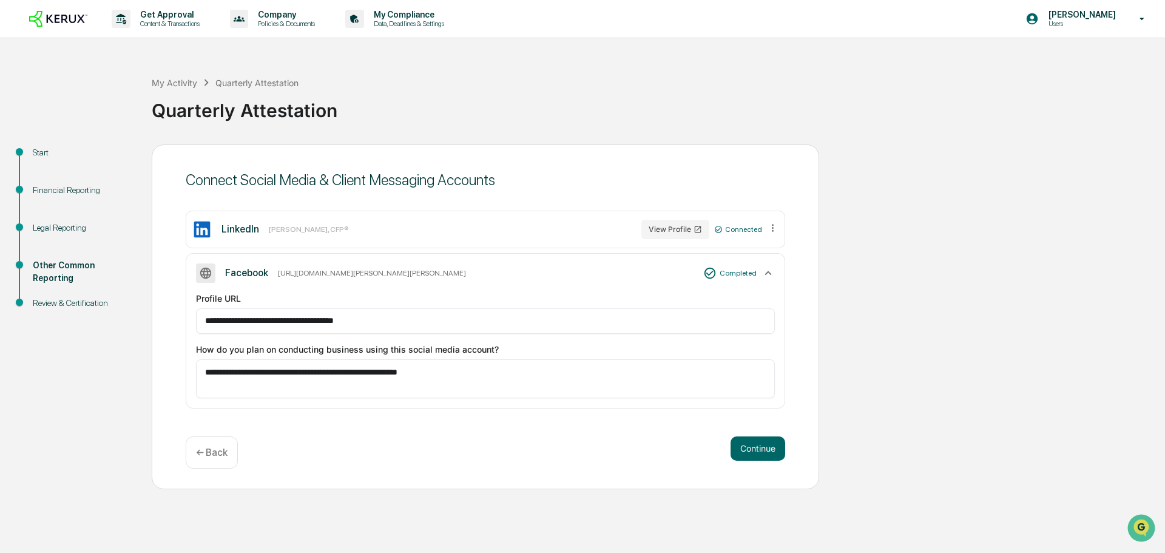
click at [755, 449] on button "Continue" at bounding box center [758, 448] width 55 height 24
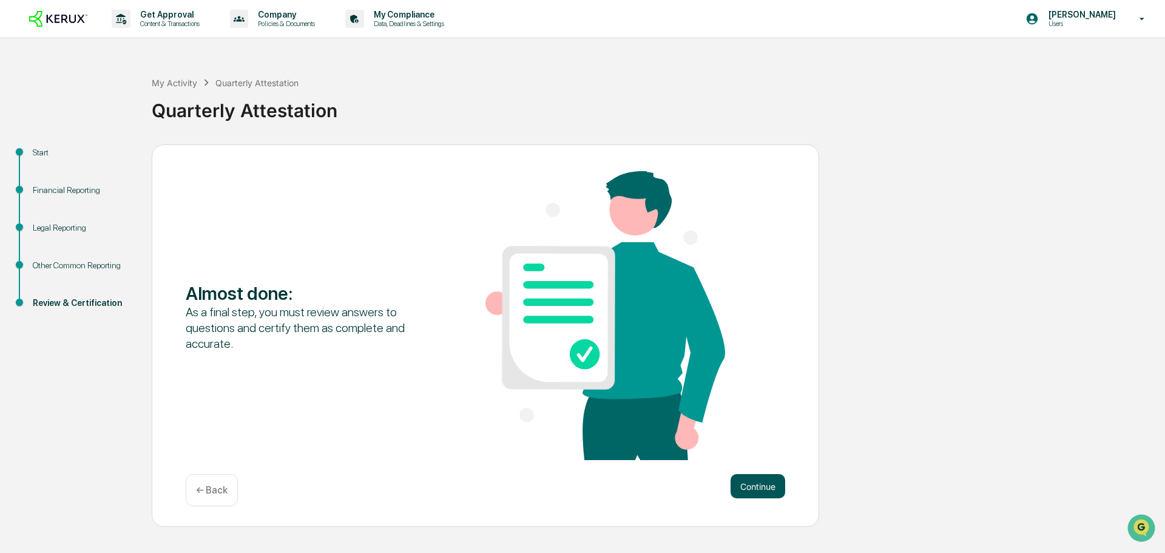
click at [755, 484] on button "Continue" at bounding box center [758, 486] width 55 height 24
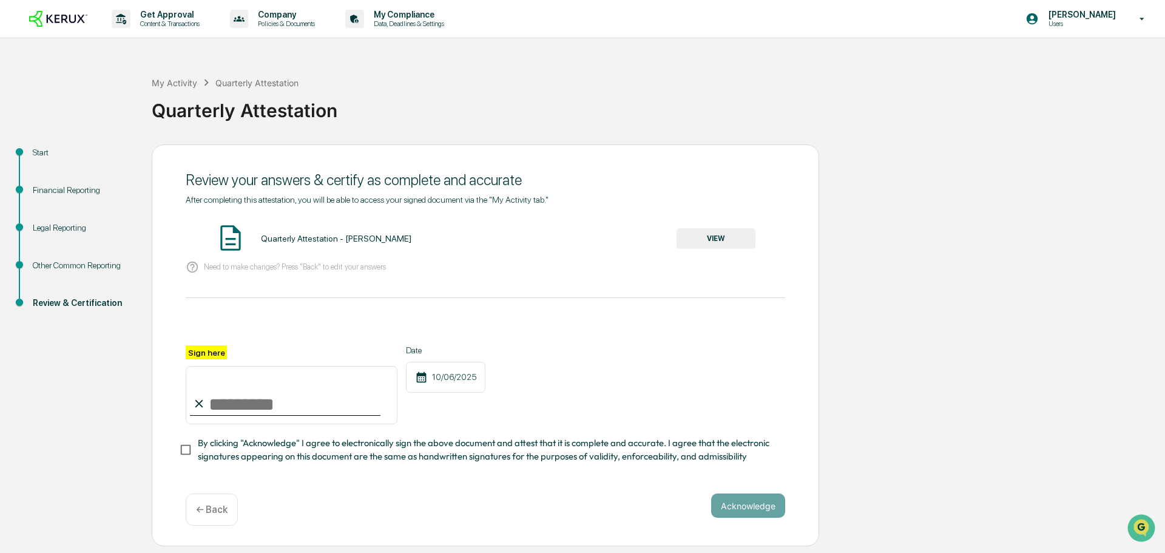
click at [715, 240] on button "VIEW" at bounding box center [716, 238] width 79 height 21
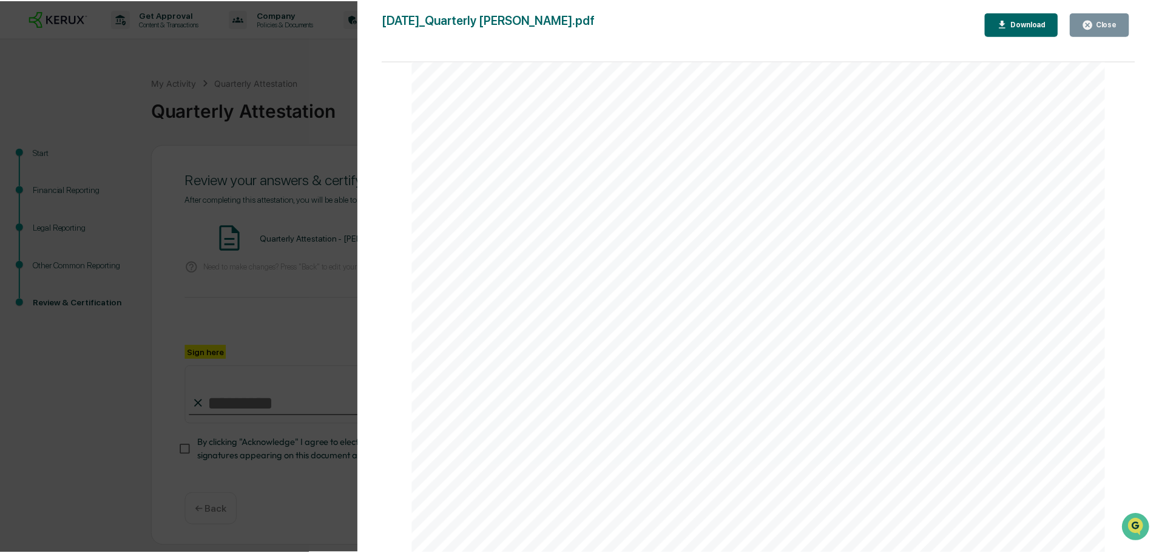
scroll to position [3157, 0]
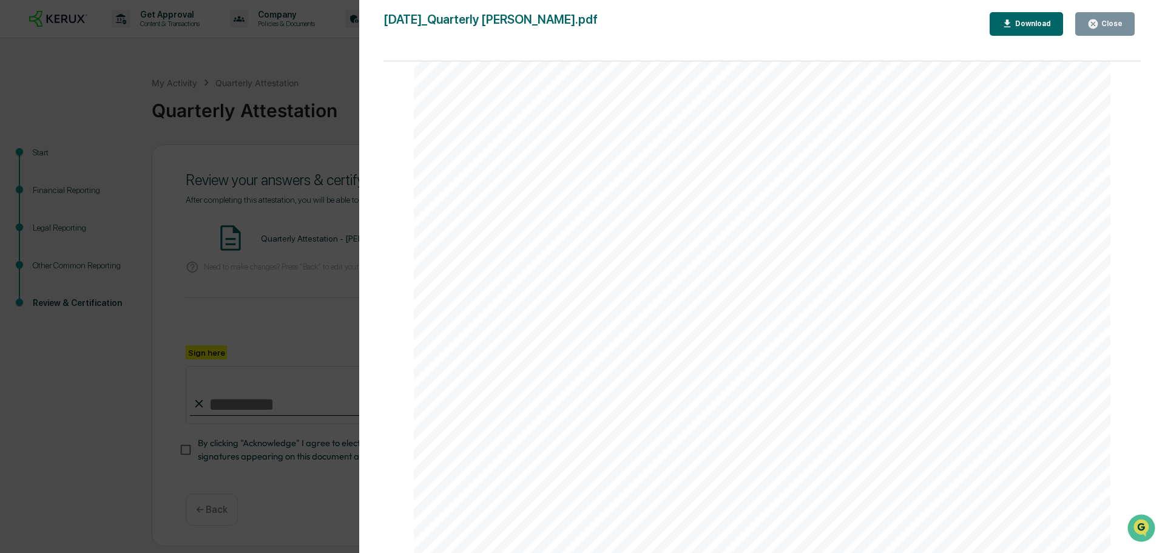
click at [1110, 24] on div "Close" at bounding box center [1111, 23] width 24 height 8
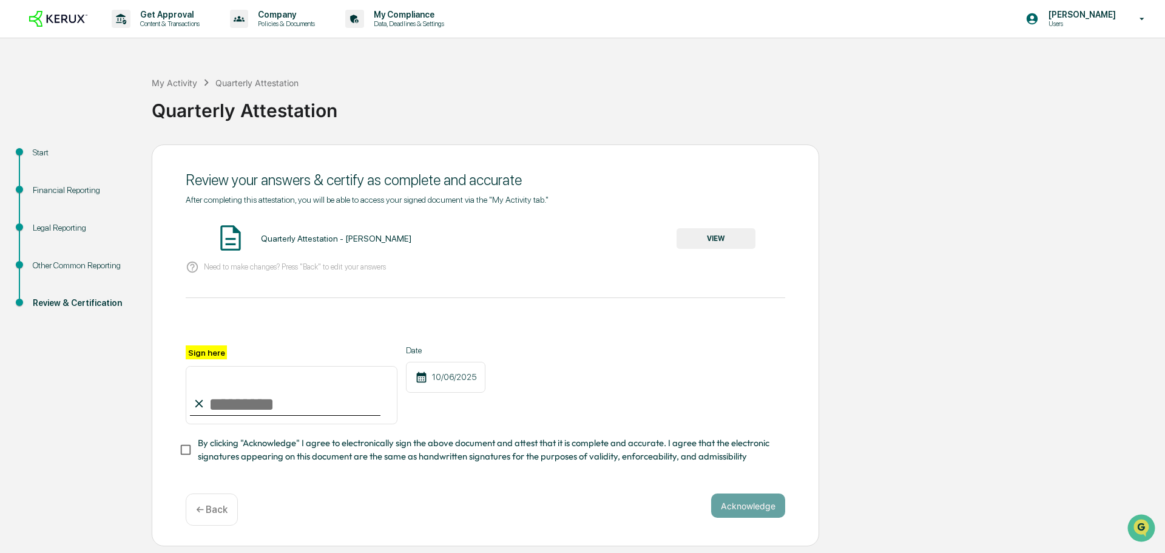
click at [63, 191] on div "Financial Reporting" at bounding box center [83, 190] width 100 height 13
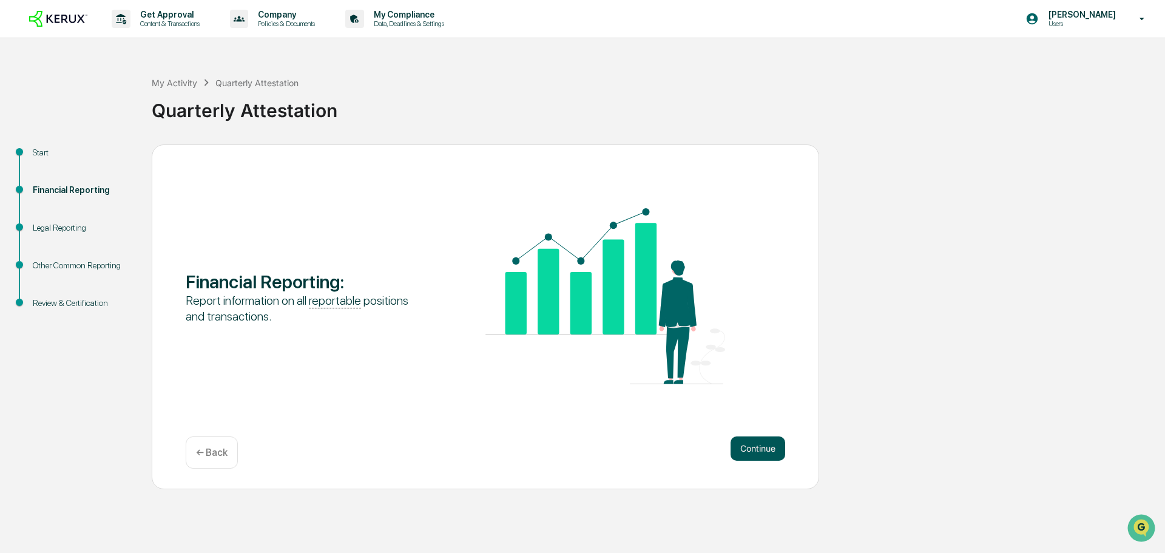
click at [751, 452] on button "Continue" at bounding box center [758, 448] width 55 height 24
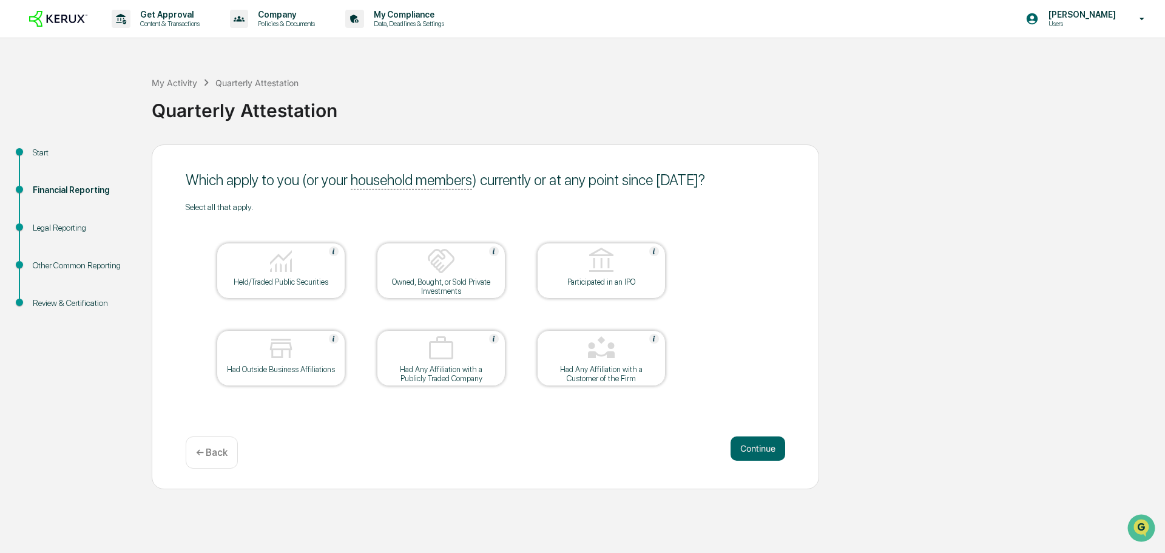
click at [276, 273] on img at bounding box center [280, 260] width 29 height 29
click at [744, 450] on button "Continue" at bounding box center [758, 448] width 55 height 24
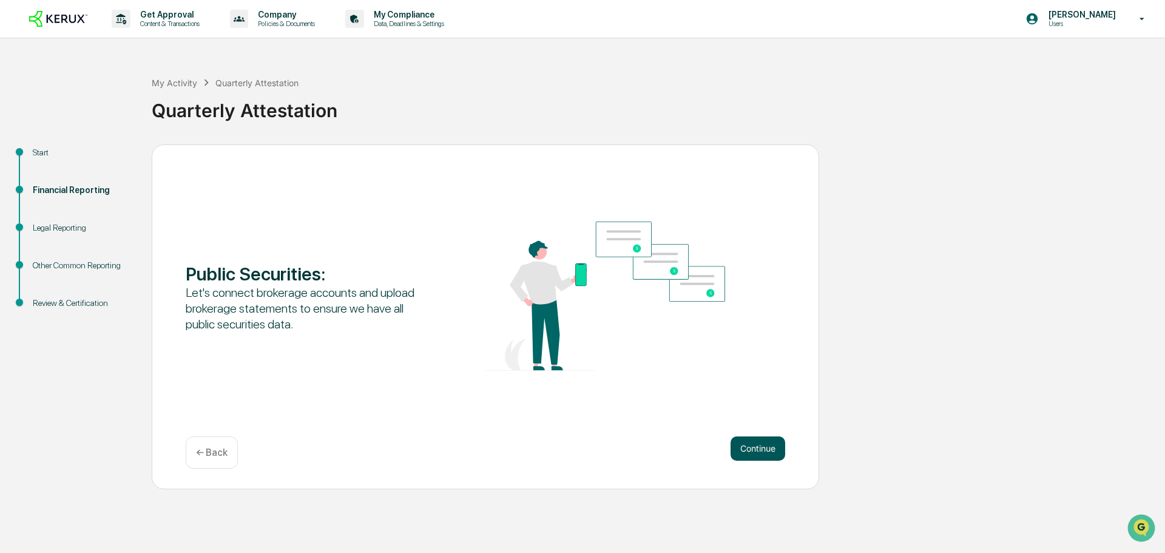
click at [755, 450] on button "Continue" at bounding box center [758, 448] width 55 height 24
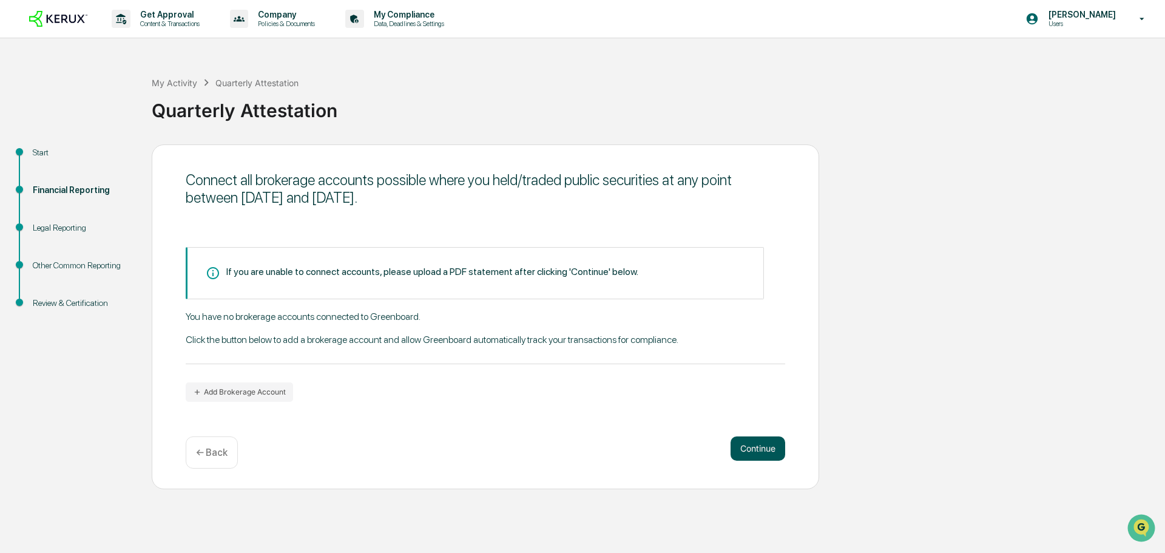
click at [755, 450] on button "Continue" at bounding box center [758, 448] width 55 height 24
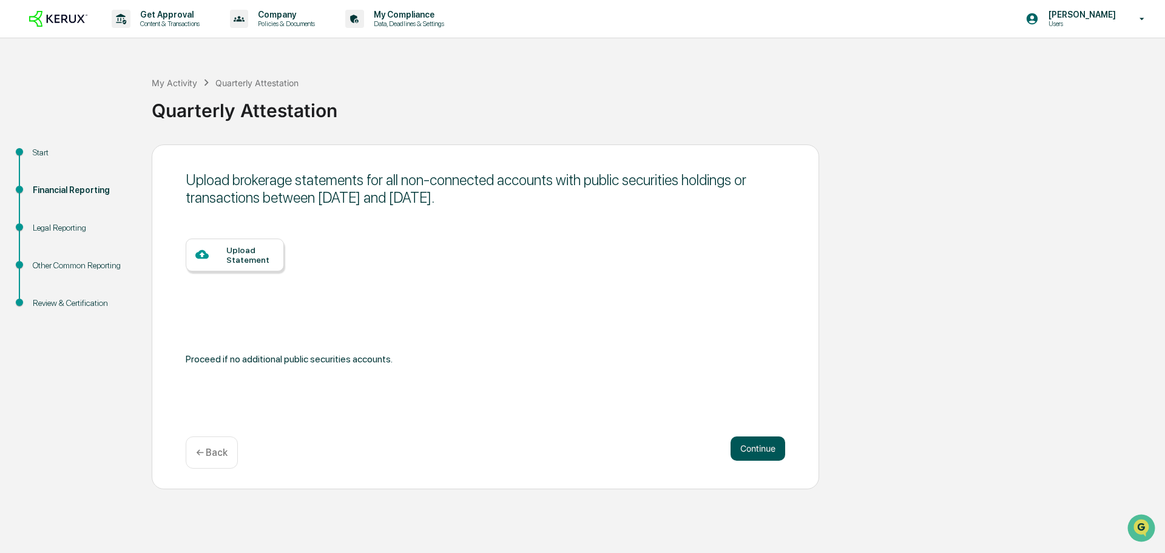
click at [755, 450] on button "Continue" at bounding box center [758, 448] width 55 height 24
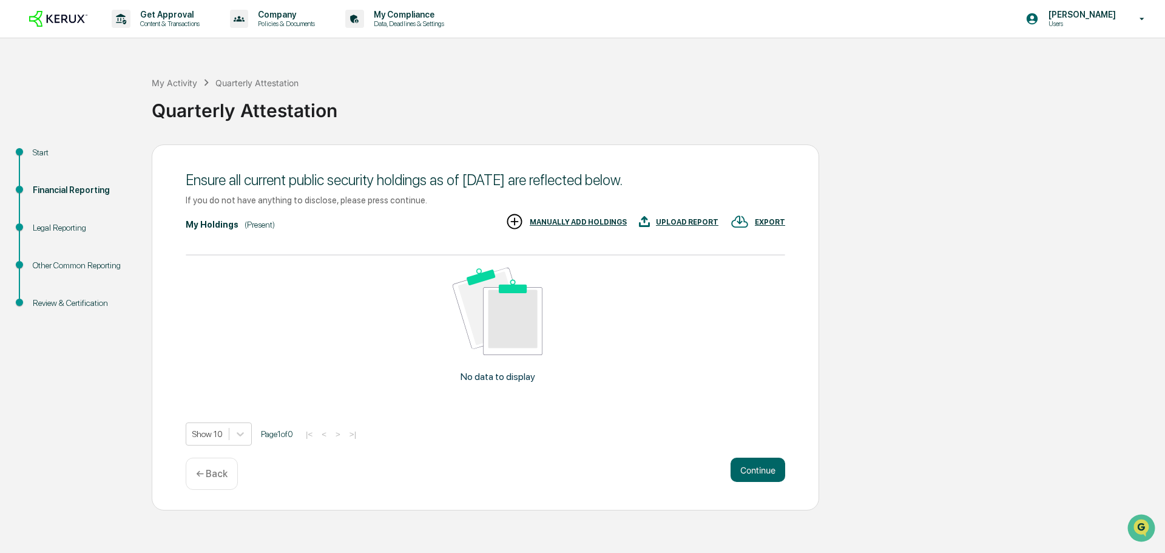
click at [755, 450] on div "Ensure all current public security holdings as of [DATE] are reflected below. I…" at bounding box center [486, 327] width 668 height 366
click at [751, 469] on button "Continue" at bounding box center [758, 470] width 55 height 24
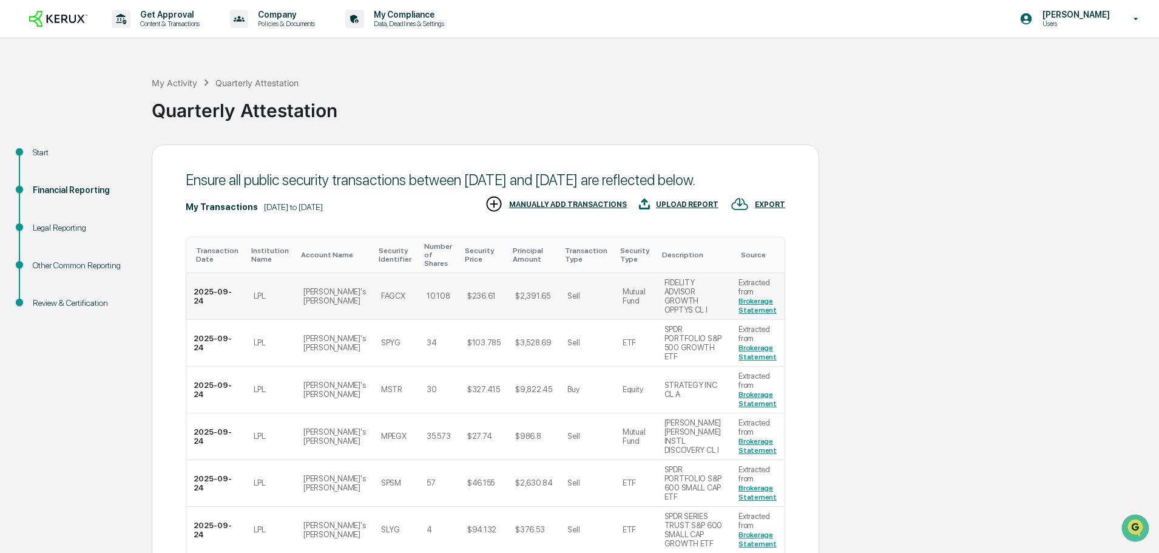
click at [751, 311] on link "Brokerage Statement" at bounding box center [758, 306] width 38 height 18
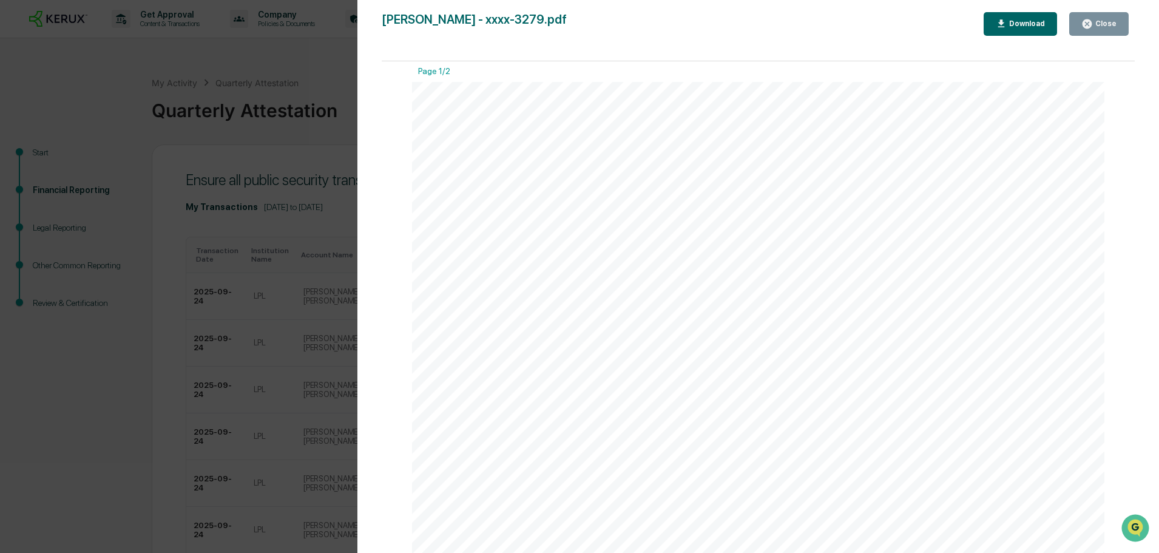
scroll to position [0, 0]
click at [1093, 27] on icon "button" at bounding box center [1088, 24] width 12 height 12
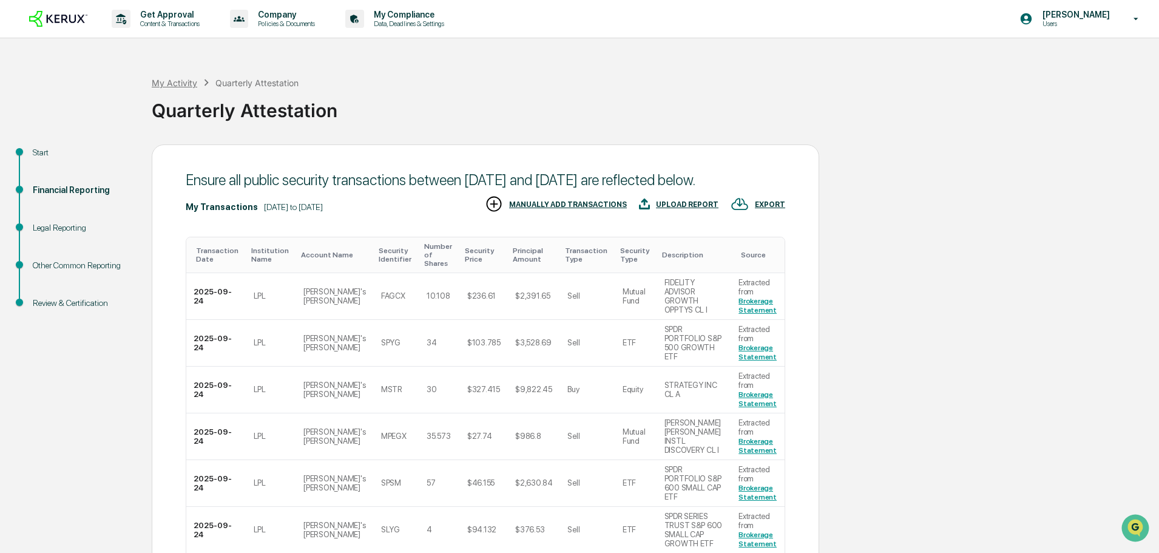
click at [180, 84] on div "My Activity" at bounding box center [175, 83] width 46 height 10
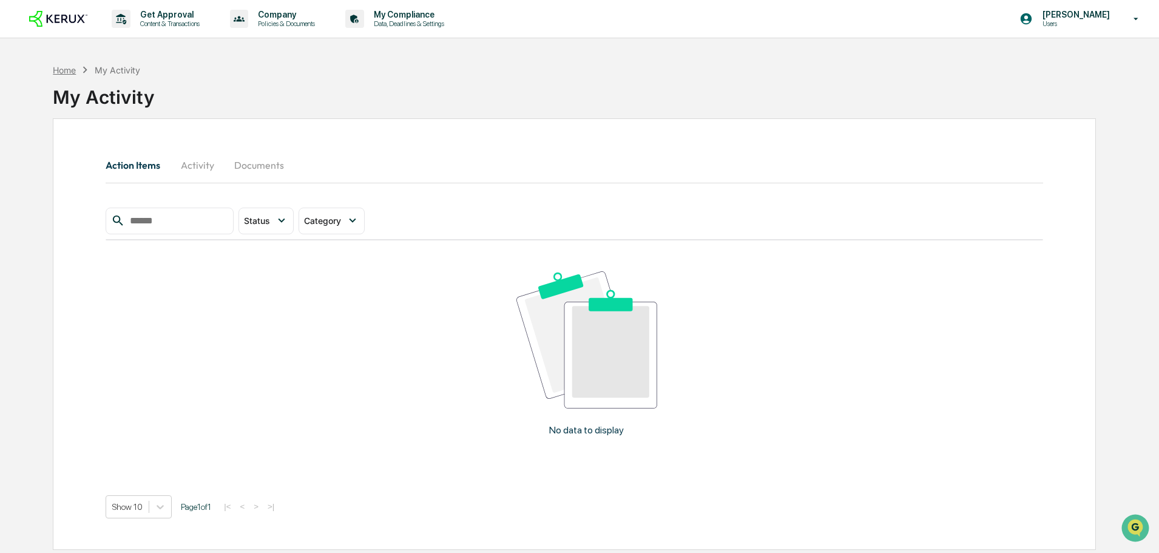
click at [63, 71] on div "Home" at bounding box center [64, 70] width 23 height 10
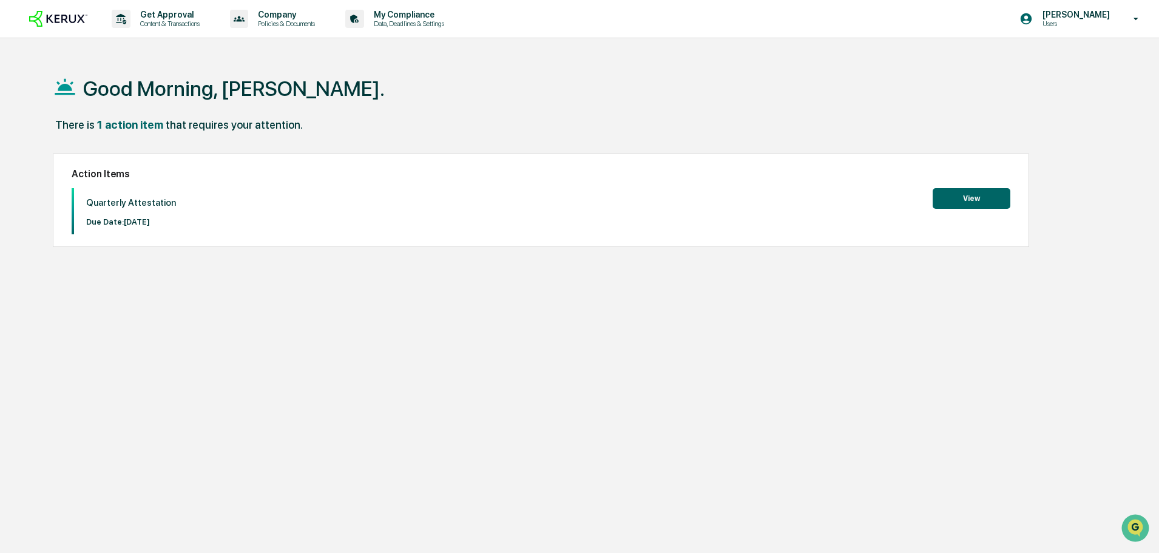
click at [972, 205] on button "View" at bounding box center [972, 198] width 78 height 21
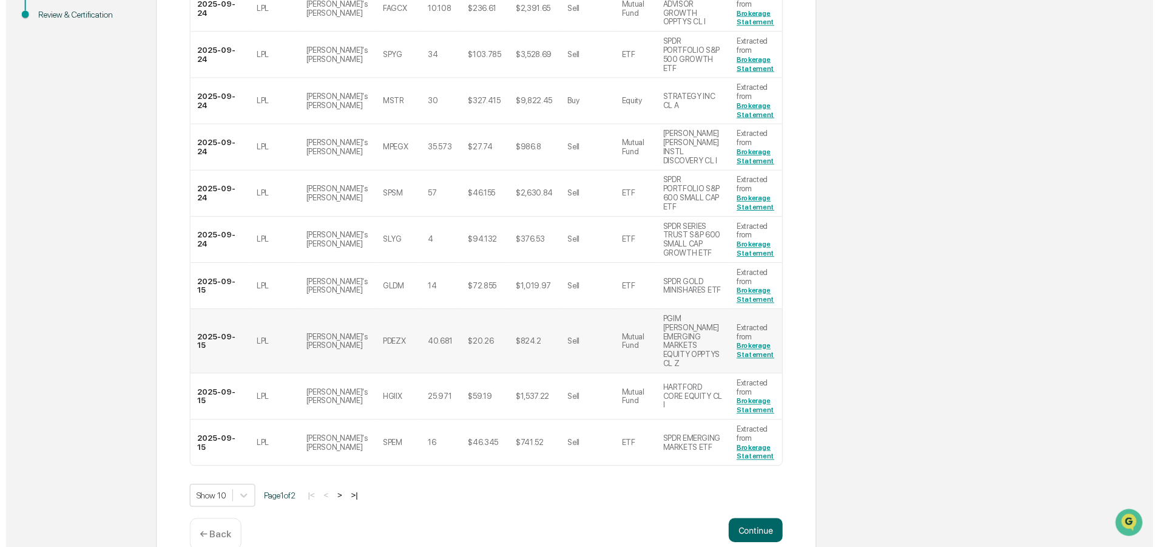
scroll to position [302, 0]
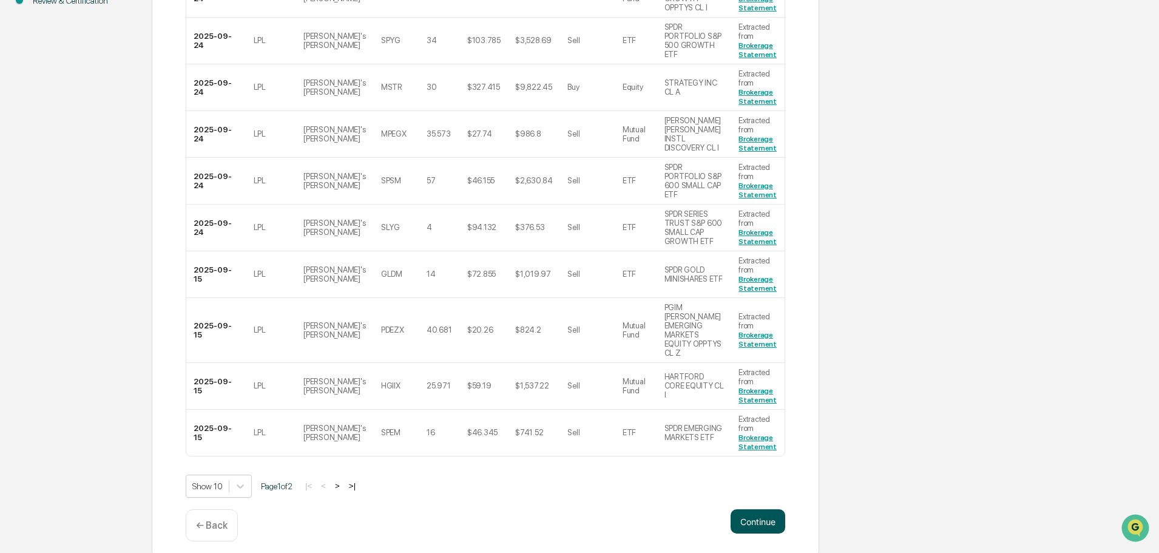
click at [765, 521] on button "Continue" at bounding box center [758, 521] width 55 height 24
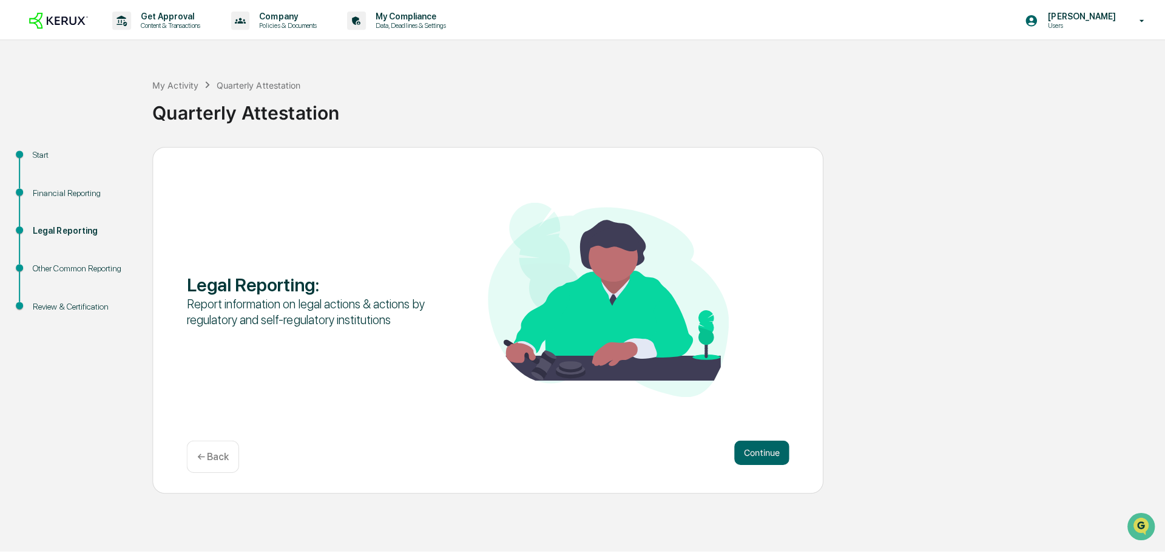
scroll to position [0, 0]
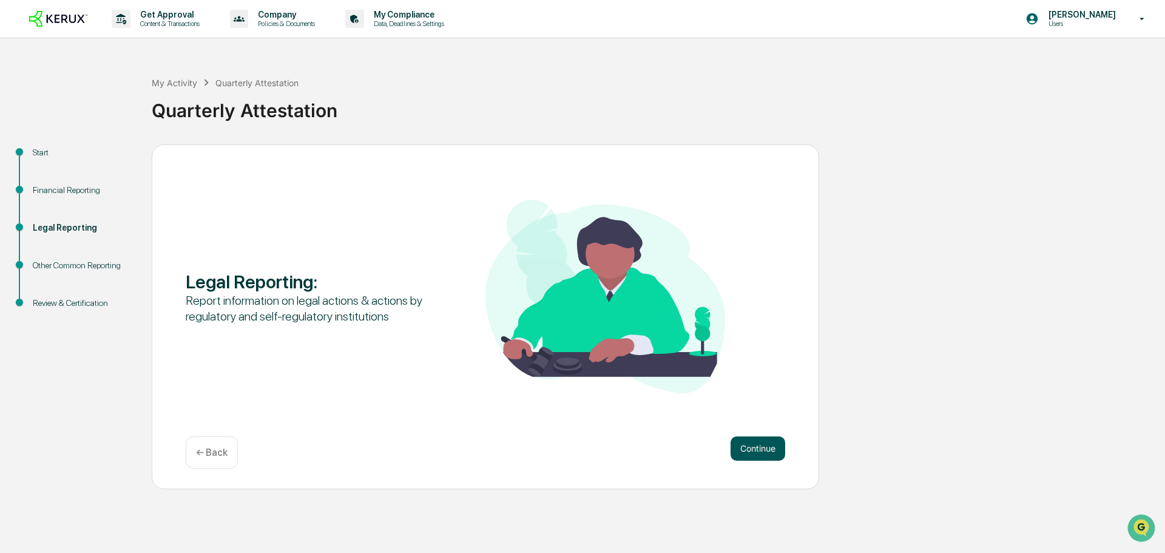
click at [752, 455] on button "Continue" at bounding box center [758, 448] width 55 height 24
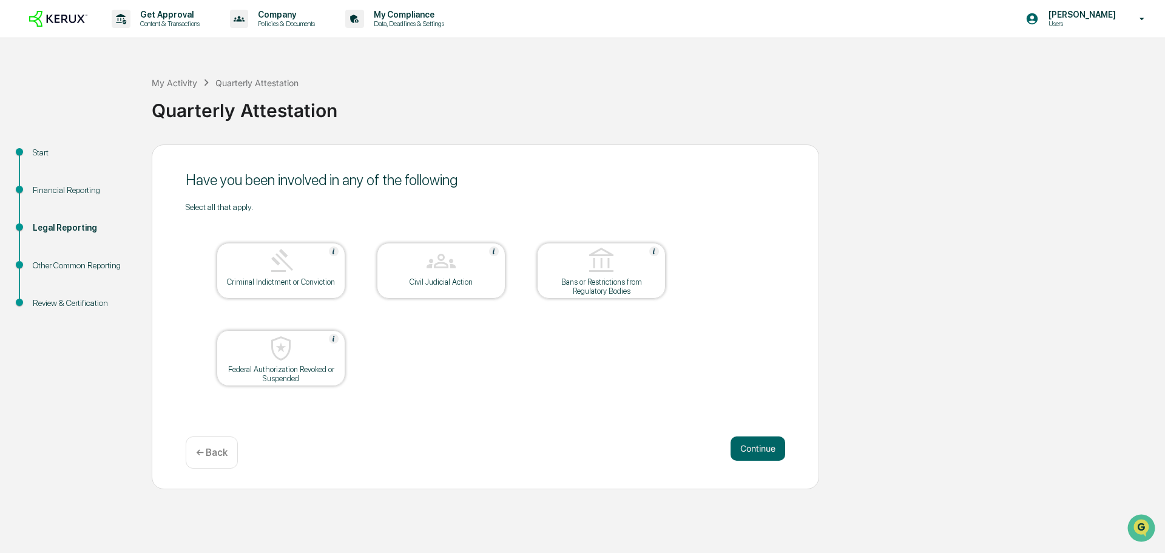
click at [752, 455] on button "Continue" at bounding box center [758, 448] width 55 height 24
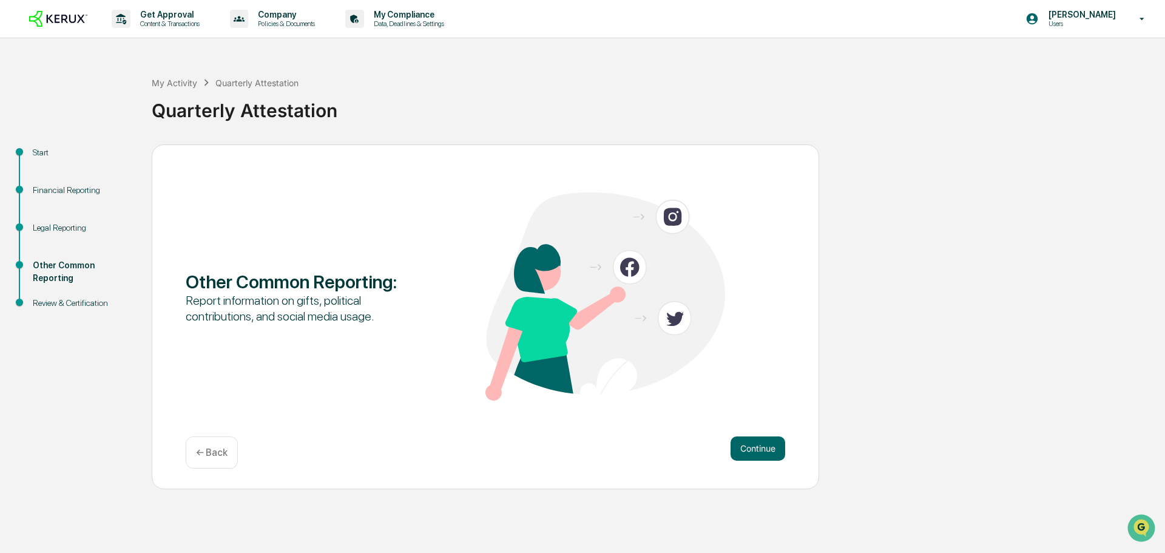
click at [752, 455] on button "Continue" at bounding box center [758, 448] width 55 height 24
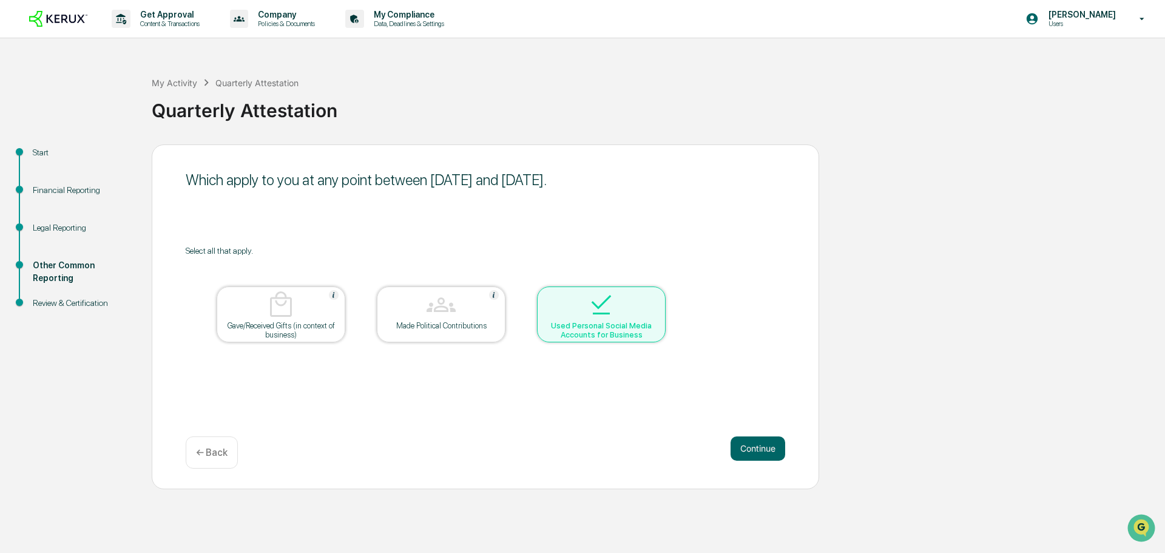
click at [752, 455] on button "Continue" at bounding box center [758, 448] width 55 height 24
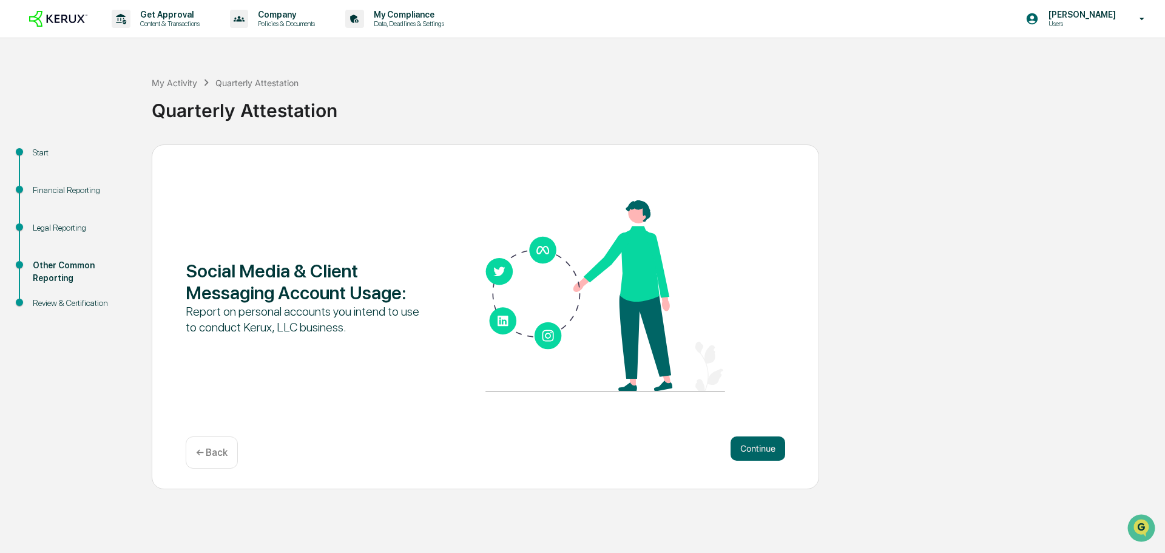
click at [752, 455] on button "Continue" at bounding box center [758, 448] width 55 height 24
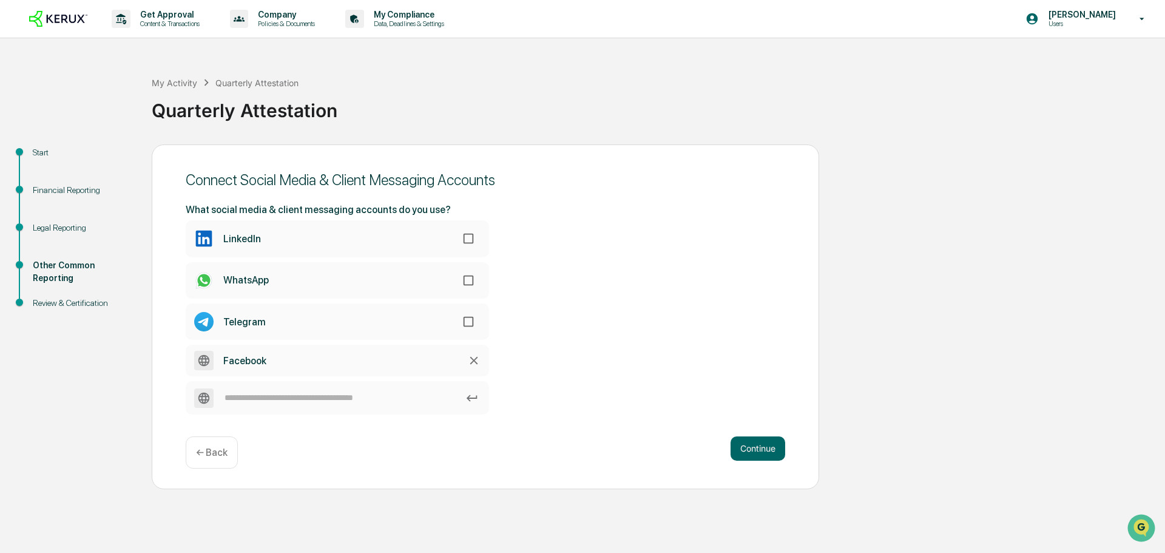
click at [752, 455] on button "Continue" at bounding box center [758, 448] width 55 height 24
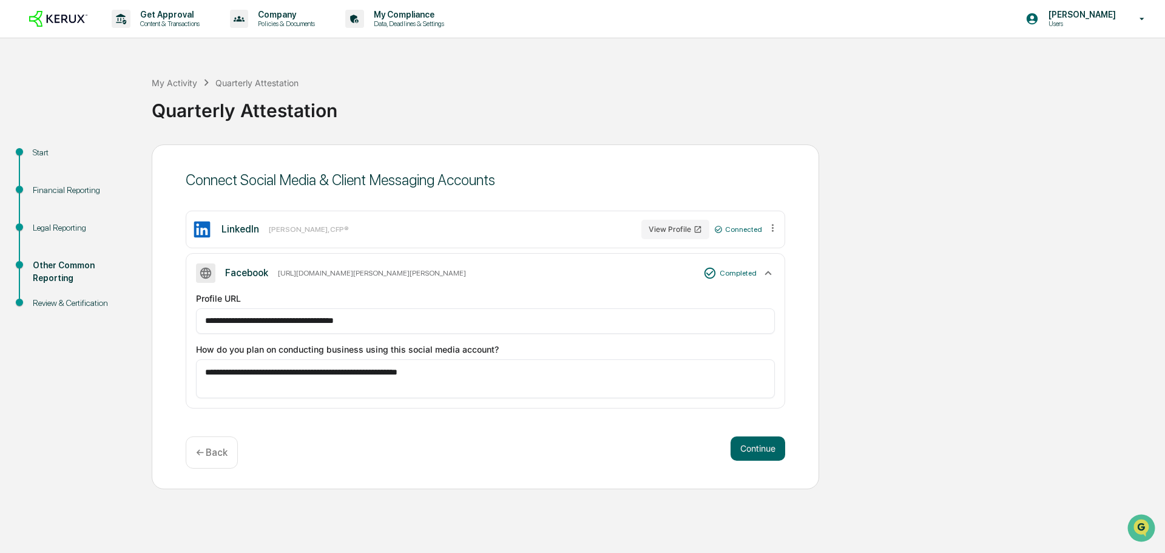
click at [752, 455] on button "Continue" at bounding box center [758, 448] width 55 height 24
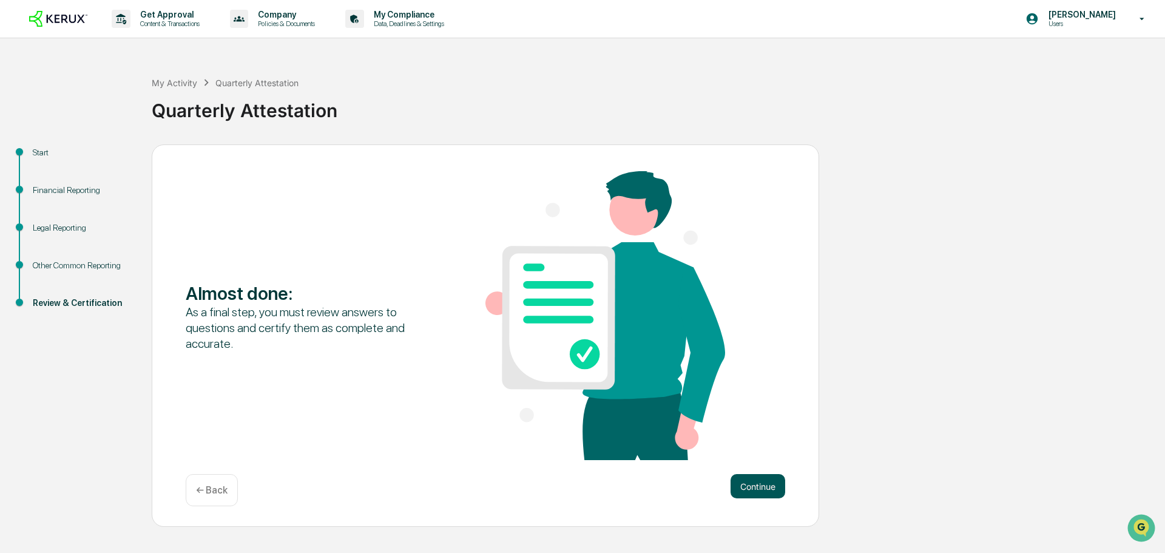
click at [759, 486] on button "Continue" at bounding box center [758, 486] width 55 height 24
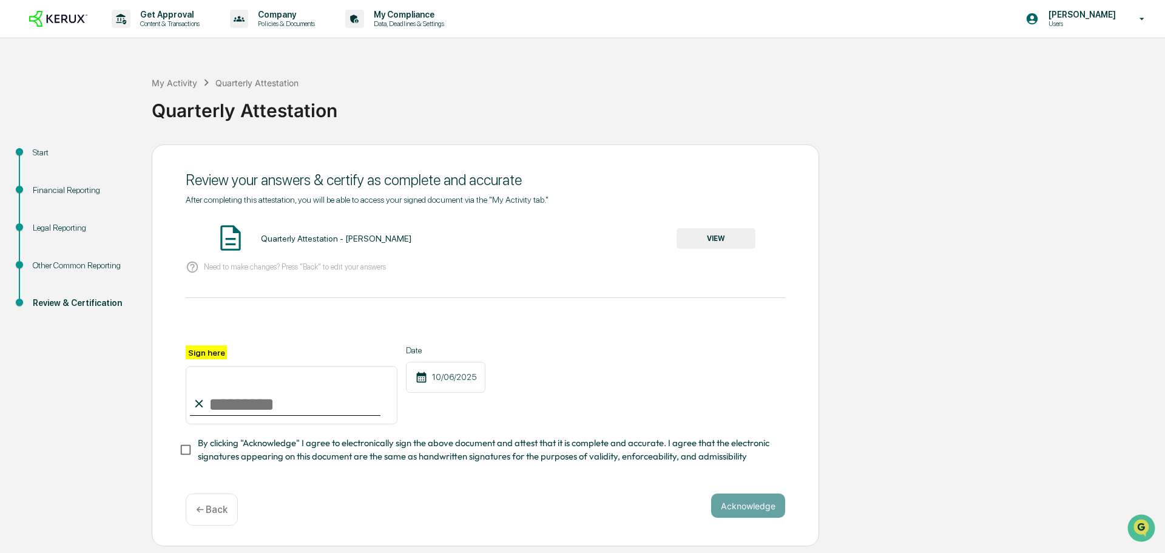
click at [701, 232] on button "VIEW" at bounding box center [716, 238] width 79 height 21
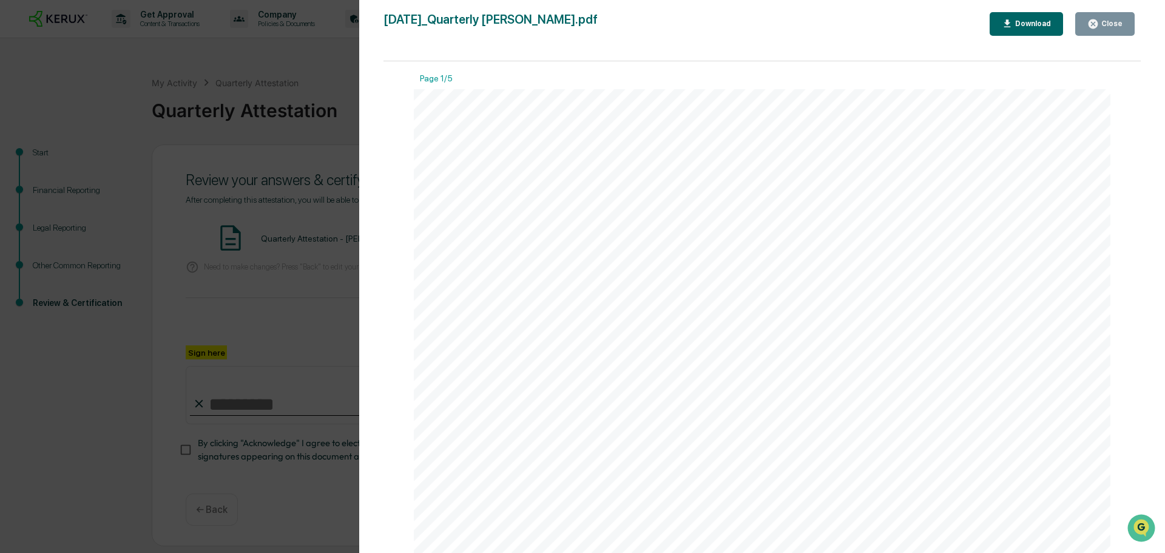
click at [1120, 24] on div "Close" at bounding box center [1111, 23] width 24 height 8
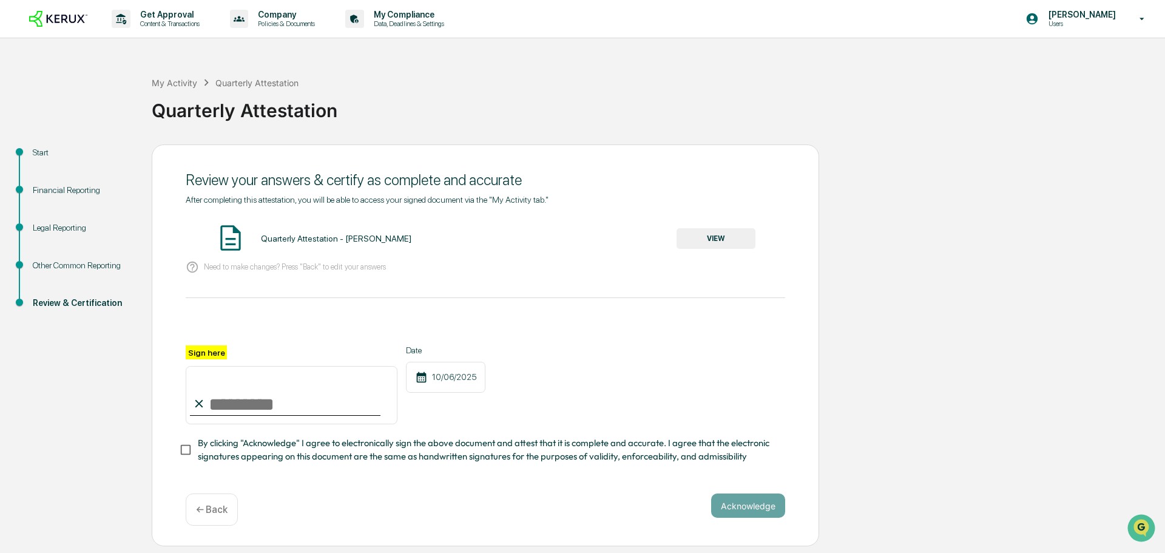
click at [294, 412] on input "Sign here" at bounding box center [292, 395] width 212 height 58
type input "**********"
click at [751, 518] on button "Acknowledge" at bounding box center [748, 506] width 74 height 24
